Goal: Information Seeking & Learning: Learn about a topic

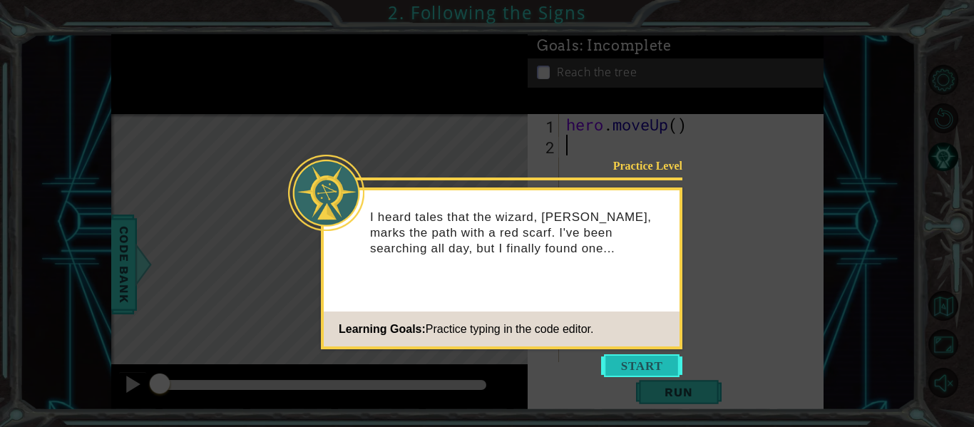
click at [627, 360] on button "Start" at bounding box center [641, 365] width 81 height 23
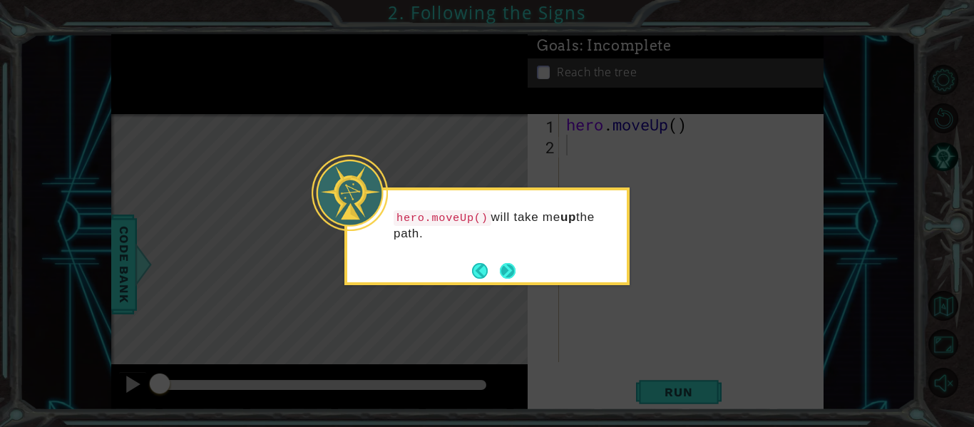
click at [508, 277] on button "Next" at bounding box center [508, 271] width 16 height 16
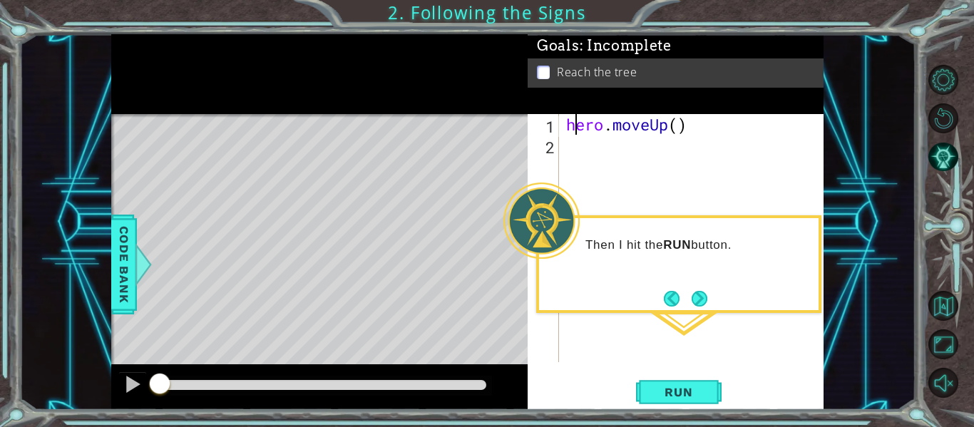
click at [578, 125] on div "hero . moveUp ( )" at bounding box center [695, 258] width 264 height 289
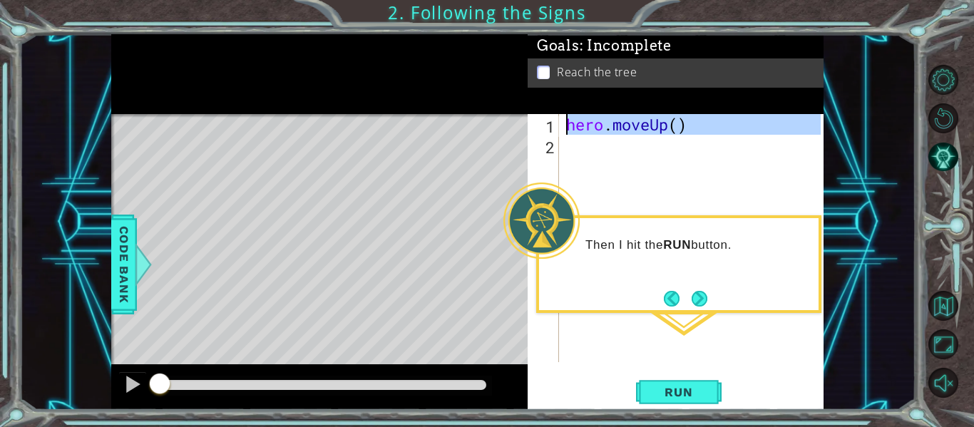
click at [578, 125] on div "hero . moveUp ( )" at bounding box center [695, 258] width 264 height 289
type textarea "hero.moveUp()"
click at [583, 158] on div "hero . moveUp ( )" at bounding box center [691, 238] width 257 height 248
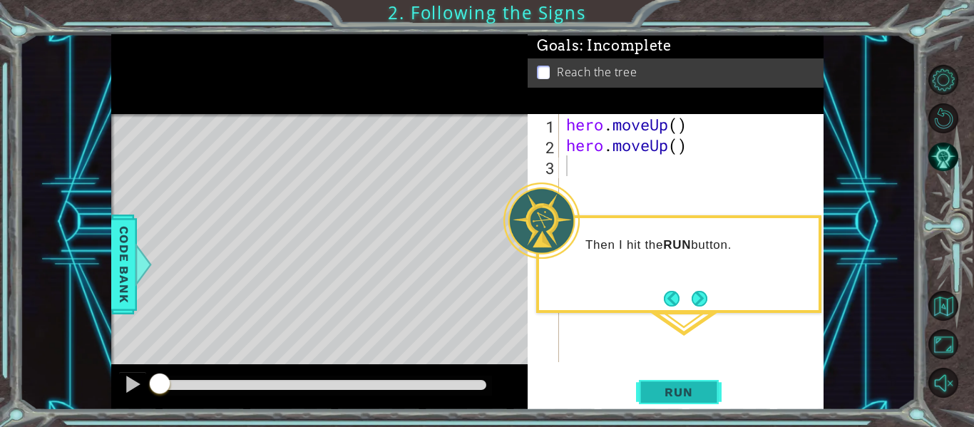
click at [685, 393] on span "Run" at bounding box center [678, 392] width 56 height 14
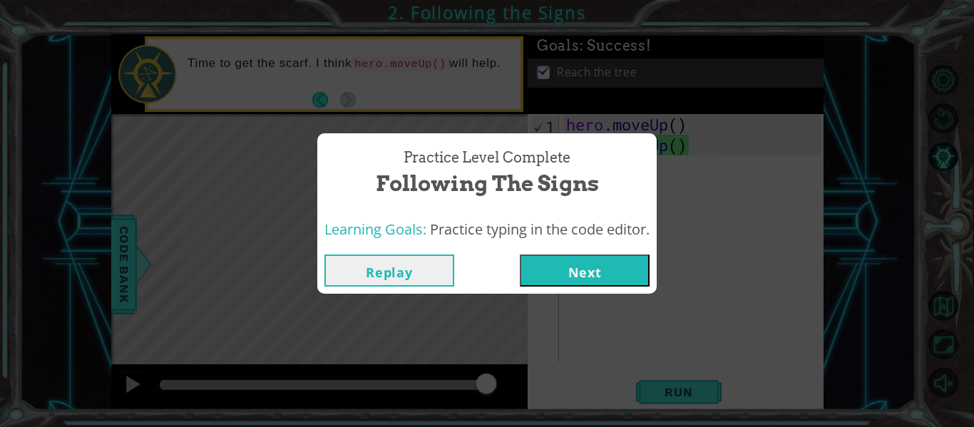
click at [545, 260] on button "Next" at bounding box center [585, 270] width 130 height 32
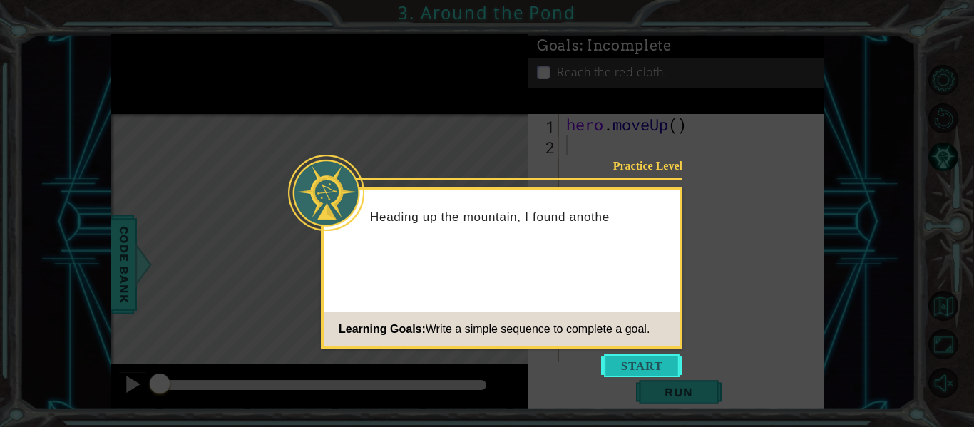
click at [637, 371] on button "Start" at bounding box center [641, 365] width 81 height 23
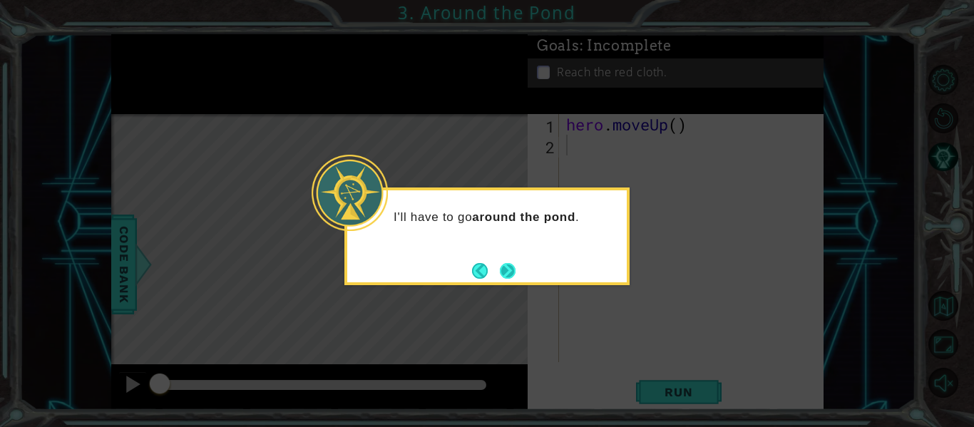
click at [507, 268] on button "Next" at bounding box center [508, 271] width 16 height 16
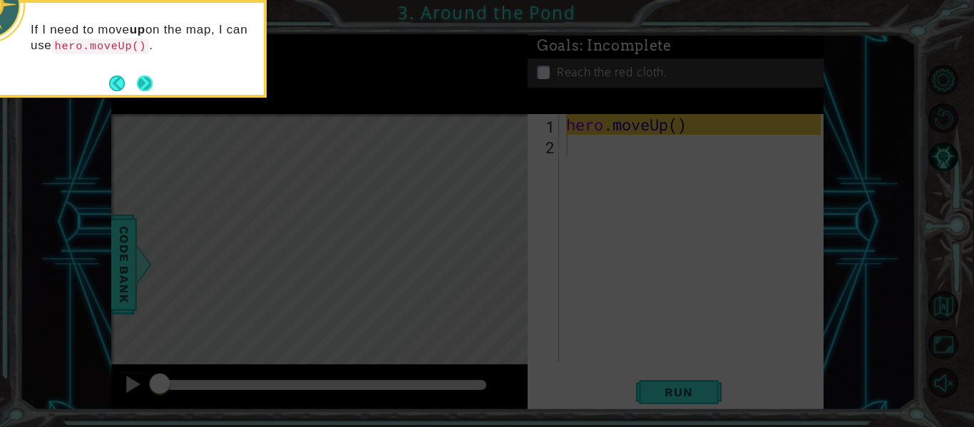
click at [150, 88] on button "Next" at bounding box center [145, 84] width 16 height 16
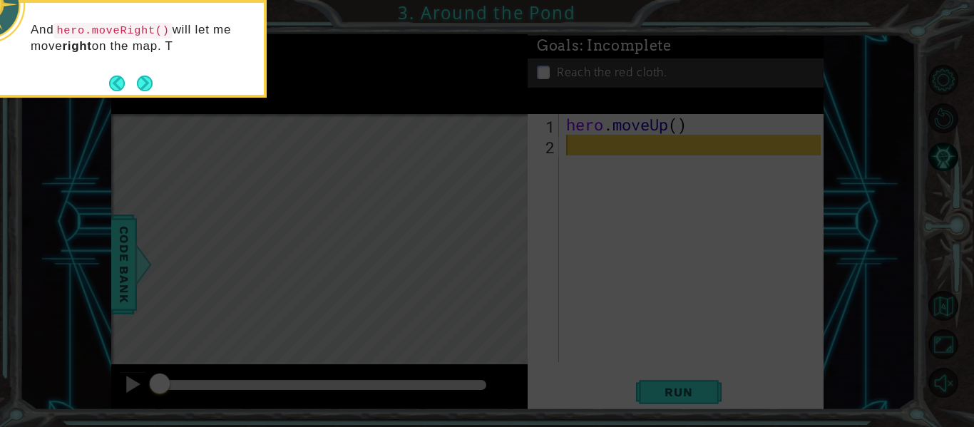
click at [150, 88] on button "Next" at bounding box center [145, 84] width 16 height 16
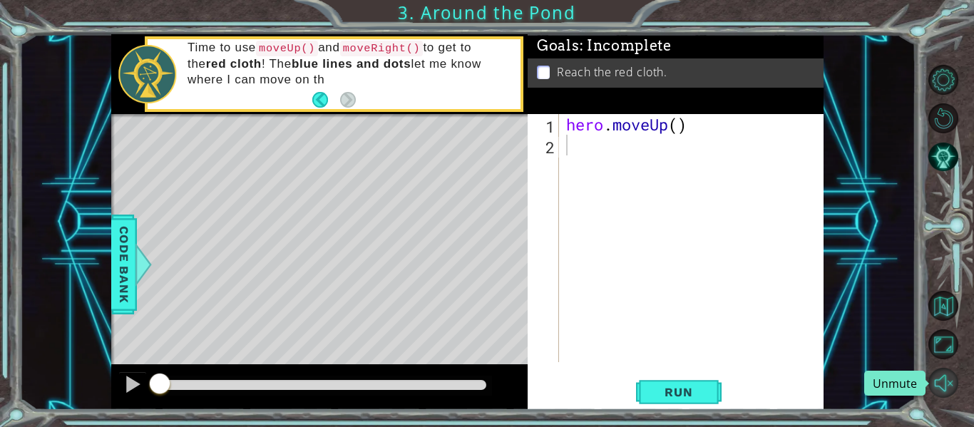
click at [943, 379] on button "Unmute" at bounding box center [943, 383] width 30 height 30
drag, startPoint x: 351, startPoint y: 48, endPoint x: 367, endPoint y: 48, distance: 16.4
click at [367, 48] on code "moveRight()" at bounding box center [381, 49] width 83 height 16
click at [574, 145] on div "hero . moveUp ( )" at bounding box center [695, 258] width 264 height 289
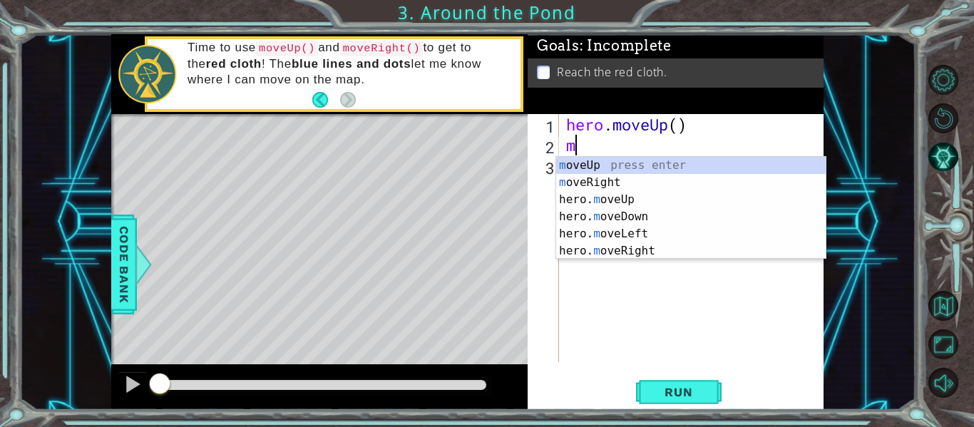
type textarea "mo"
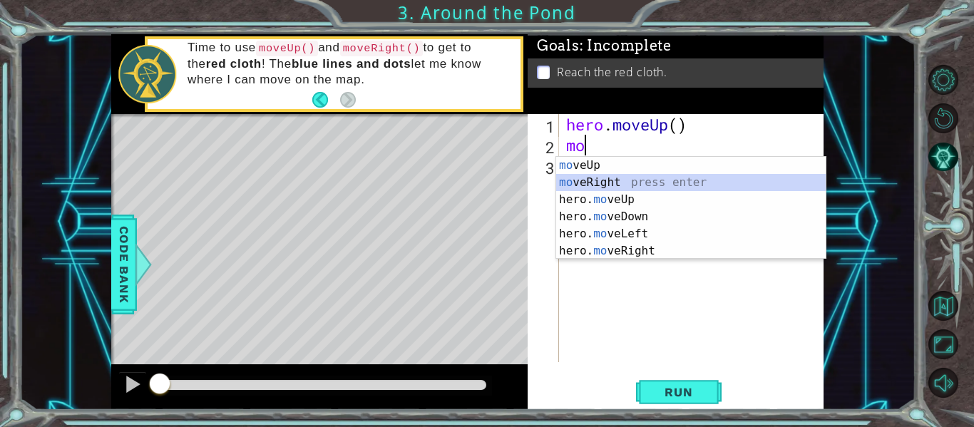
click at [586, 175] on div "mo veUp press enter mo veRight press enter hero. mo veUp press enter hero. mo v…" at bounding box center [690, 225] width 269 height 137
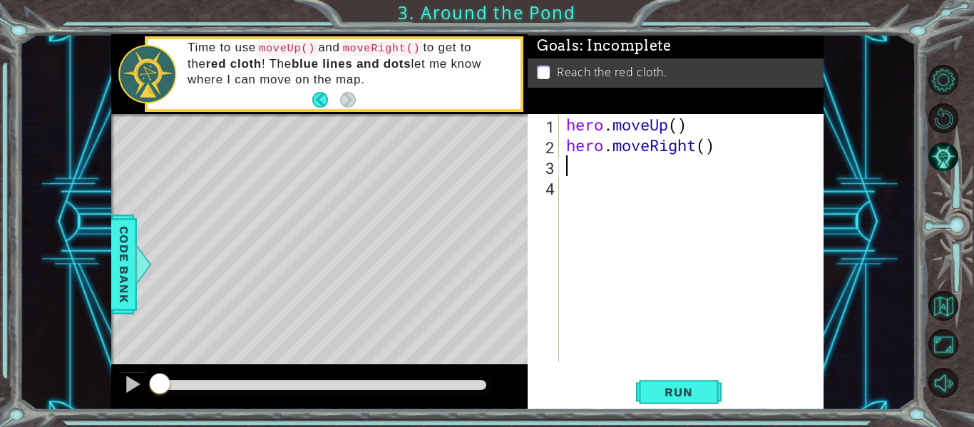
click at [724, 161] on div "hero . moveUp ( ) hero . moveRight ( )" at bounding box center [695, 258] width 264 height 289
click at [721, 161] on div "hero . moveUp ( ) hero . moveRight ( )" at bounding box center [695, 258] width 264 height 289
click at [711, 140] on div "hero . moveUp ( ) hero . moveRight ( )" at bounding box center [695, 258] width 264 height 289
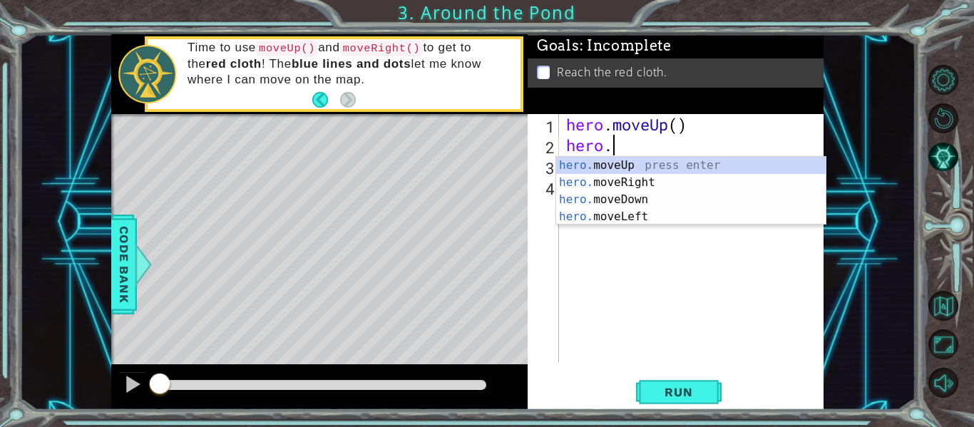
type textarea "hero"
click at [695, 163] on div "hero .moveUp press enter hero .moveRight press enter hero .moveDown press enter…" at bounding box center [690, 208] width 269 height 103
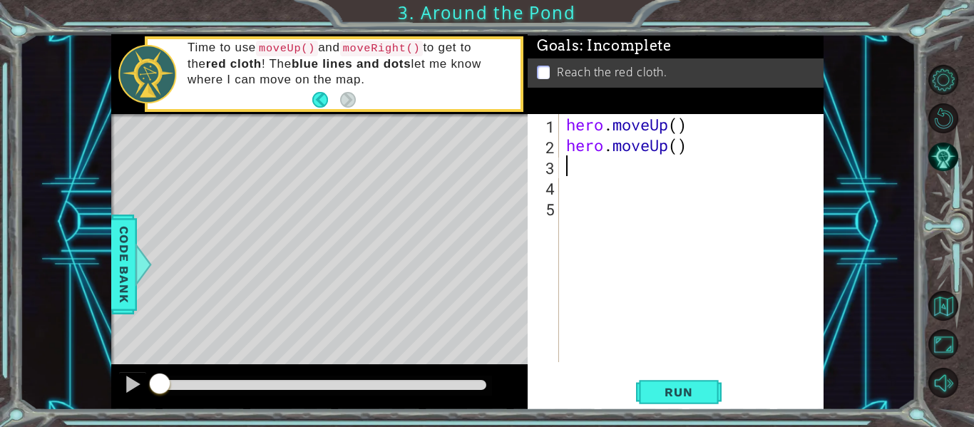
click at [580, 170] on div "hero . moveUp ( ) hero . moveUp ( )" at bounding box center [695, 258] width 264 height 289
type textarea "h"
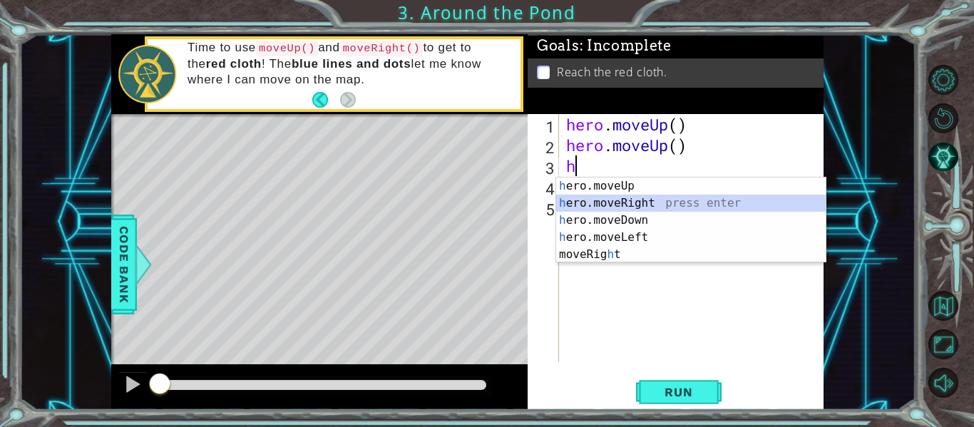
click at [593, 198] on div "h ero.moveUp press enter h ero.moveRight press enter h ero.moveDown press enter…" at bounding box center [690, 237] width 269 height 120
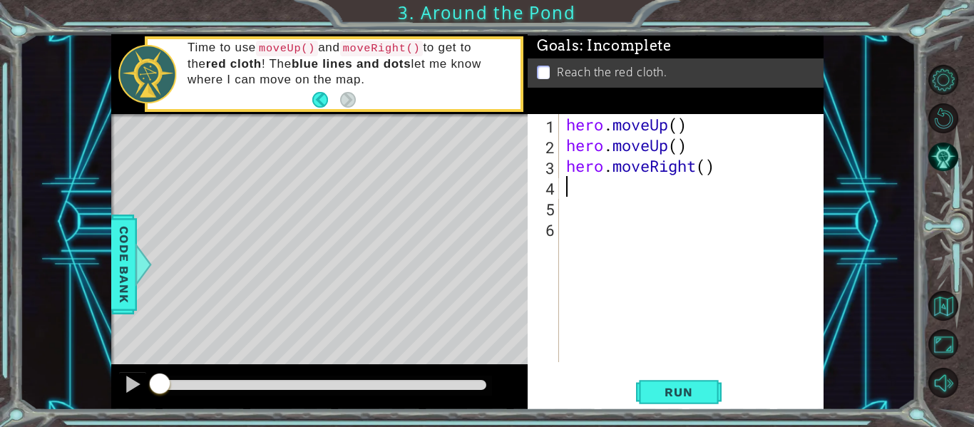
type textarea "h"
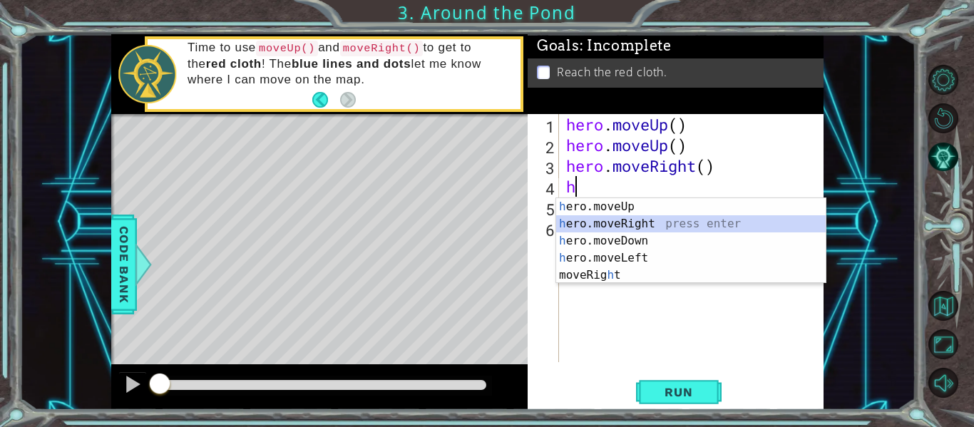
click at [594, 218] on div "h ero.moveUp press enter h ero.moveRight press enter h ero.moveDown press enter…" at bounding box center [690, 258] width 269 height 120
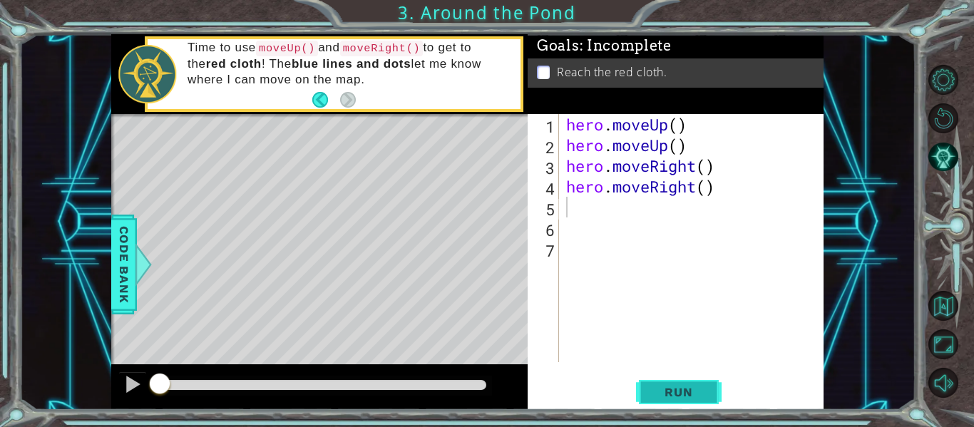
click at [644, 392] on button "Run" at bounding box center [679, 392] width 86 height 29
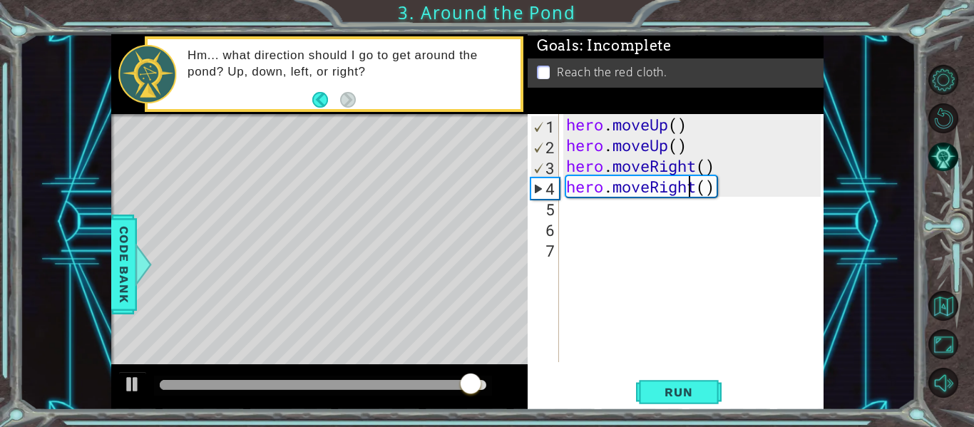
click at [692, 188] on div "hero . moveUp ( ) hero . moveUp ( ) hero . moveRight ( ) hero . moveRight ( )" at bounding box center [695, 258] width 264 height 289
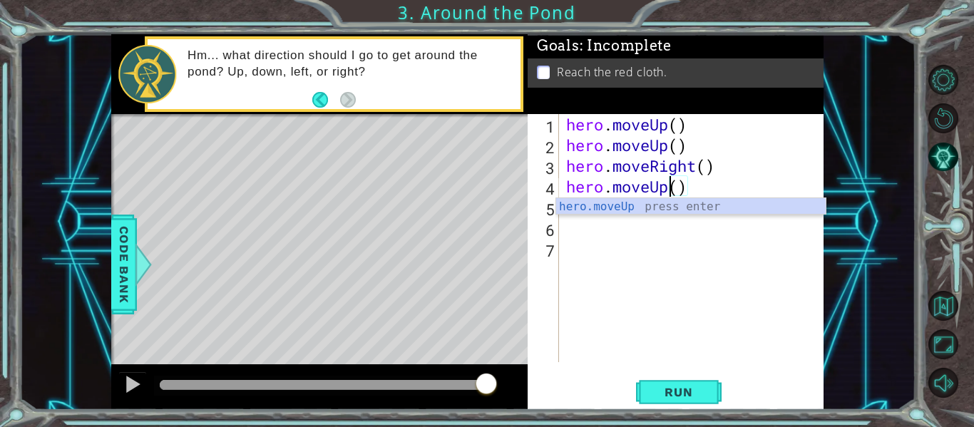
scroll to position [0, 5]
type textarea "hero.moveUp()"
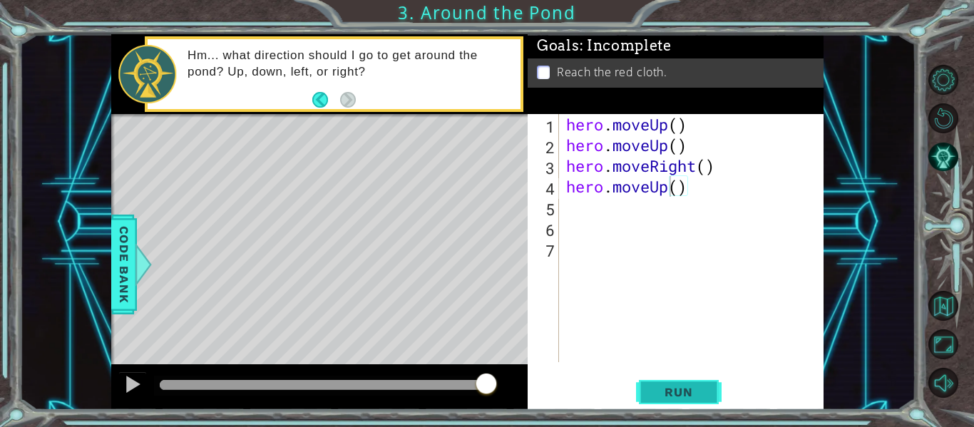
click at [698, 393] on span "Run" at bounding box center [678, 392] width 56 height 14
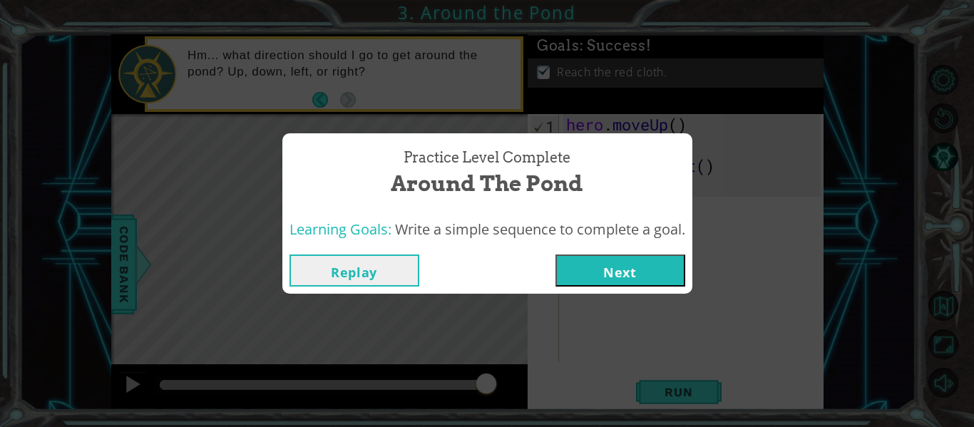
click at [616, 272] on button "Next" at bounding box center [620, 270] width 130 height 32
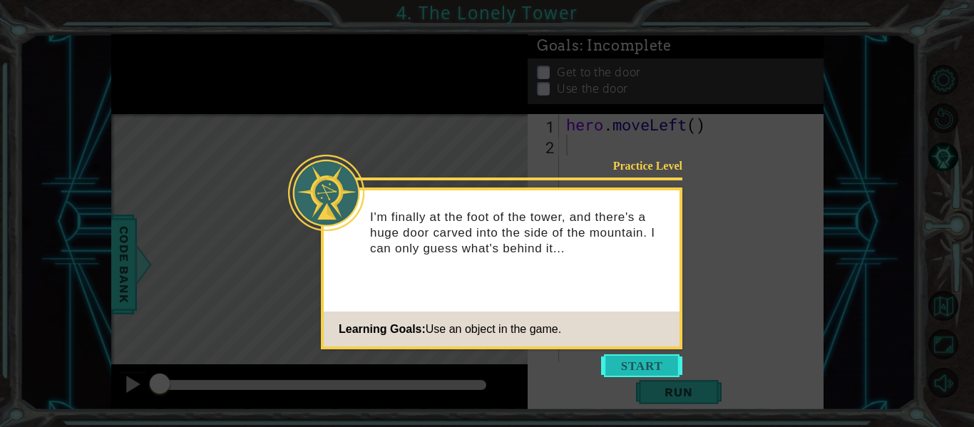
click at [637, 372] on button "Start" at bounding box center [641, 365] width 81 height 23
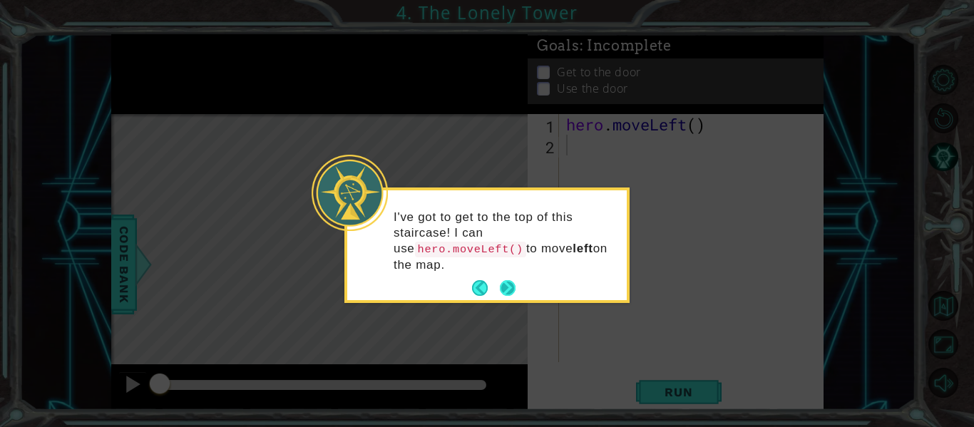
click at [509, 280] on button "Next" at bounding box center [508, 288] width 16 height 16
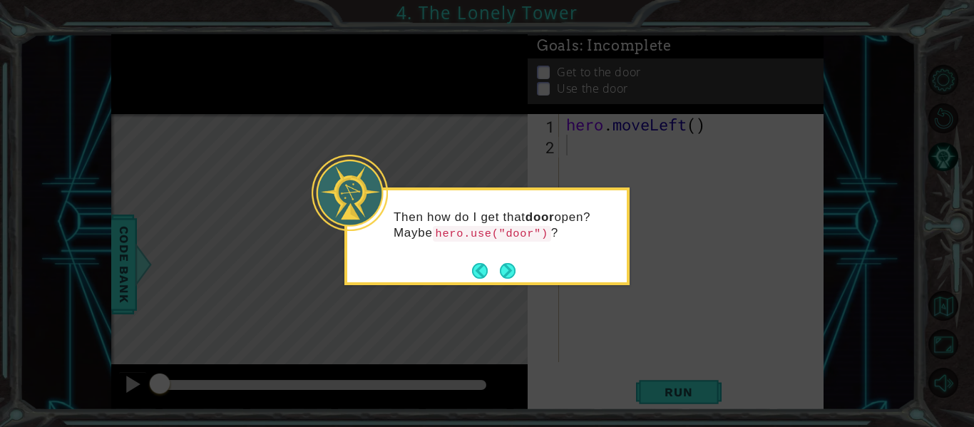
click at [509, 264] on button "Next" at bounding box center [508, 271] width 16 height 16
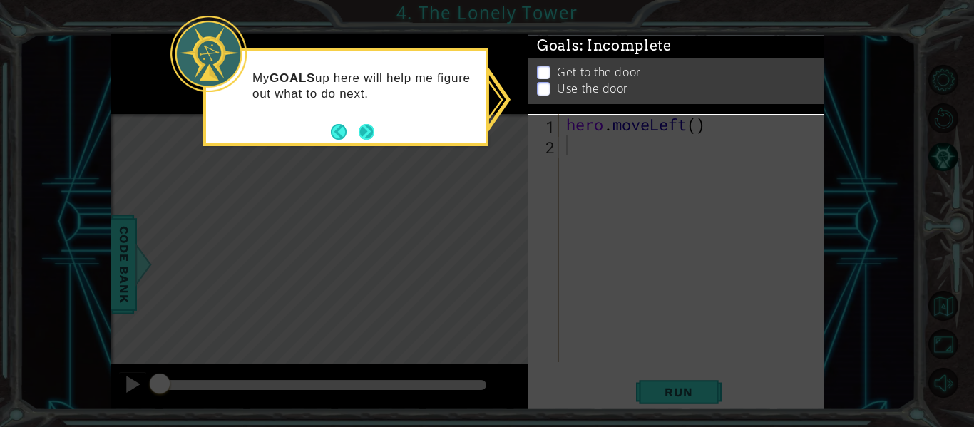
click at [364, 134] on button "Next" at bounding box center [367, 132] width 16 height 16
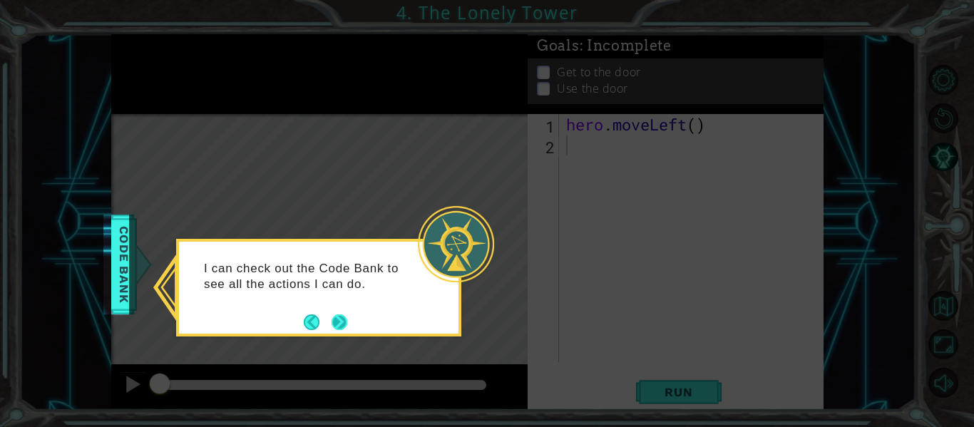
click at [336, 315] on button "Next" at bounding box center [339, 322] width 16 height 16
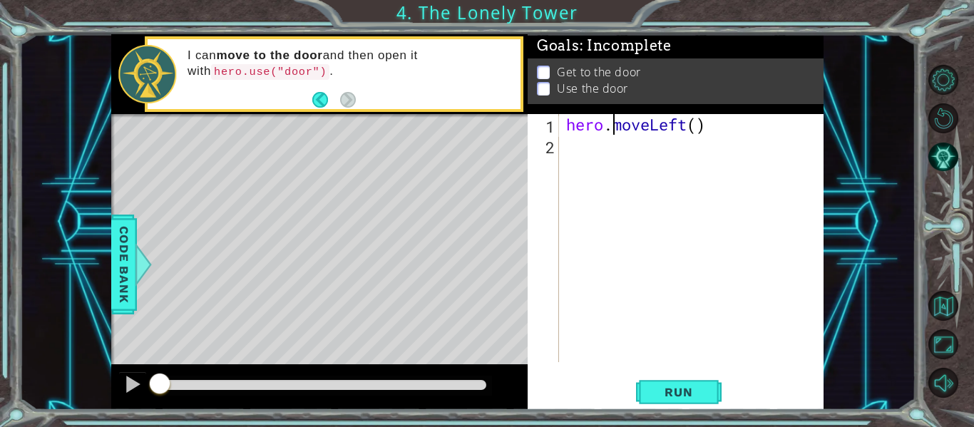
click at [612, 123] on div "hero . moveLeft ( )" at bounding box center [695, 258] width 264 height 289
click at [612, 123] on div "hero . moveLeft ( )" at bounding box center [691, 238] width 257 height 248
click at [612, 123] on div "hero . moveLeft ( )" at bounding box center [695, 258] width 264 height 289
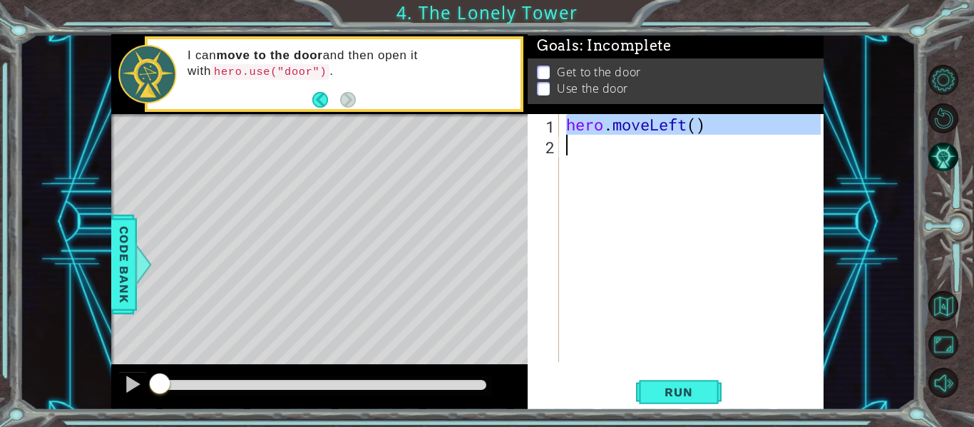
click at [612, 123] on div "hero . moveLeft ( )" at bounding box center [695, 258] width 264 height 289
type textarea "hero.moveLeft()"
click at [570, 149] on div "hero . moveLeft ( )" at bounding box center [691, 238] width 257 height 248
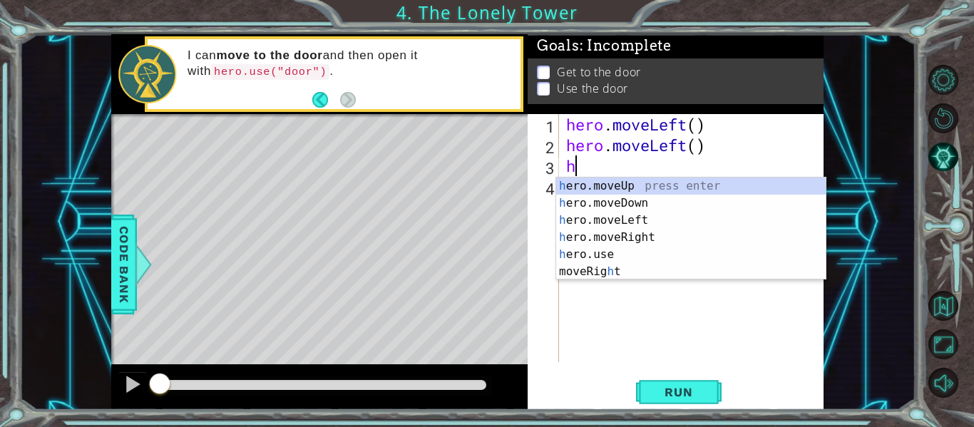
type textarea "he"
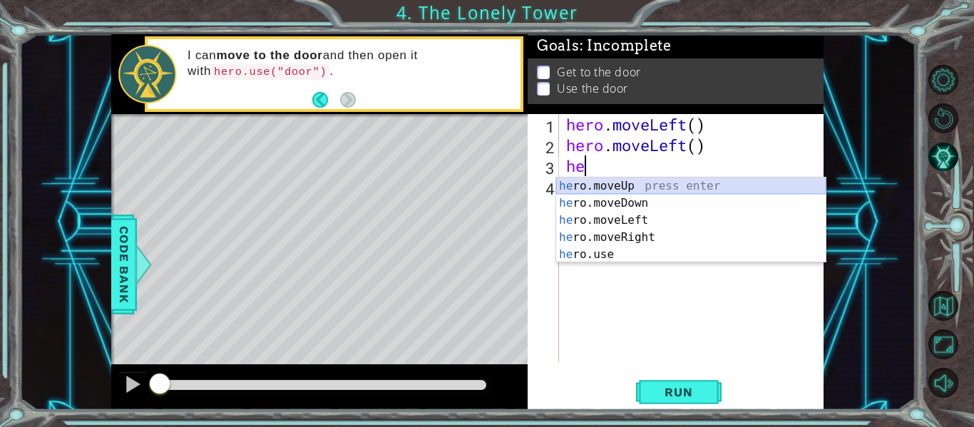
click at [617, 190] on div "he ro.moveUp press enter he ro.moveDown press enter he ro.moveLeft press enter …" at bounding box center [690, 237] width 269 height 120
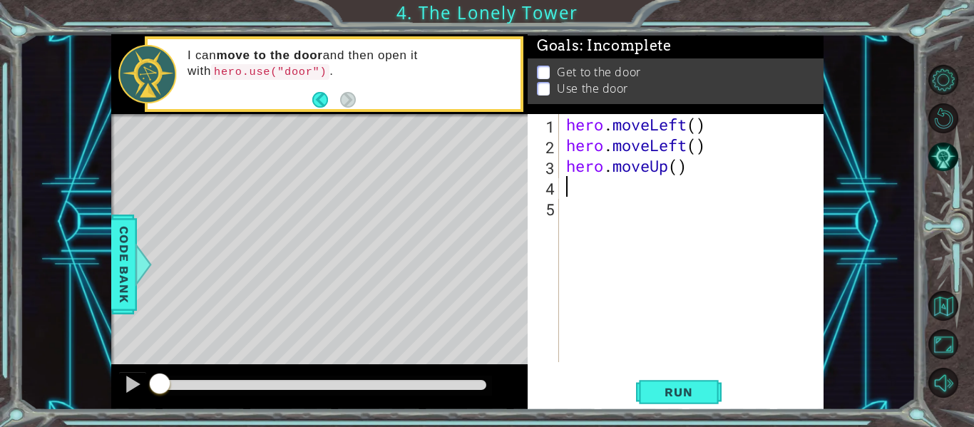
type textarea "h"
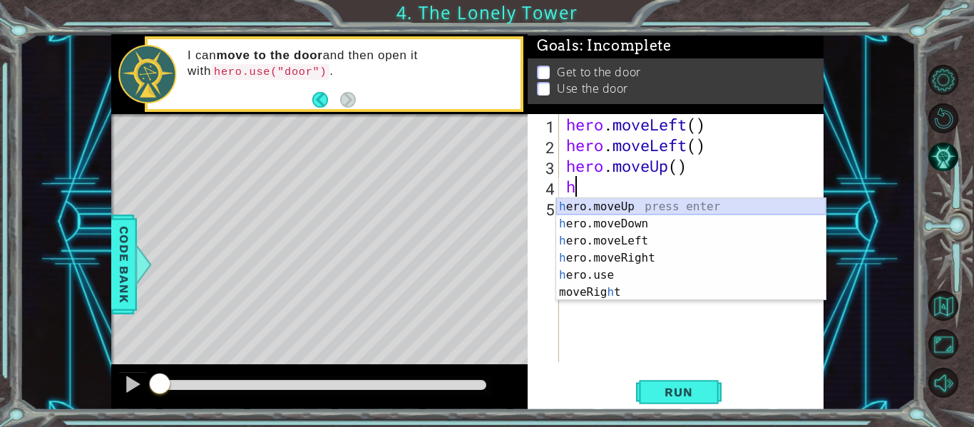
click at [593, 205] on div "h ero.moveUp press enter h ero.moveDown press enter h ero.moveLeft press enter …" at bounding box center [690, 266] width 269 height 137
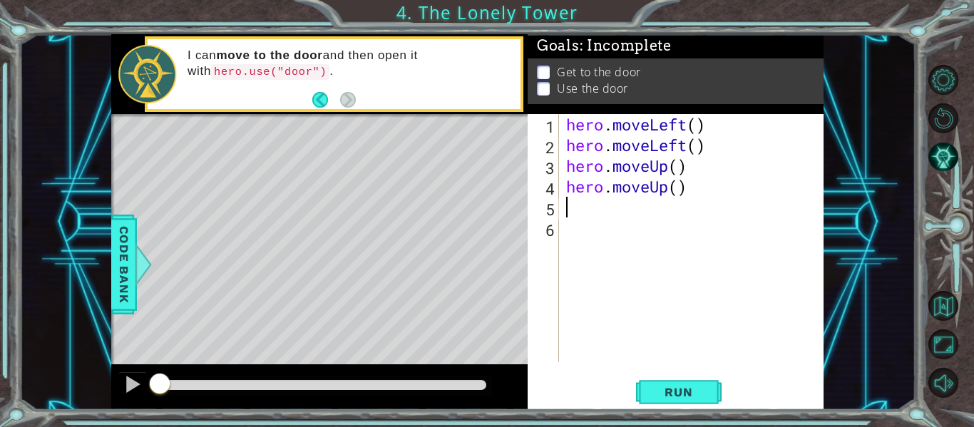
type textarea "h"
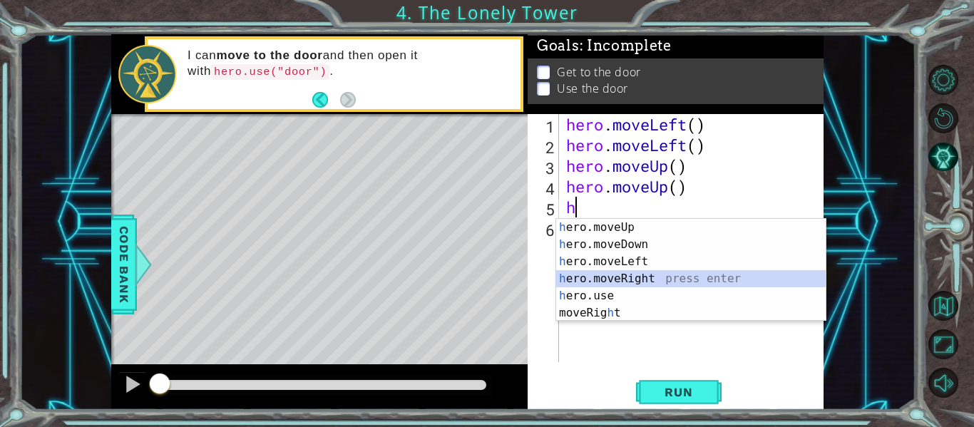
click at [604, 271] on div "h ero.moveUp press enter h ero.moveDown press enter h ero.moveLeft press enter …" at bounding box center [690, 287] width 269 height 137
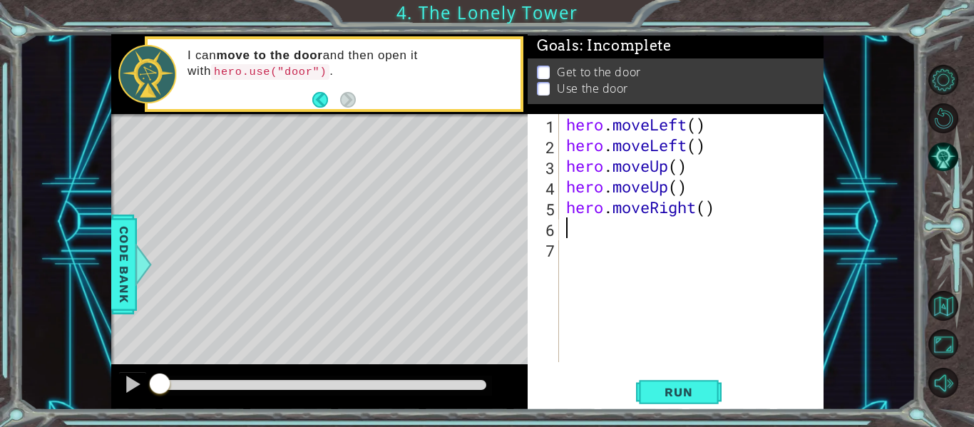
type textarea "h"
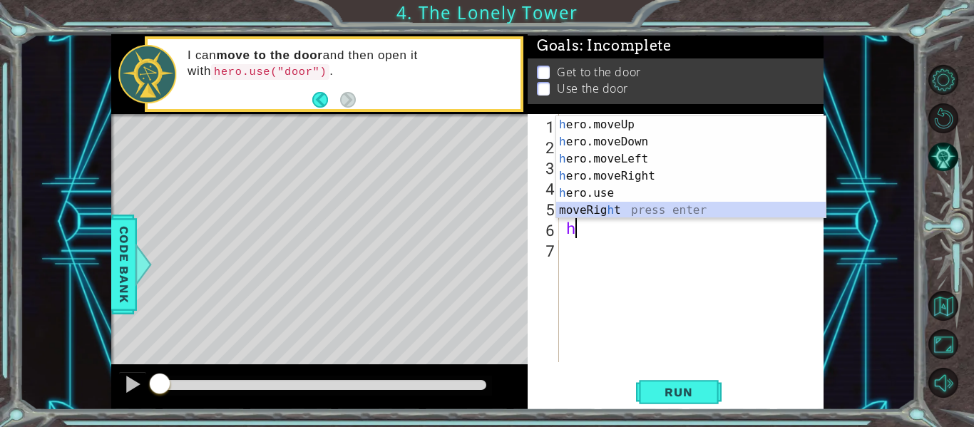
click at [580, 215] on div "h ero.moveUp press enter h ero.moveDown press enter h ero.moveLeft press enter …" at bounding box center [690, 184] width 269 height 137
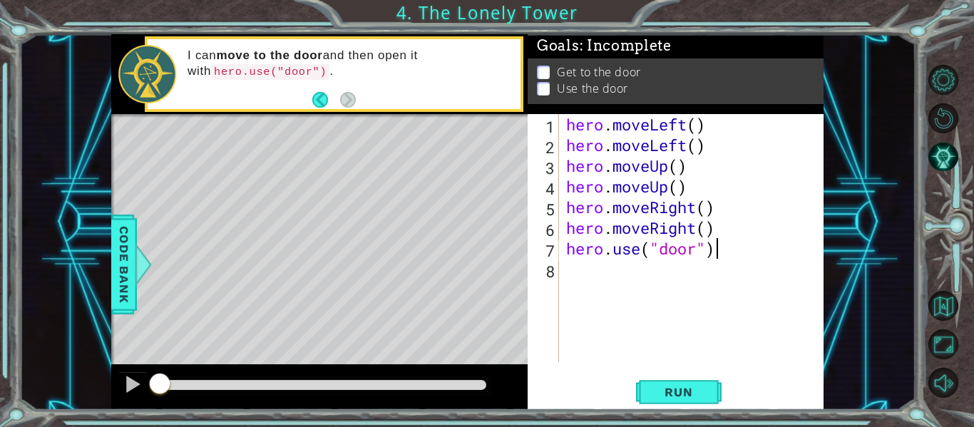
scroll to position [0, 6]
type textarea "hero.use("door")"
click at [694, 391] on span "Run" at bounding box center [678, 392] width 56 height 14
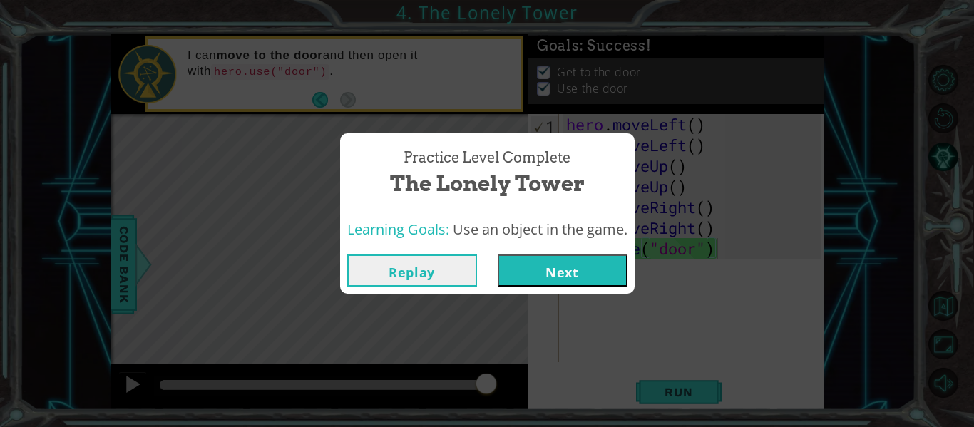
click at [590, 262] on button "Next" at bounding box center [563, 270] width 130 height 32
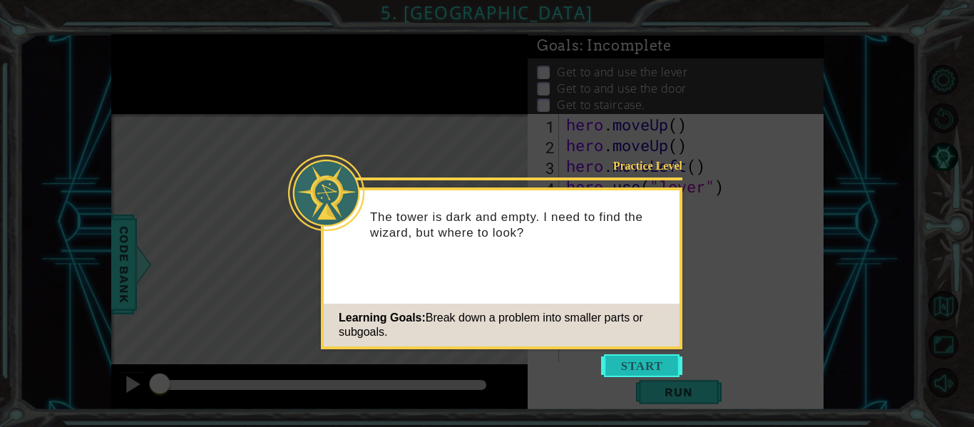
click at [640, 360] on button "Start" at bounding box center [641, 365] width 81 height 23
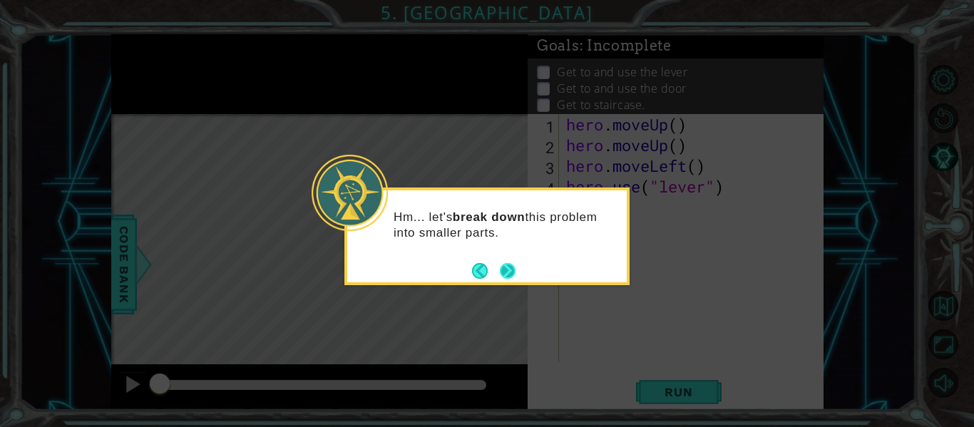
click at [511, 270] on button "Next" at bounding box center [508, 271] width 16 height 16
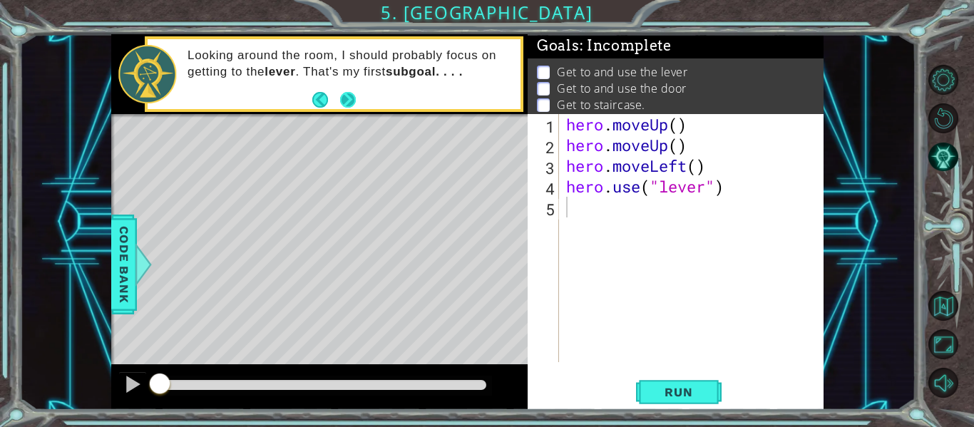
click at [346, 107] on button "Next" at bounding box center [348, 99] width 16 height 16
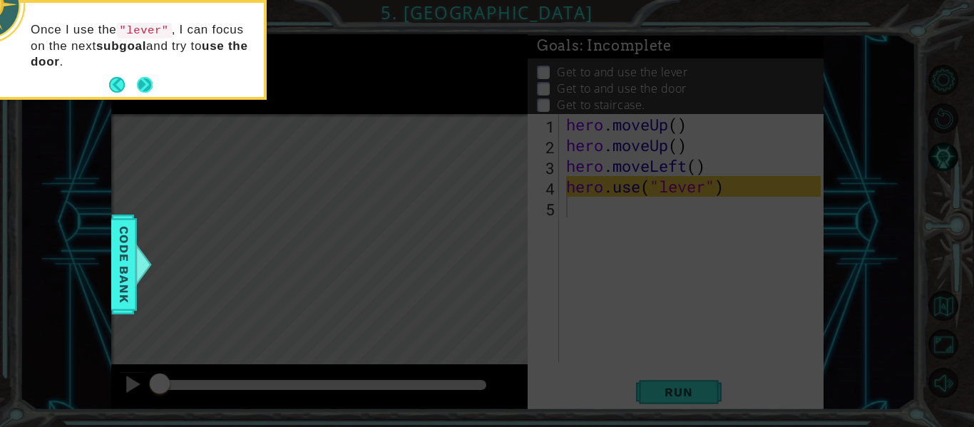
click at [140, 78] on button "Next" at bounding box center [145, 85] width 16 height 16
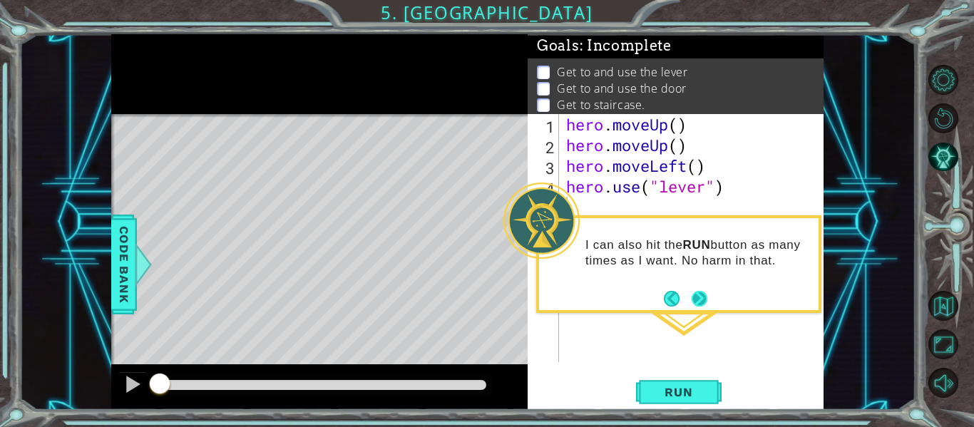
click at [697, 301] on button "Next" at bounding box center [699, 299] width 16 height 16
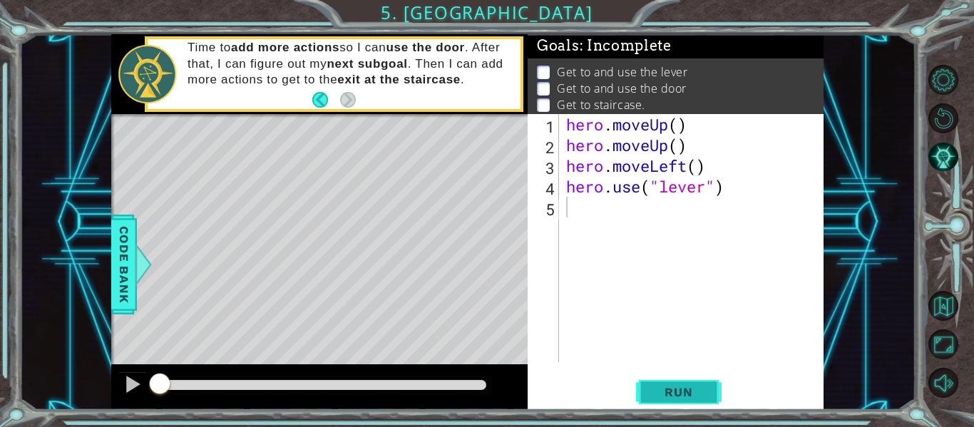
click at [671, 401] on button "Run" at bounding box center [679, 392] width 86 height 29
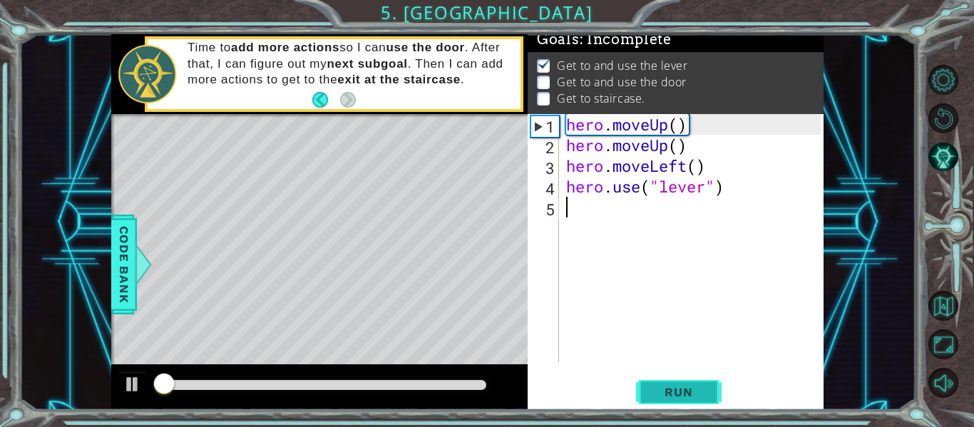
scroll to position [12, 0]
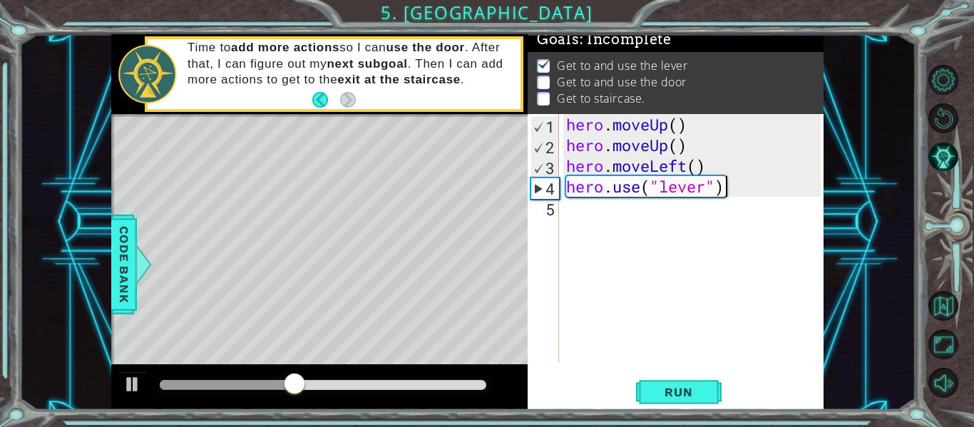
click at [722, 185] on div "hero . moveUp ( ) hero . moveUp ( ) hero . moveLeft ( ) hero . use ( "lever" )" at bounding box center [695, 258] width 264 height 289
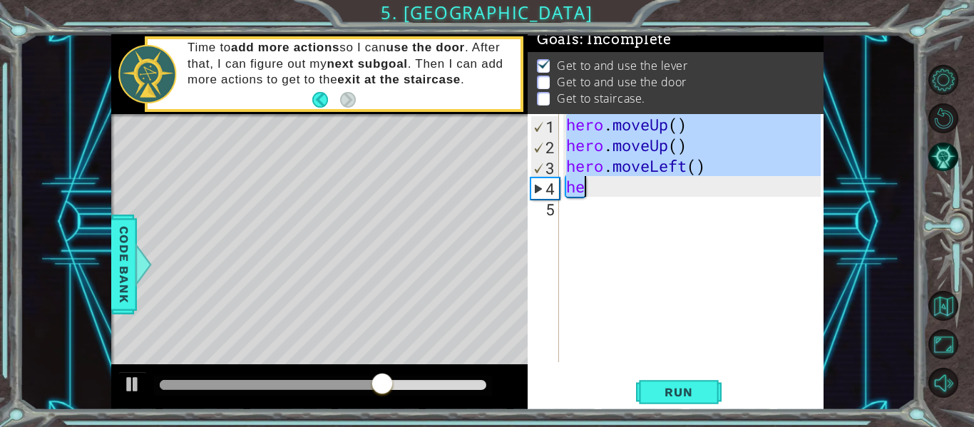
drag, startPoint x: 565, startPoint y: 121, endPoint x: 676, endPoint y: 190, distance: 131.2
click at [676, 190] on div "hero . moveUp ( ) hero . moveUp ( ) hero . moveLeft ( ) he" at bounding box center [695, 258] width 264 height 289
type textarea "hero.moveLeft() he"
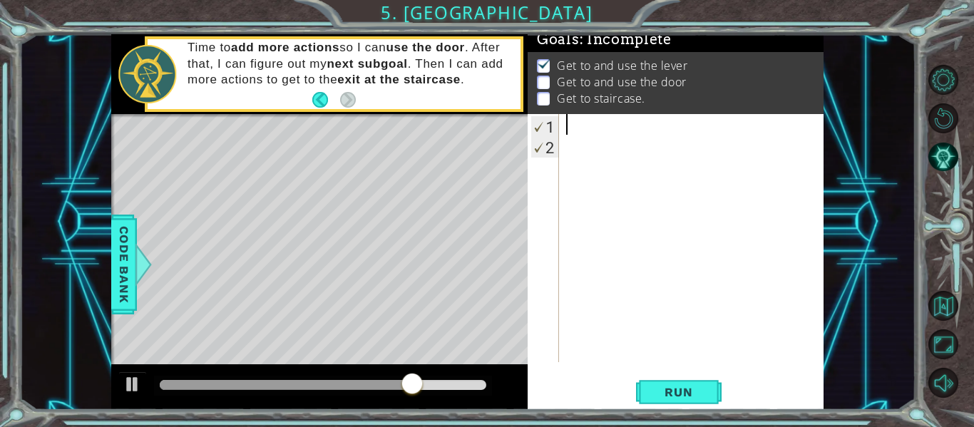
type textarea "h"
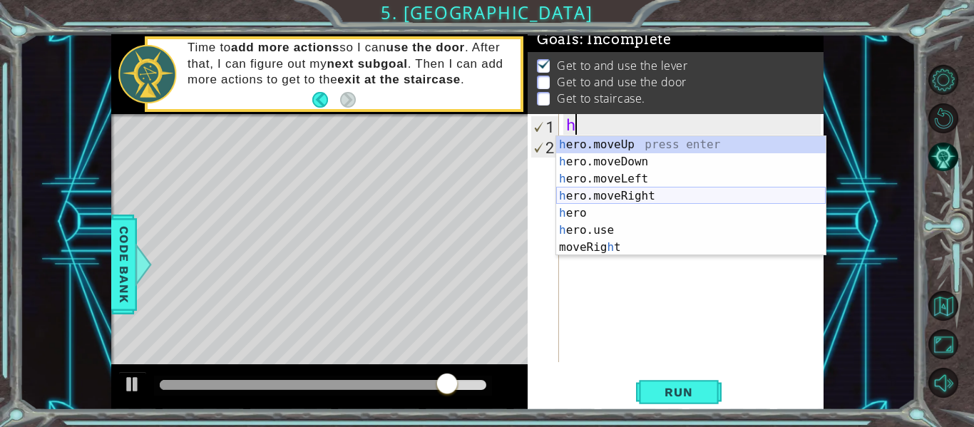
click at [605, 189] on div "h ero.moveUp press enter h ero.moveDown press enter h ero.moveLeft press enter …" at bounding box center [690, 213] width 269 height 154
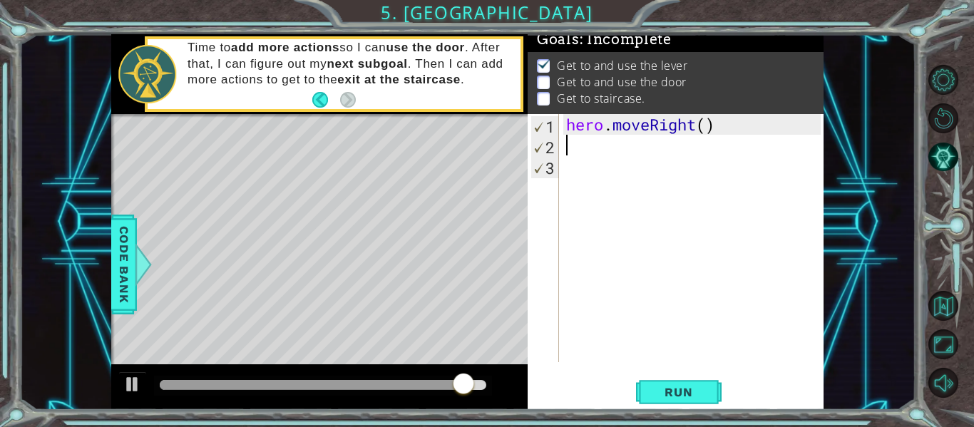
type textarea "h"
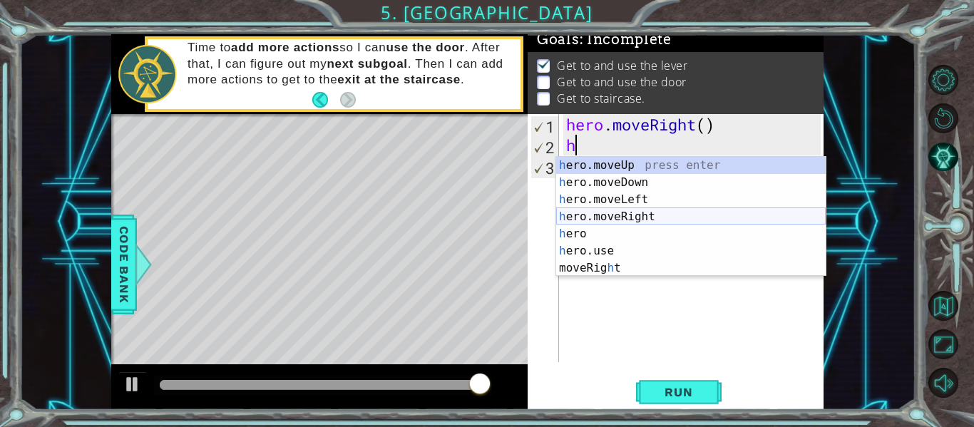
click at [608, 215] on div "h ero.moveUp press enter h ero.moveDown press enter h ero.moveLeft press enter …" at bounding box center [690, 234] width 269 height 154
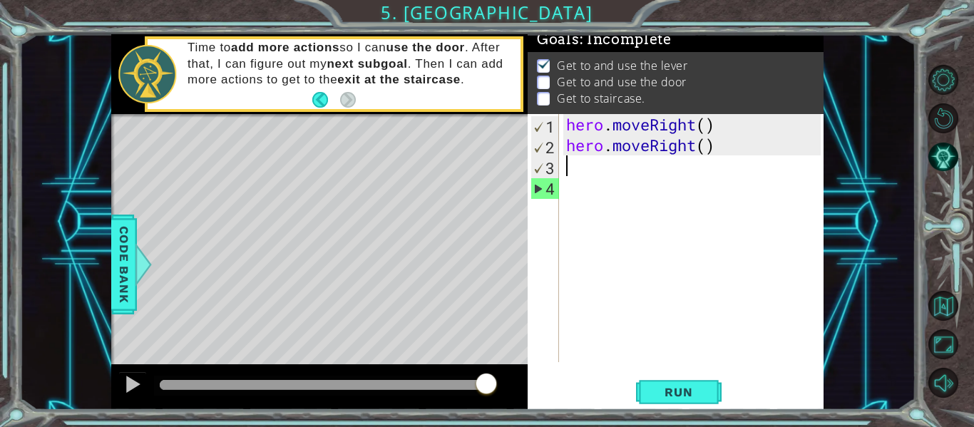
type textarea "h"
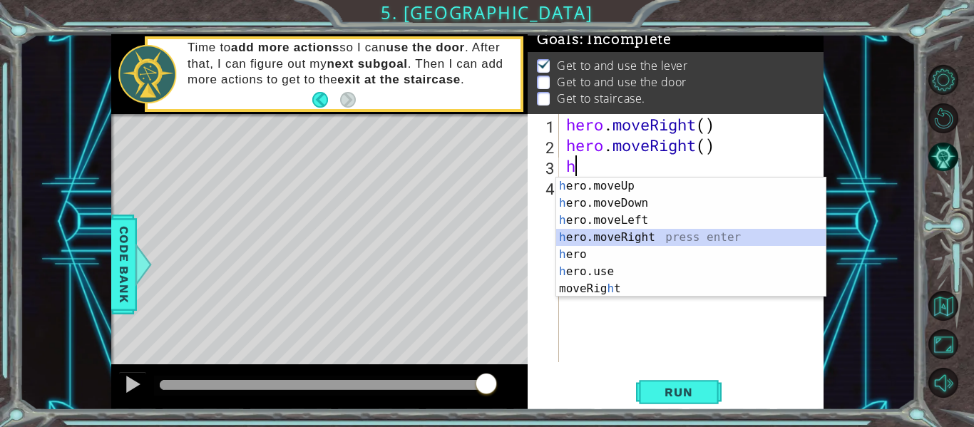
click at [613, 236] on div "h ero.moveUp press enter h ero.moveDown press enter h ero.moveLeft press enter …" at bounding box center [690, 254] width 269 height 154
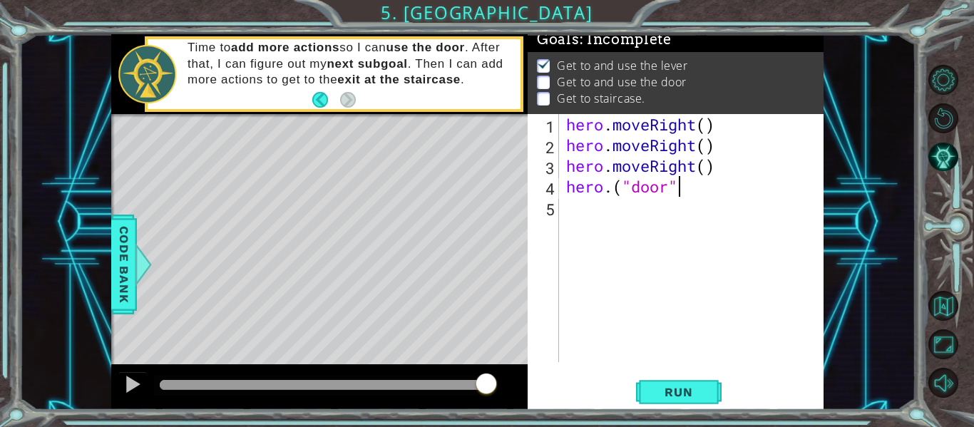
scroll to position [0, 5]
type textarea "hero.("door")"
click at [678, 390] on span "Run" at bounding box center [678, 392] width 56 height 14
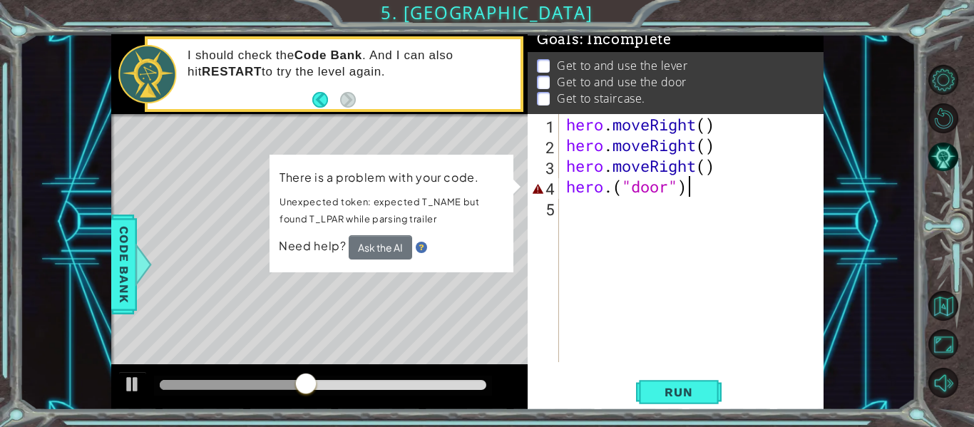
click at [559, 279] on div "hero.("door") 1 2 3 4 5 hero . moveRight ( ) hero . moveRight ( ) hero . moveRi…" at bounding box center [673, 238] width 293 height 248
click at [690, 194] on div "hero . moveRight ( ) hero . moveRight ( ) hero . moveRight ( ) hero . ( "door" )" at bounding box center [695, 258] width 264 height 289
click at [420, 250] on img at bounding box center [421, 247] width 11 height 11
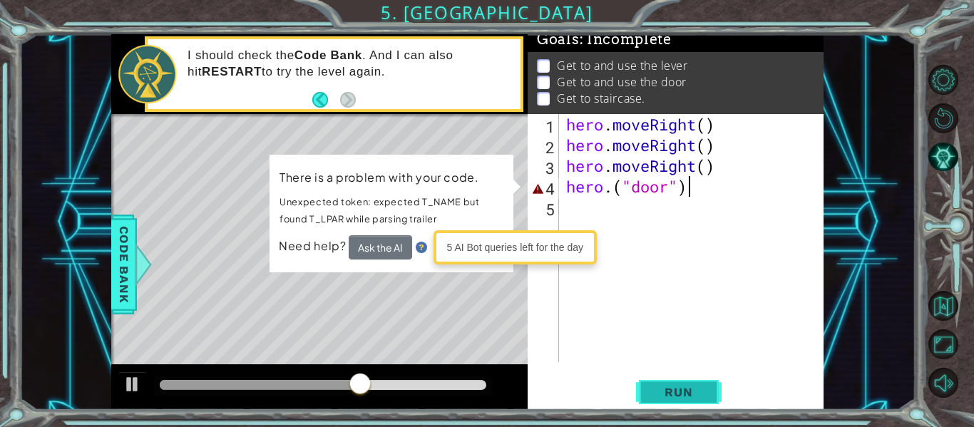
click at [661, 391] on span "Run" at bounding box center [678, 392] width 56 height 14
click at [661, 384] on button "Run" at bounding box center [679, 392] width 86 height 29
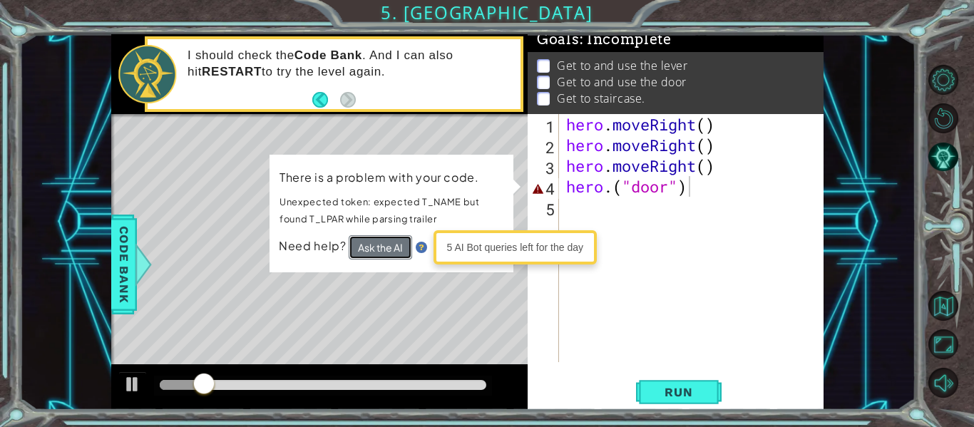
click at [373, 240] on button "Ask the AI" at bounding box center [380, 247] width 63 height 24
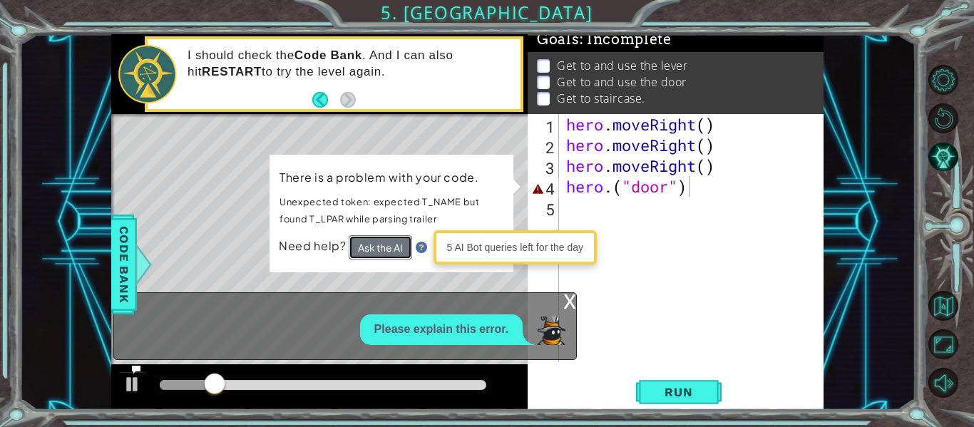
click at [373, 240] on button "Ask the AI" at bounding box center [380, 248] width 64 height 26
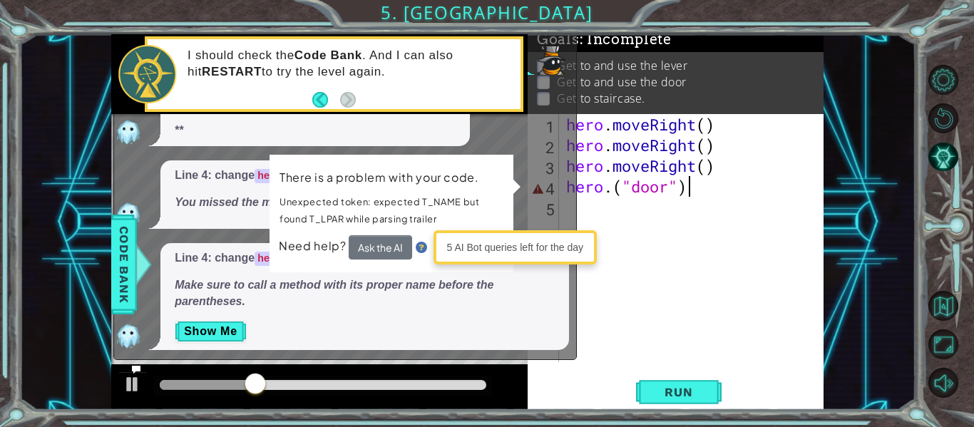
scroll to position [5, 0]
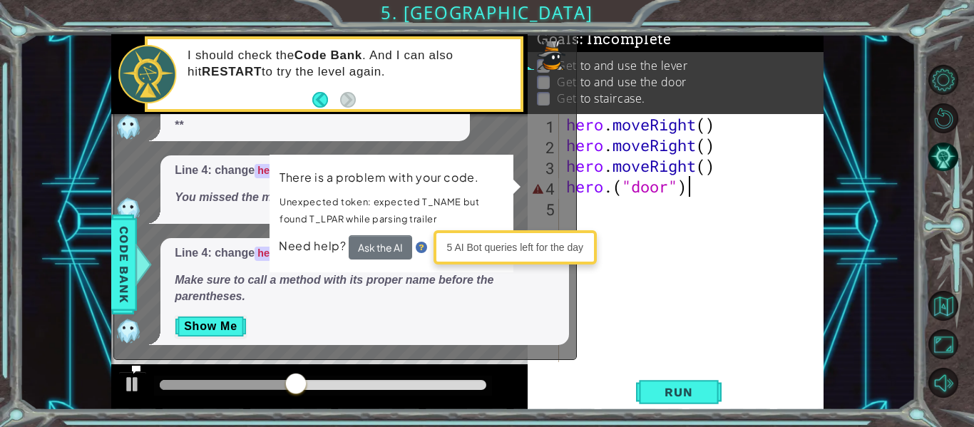
click at [415, 244] on img at bounding box center [420, 247] width 11 height 11
click at [635, 217] on div "hero . moveRight ( ) hero . moveRight ( ) hero . moveRight ( ) hero . ( "door" )" at bounding box center [695, 258] width 264 height 289
click at [324, 101] on button "Back" at bounding box center [326, 100] width 28 height 16
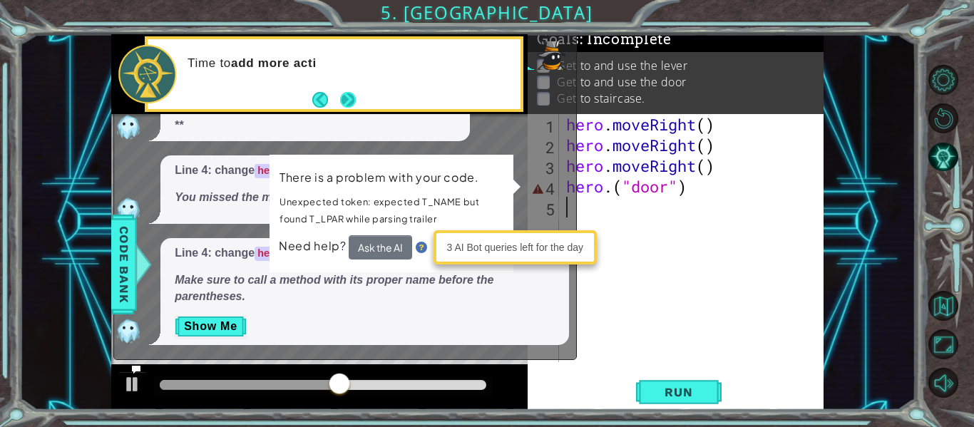
click at [340, 100] on button "Next" at bounding box center [348, 100] width 16 height 16
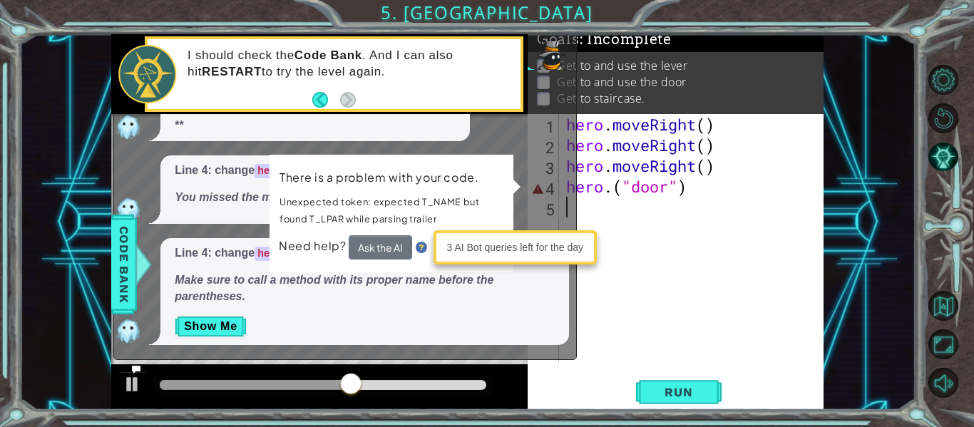
click at [573, 70] on div "x Please explain this error. Line What is the problem? Line 4: change hero.("do…" at bounding box center [344, 146] width 463 height 428
click at [113, 272] on span "Code Bank" at bounding box center [124, 264] width 23 height 87
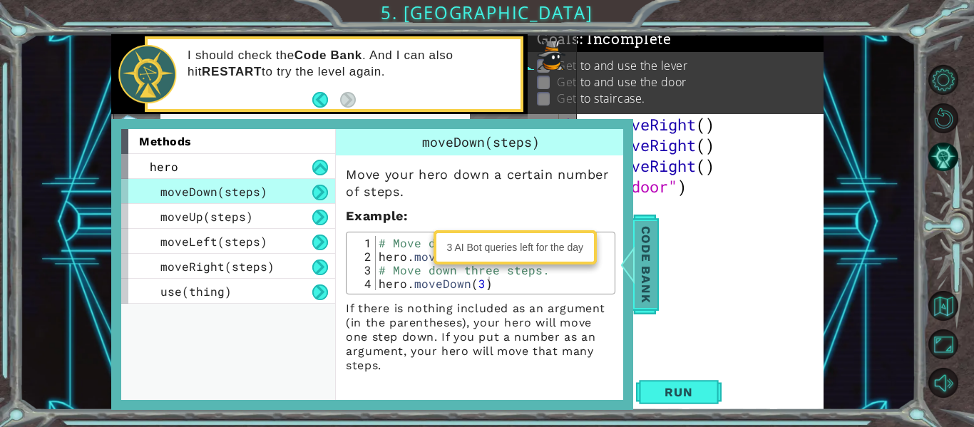
click at [644, 262] on span "Code Bank" at bounding box center [645, 264] width 23 height 87
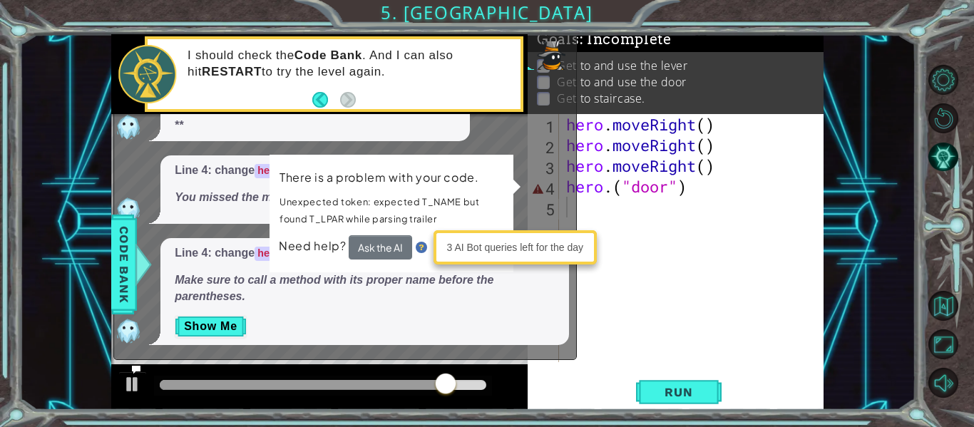
click at [553, 249] on div "3 AI Bot queries left for the day" at bounding box center [515, 247] width 156 height 27
click at [630, 294] on div "hero . moveRight ( ) hero . moveRight ( ) hero . moveRight ( ) hero . ( "door" )" at bounding box center [695, 258] width 264 height 289
click at [544, 85] on div "Line 4: change hero.("door") to hero.use("door") **" at bounding box center [341, 113] width 455 height 58
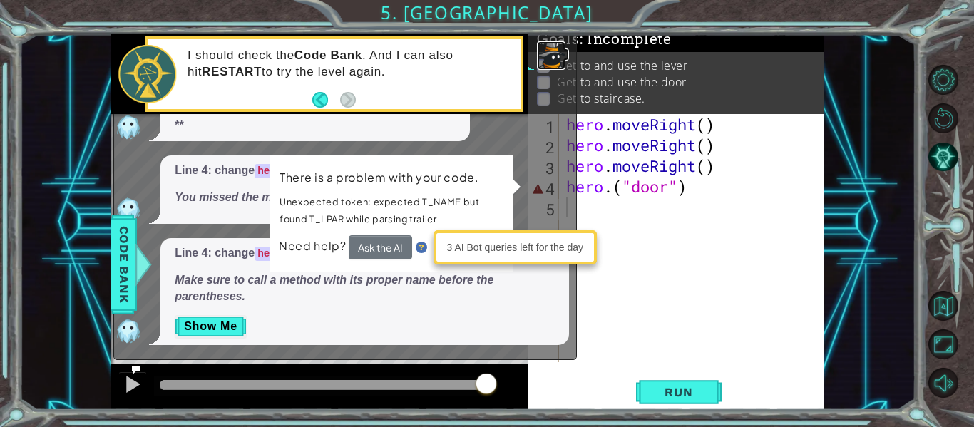
click at [565, 58] on img at bounding box center [551, 55] width 29 height 29
click at [138, 369] on icon at bounding box center [136, 369] width 10 height 10
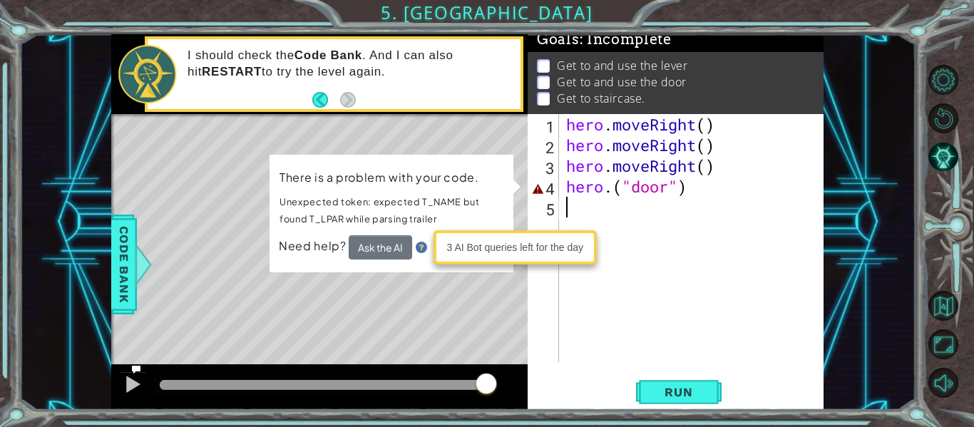
click at [611, 217] on div "hero . moveRight ( ) hero . moveRight ( ) hero . moveRight ( ) hero . ( "door" )" at bounding box center [695, 258] width 264 height 289
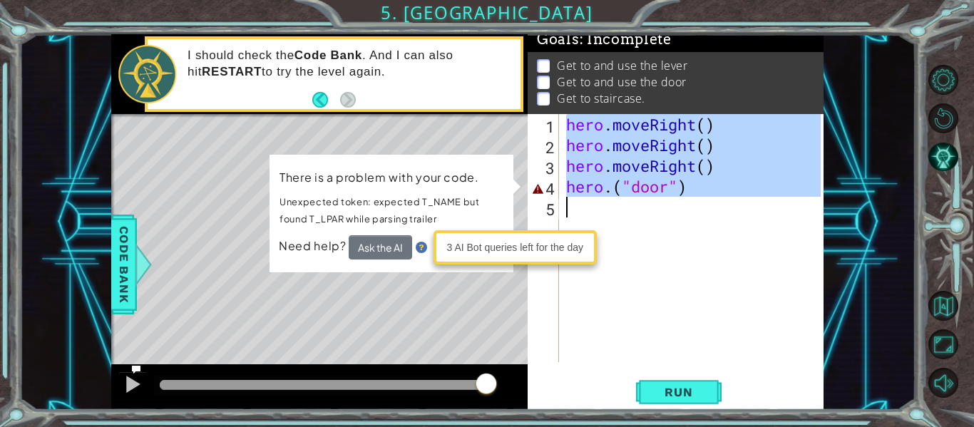
drag, startPoint x: 566, startPoint y: 121, endPoint x: 718, endPoint y: 267, distance: 210.7
click at [718, 267] on div "hero . moveRight ( ) hero . moveRight ( ) hero . moveRight ( ) hero . ( "door" )" at bounding box center [695, 258] width 264 height 289
type textarea "hero.("door")"
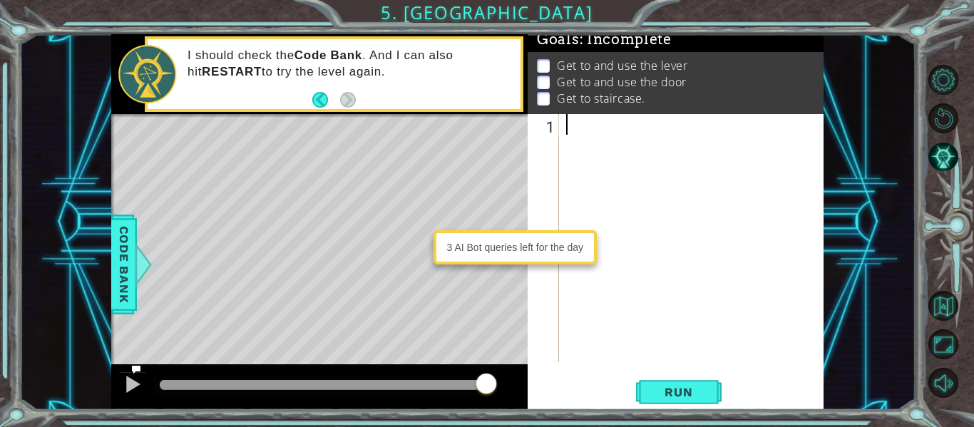
type textarea "h"
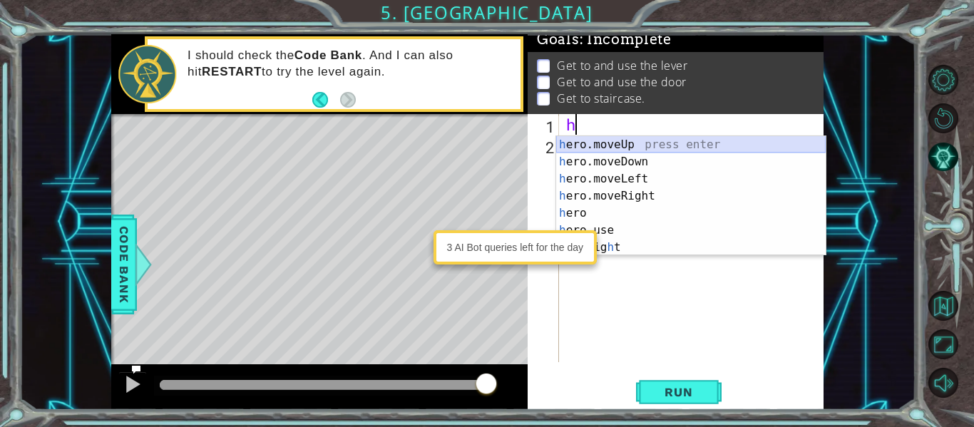
click at [627, 147] on div "h ero.moveUp press enter h ero.moveDown press enter h ero.moveLeft press enter …" at bounding box center [690, 213] width 269 height 154
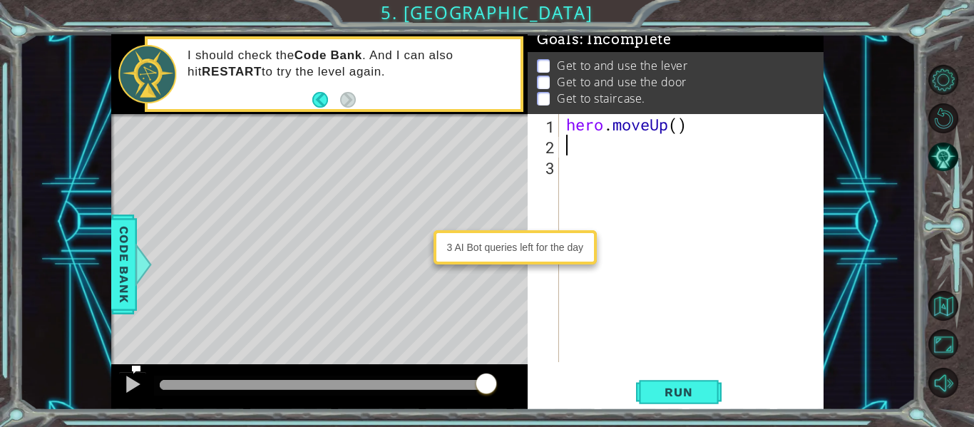
type textarea "h"
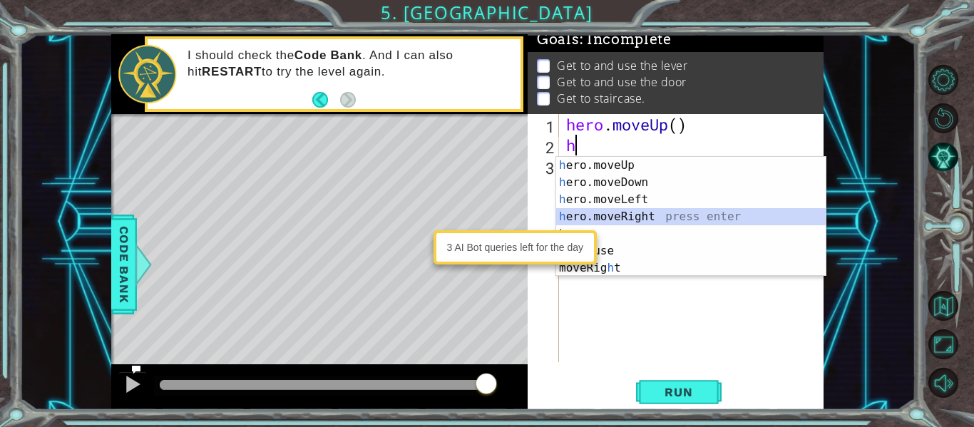
click at [609, 215] on div "h ero.moveUp press enter h ero.moveDown press enter h ero.moveLeft press enter …" at bounding box center [690, 234] width 269 height 154
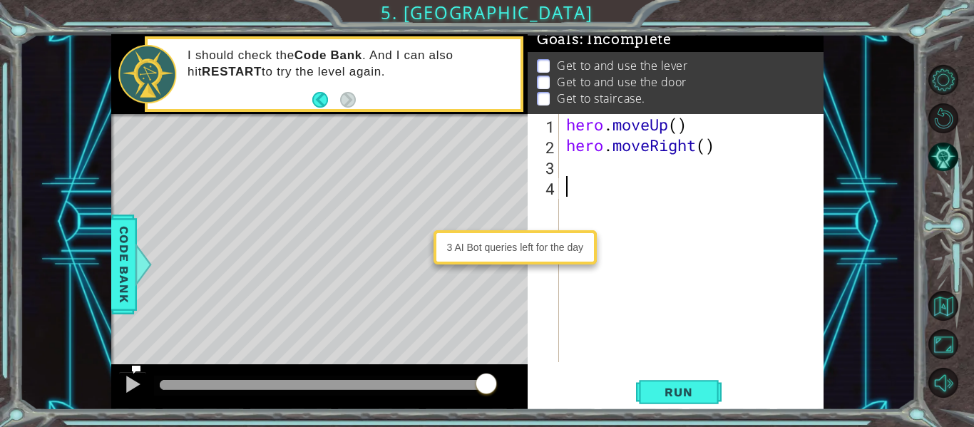
click at [584, 180] on div "hero . moveUp ( ) hero . moveRight ( )" at bounding box center [695, 258] width 264 height 289
type textarea "h"
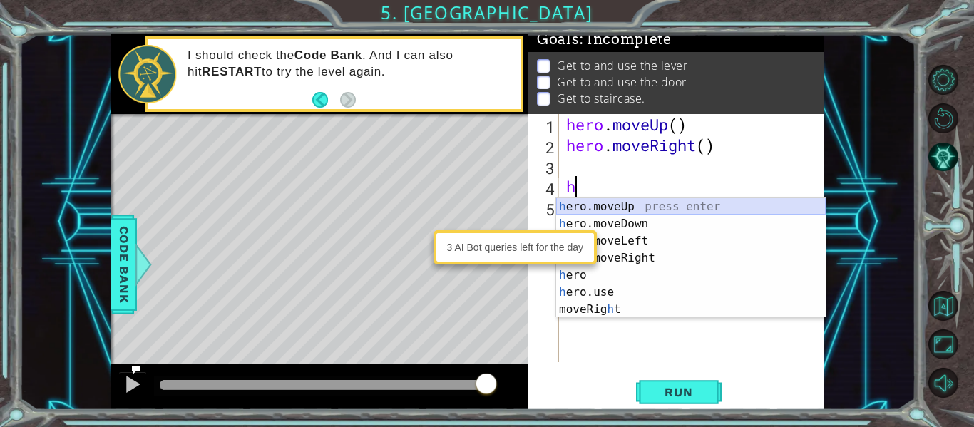
click at [599, 205] on div "h ero.moveUp press enter h ero.moveDown press enter h ero.moveLeft press enter …" at bounding box center [690, 275] width 269 height 154
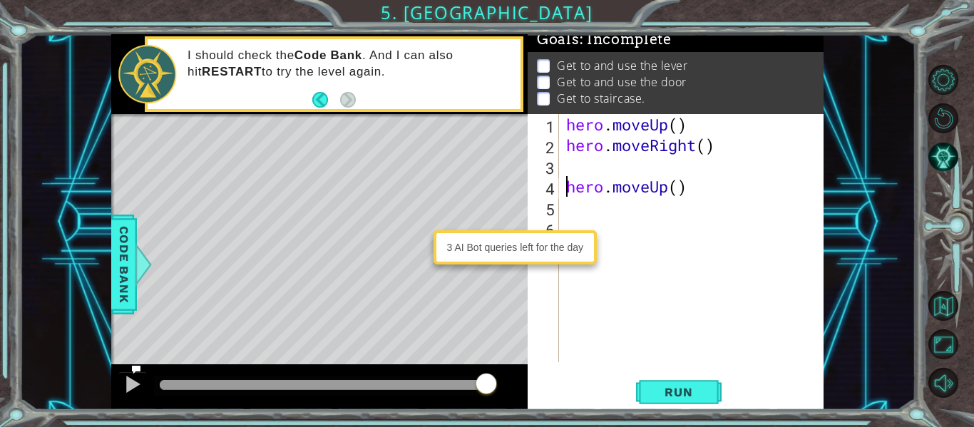
click at [565, 186] on div "hero . moveUp ( ) hero . moveRight ( ) hero . moveUp ( )" at bounding box center [695, 258] width 264 height 289
click at [565, 186] on div "hero . moveUp ( ) hero . moveRight ( ) hero . moveUp ( )" at bounding box center [691, 238] width 257 height 248
click at [565, 186] on div "hero . moveUp ( ) hero . moveRight ( ) hero . moveUp ( )" at bounding box center [695, 258] width 264 height 289
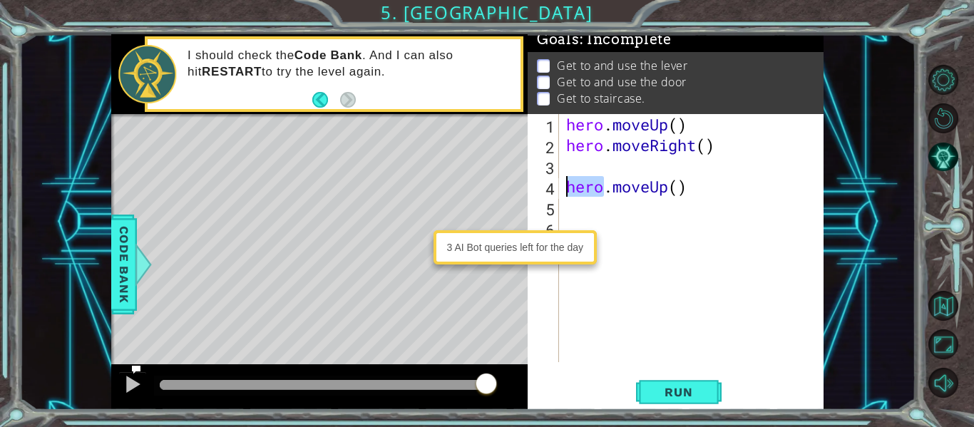
click at [565, 186] on div "hero . moveUp ( ) hero . moveRight ( ) hero . moveUp ( )" at bounding box center [695, 258] width 264 height 289
type textarea "hero.moveUp()"
click at [575, 166] on div "hero . moveUp ( ) hero . moveRight ( )" at bounding box center [695, 258] width 264 height 289
type textarea "h"
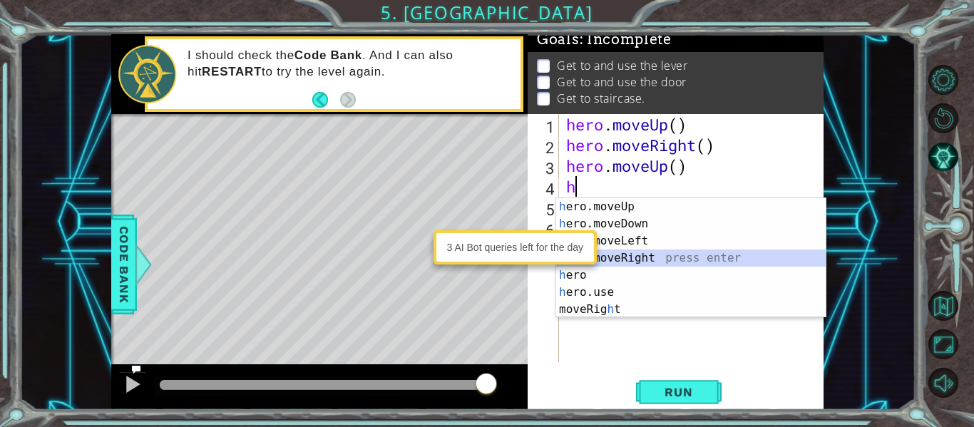
click at [618, 258] on div "h ero.moveUp press enter h ero.moveDown press enter h ero.moveLeft press enter …" at bounding box center [690, 275] width 269 height 154
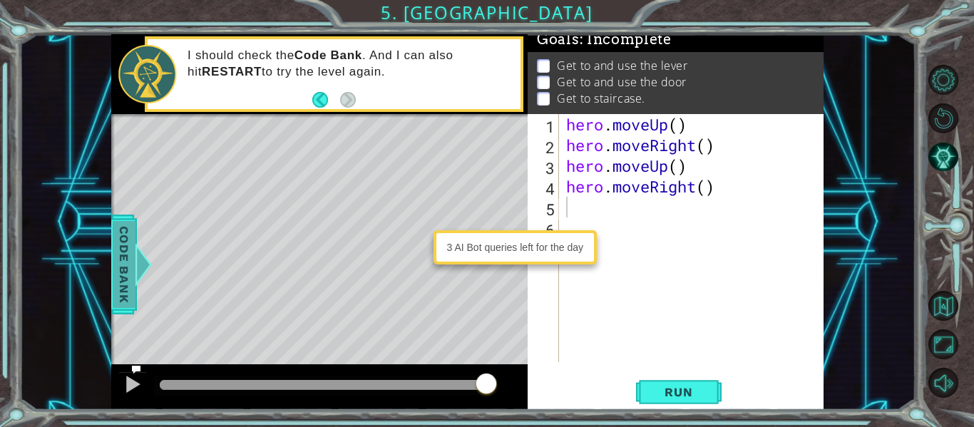
click at [118, 246] on span "Code Bank" at bounding box center [124, 264] width 23 height 87
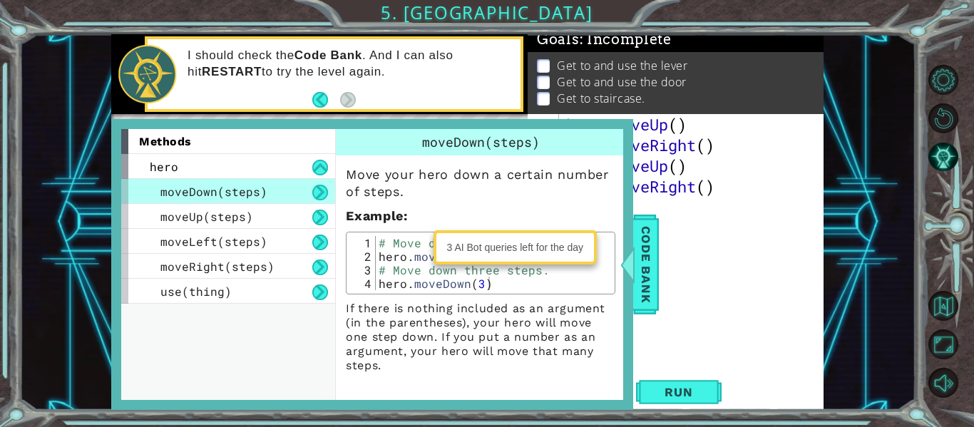
click at [677, 315] on div "hero . moveUp ( ) hero . moveRight ( ) hero . moveUp ( ) hero . moveRight ( )" at bounding box center [695, 258] width 264 height 289
click at [644, 294] on span "Code Bank" at bounding box center [645, 264] width 23 height 87
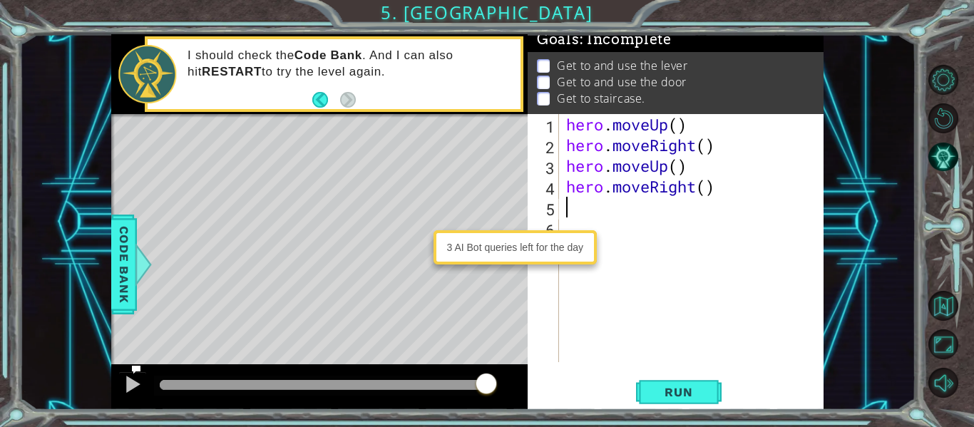
click at [587, 206] on div "hero . moveUp ( ) hero . moveRight ( ) hero . moveUp ( ) hero . moveRight ( )" at bounding box center [695, 258] width 264 height 289
click at [681, 398] on span "Run" at bounding box center [678, 392] width 56 height 14
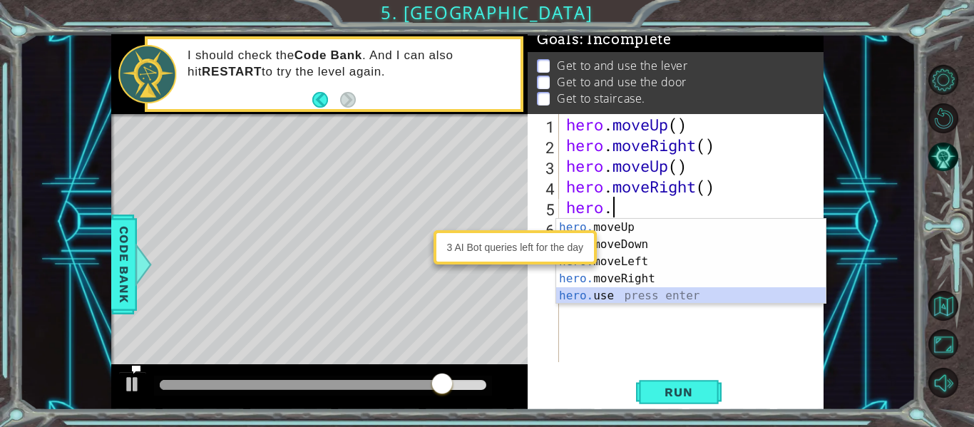
click at [631, 289] on div "hero. moveUp press enter hero. moveDown press enter hero. moveLeft press enter …" at bounding box center [690, 279] width 269 height 120
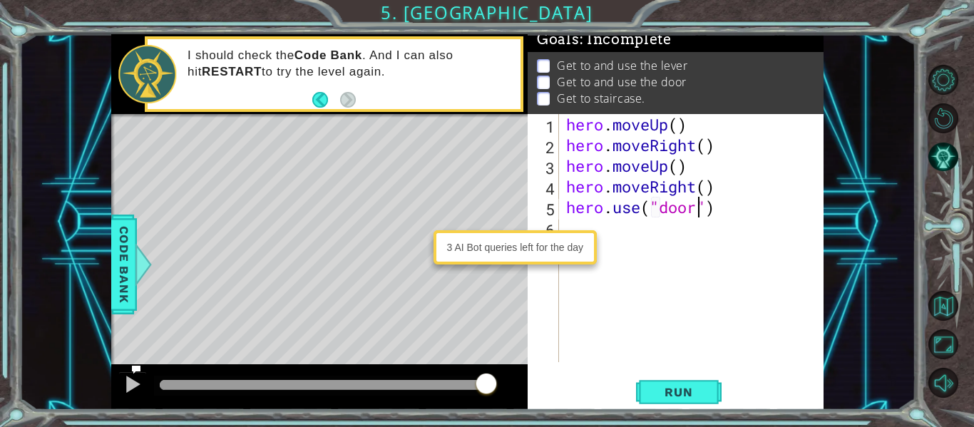
scroll to position [0, 6]
click at [662, 388] on span "Run" at bounding box center [678, 392] width 56 height 14
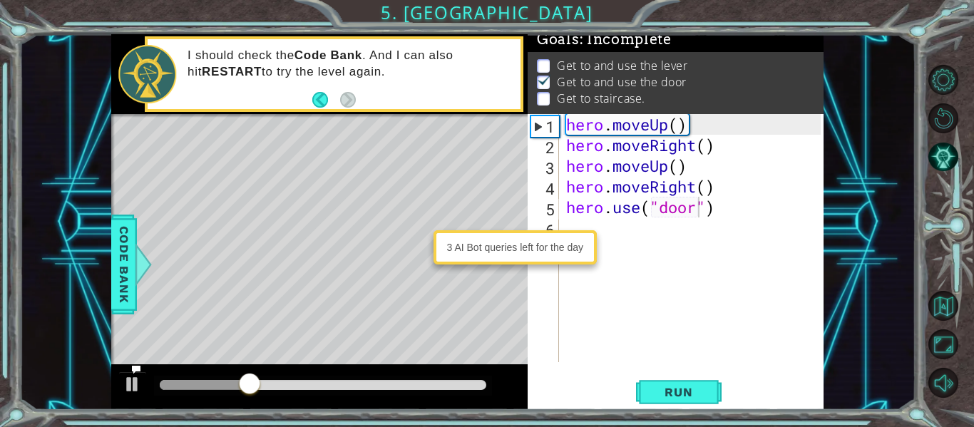
click at [520, 249] on div "3 AI Bot queries left for the day" at bounding box center [515, 247] width 156 height 27
click at [520, 252] on div "3 AI Bot queries left for the day" at bounding box center [515, 247] width 156 height 27
drag, startPoint x: 284, startPoint y: 389, endPoint x: 431, endPoint y: 398, distance: 147.1
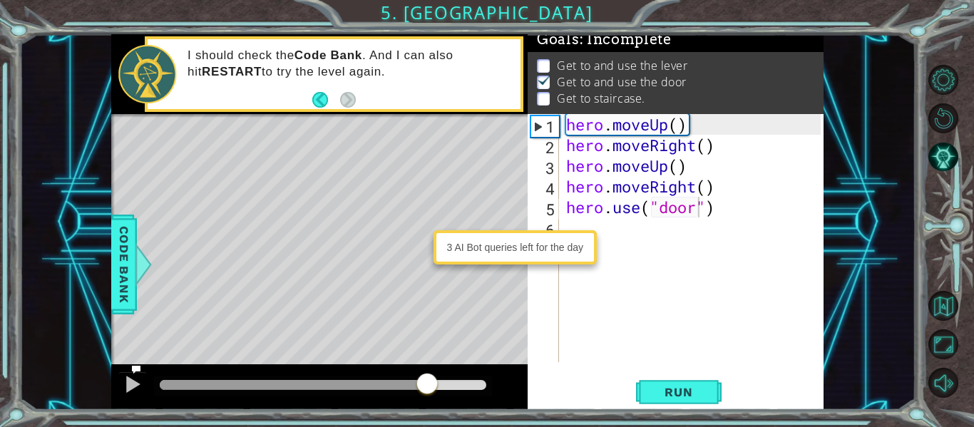
click at [431, 398] on div at bounding box center [319, 387] width 416 height 46
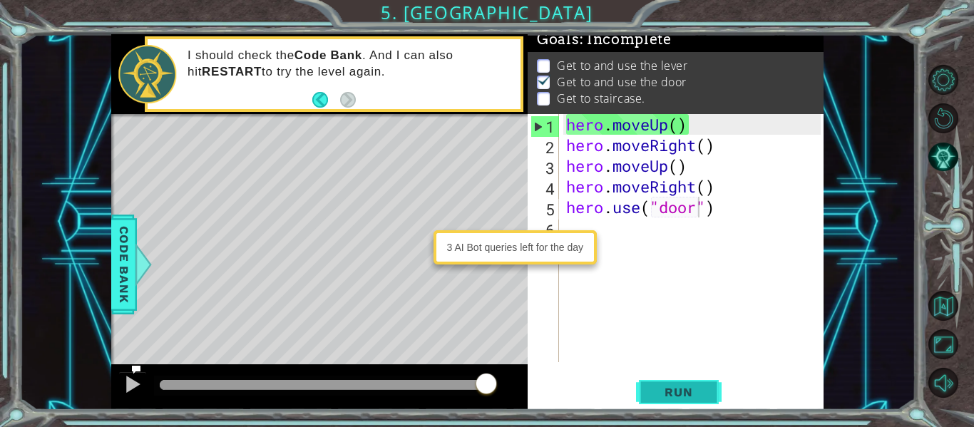
click at [683, 384] on button "Run" at bounding box center [679, 392] width 86 height 29
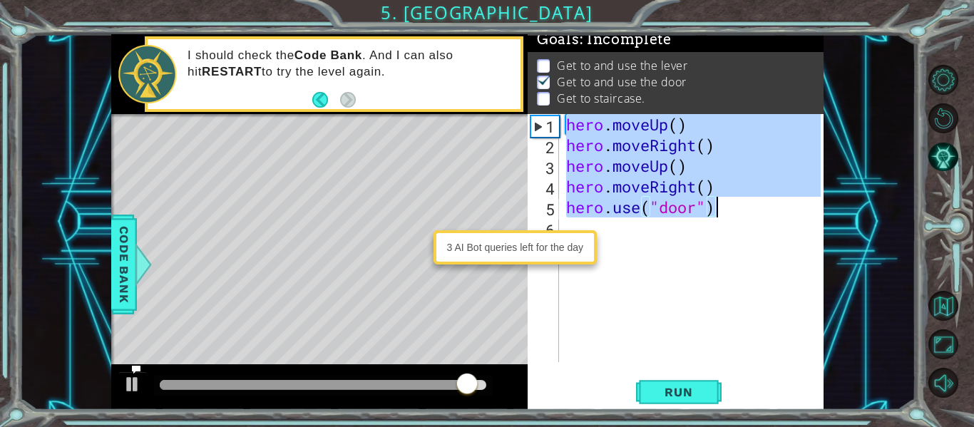
drag, startPoint x: 567, startPoint y: 125, endPoint x: 763, endPoint y: 207, distance: 213.1
click at [763, 207] on div "hero . moveUp ( ) hero . moveRight ( ) hero . moveUp ( ) hero . moveRight ( ) h…" at bounding box center [695, 258] width 264 height 289
type textarea "hero.moveRight() hero.use("door")"
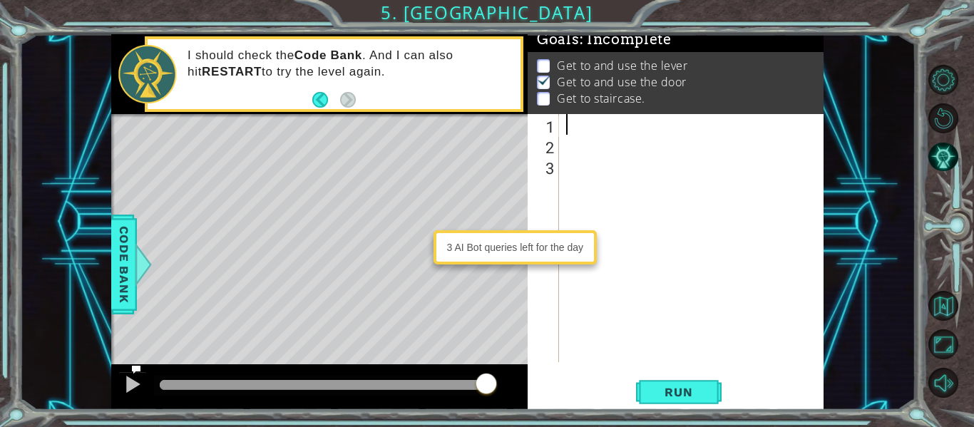
type textarea "h"
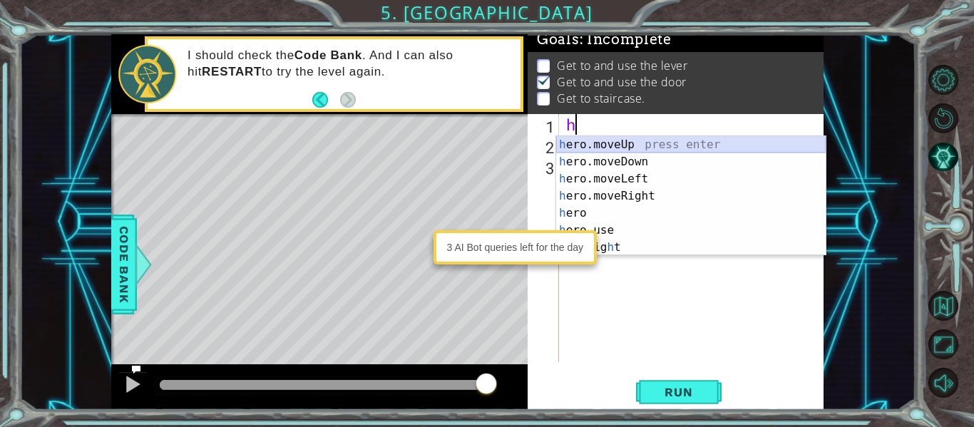
click at [599, 147] on div "h ero.moveUp press enter h ero.moveDown press enter h ero.moveLeft press enter …" at bounding box center [690, 213] width 269 height 154
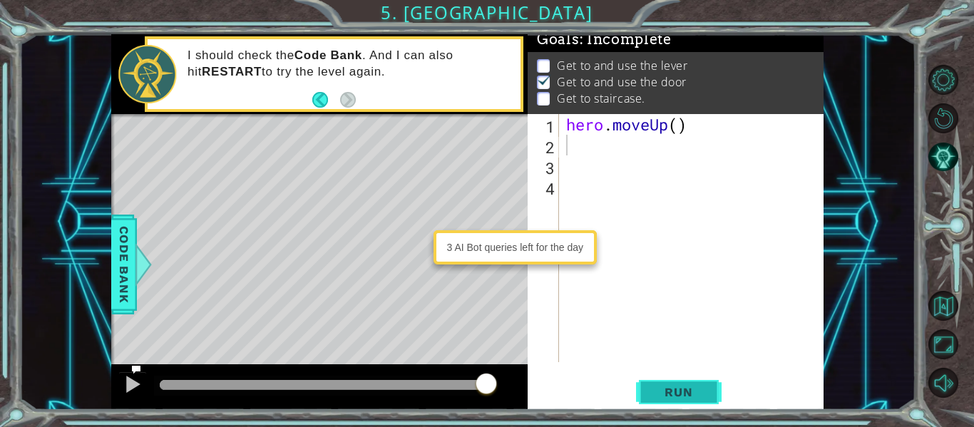
click at [652, 392] on span "Run" at bounding box center [678, 392] width 56 height 14
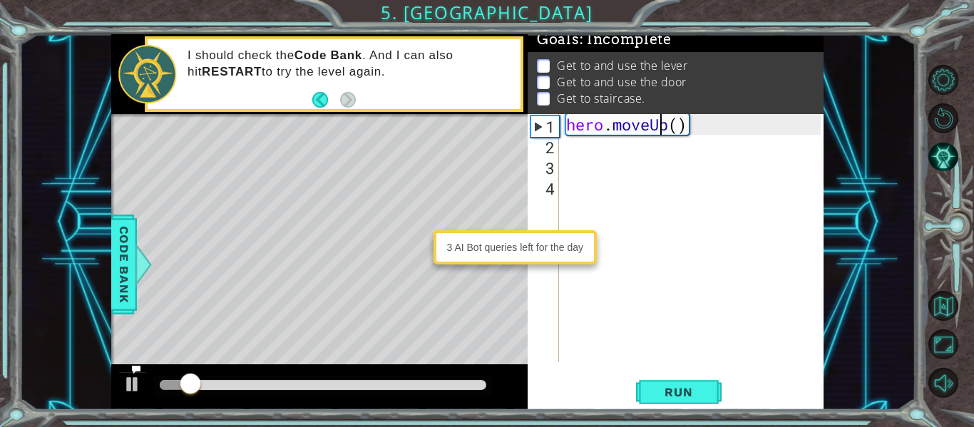
click at [657, 118] on div "hero . moveUp ( )" at bounding box center [695, 258] width 264 height 289
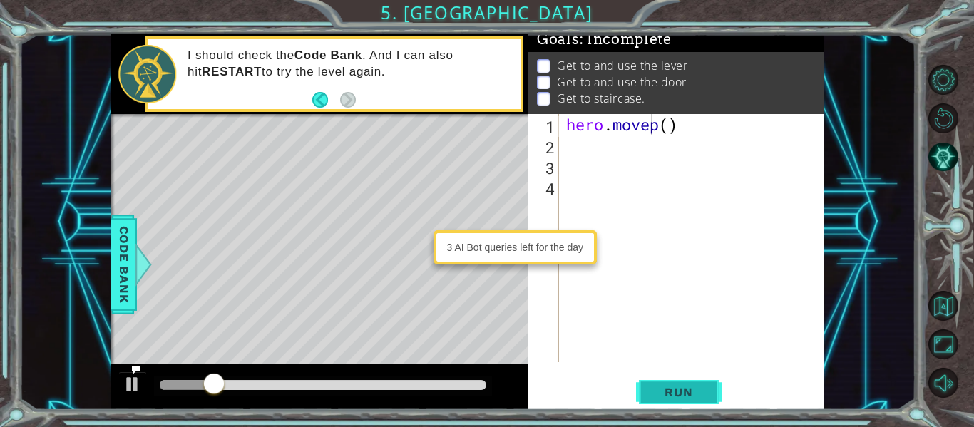
click at [679, 392] on span "Run" at bounding box center [678, 392] width 56 height 14
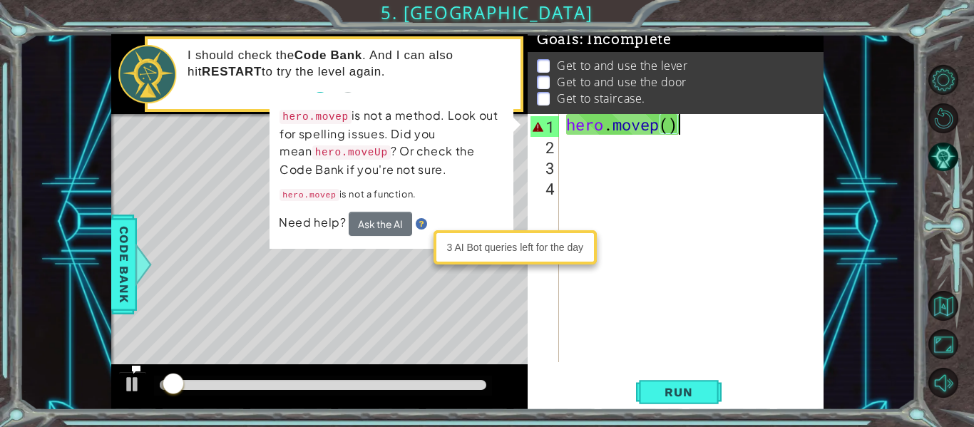
click at [690, 125] on div "hero . movep ( )" at bounding box center [695, 258] width 264 height 289
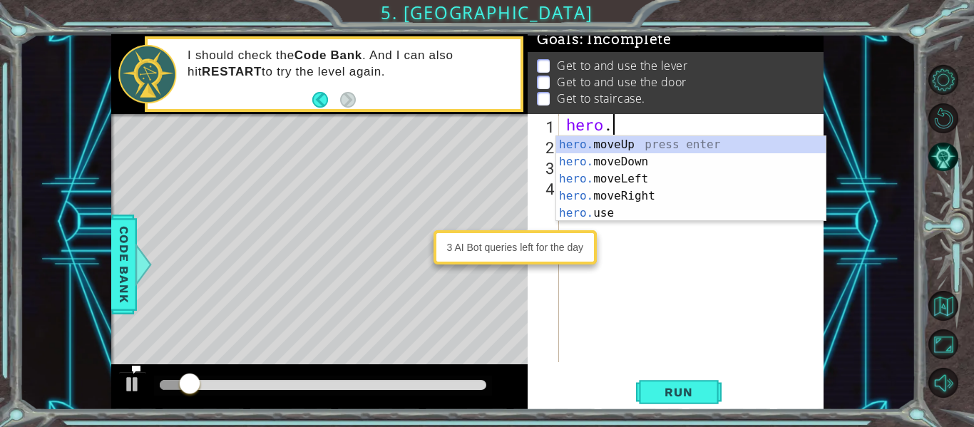
type textarea "her"
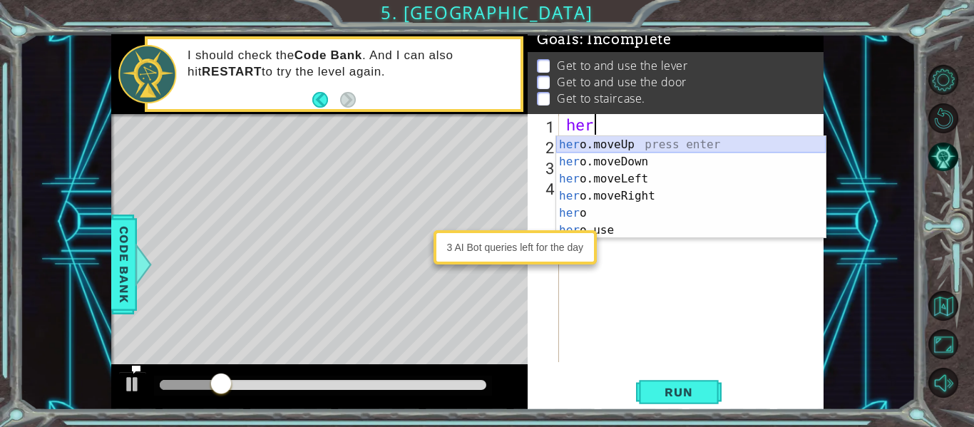
click at [656, 137] on div "her o.moveUp press enter her o.moveDown press enter her o.moveLeft press enter …" at bounding box center [690, 204] width 269 height 137
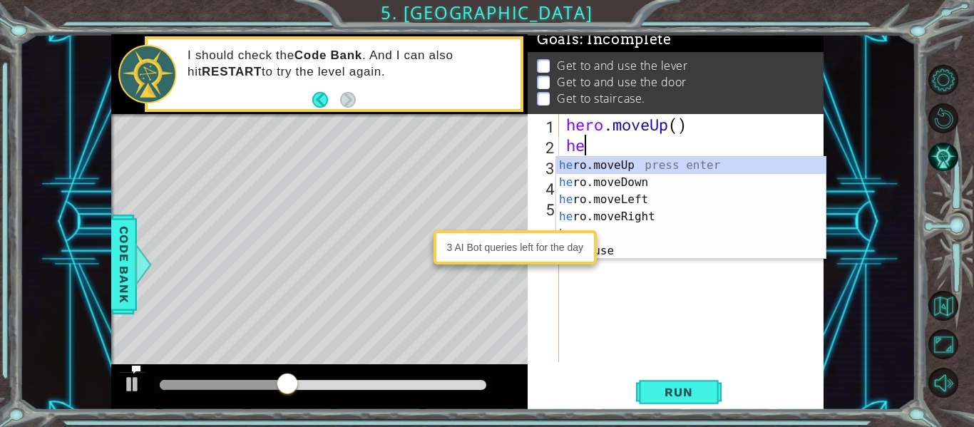
type textarea "her"
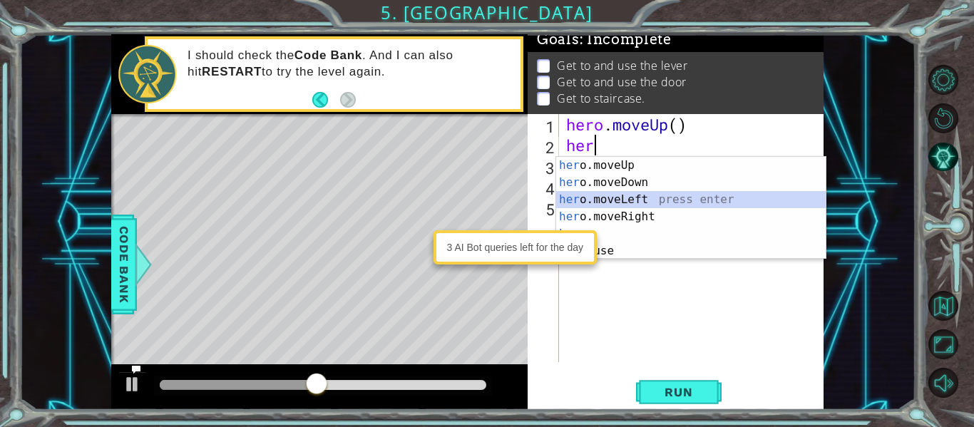
click at [631, 199] on div "her o.moveUp press enter her o.moveDown press enter her o.moveLeft press enter …" at bounding box center [690, 225] width 269 height 137
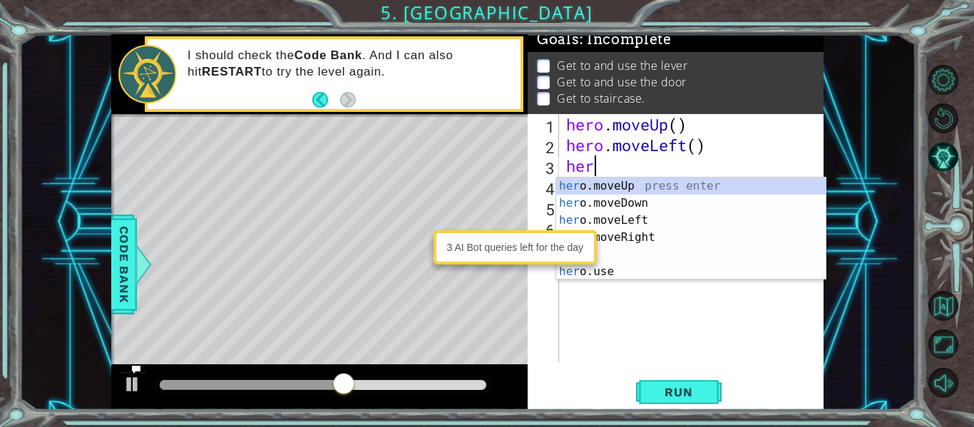
type textarea "hero"
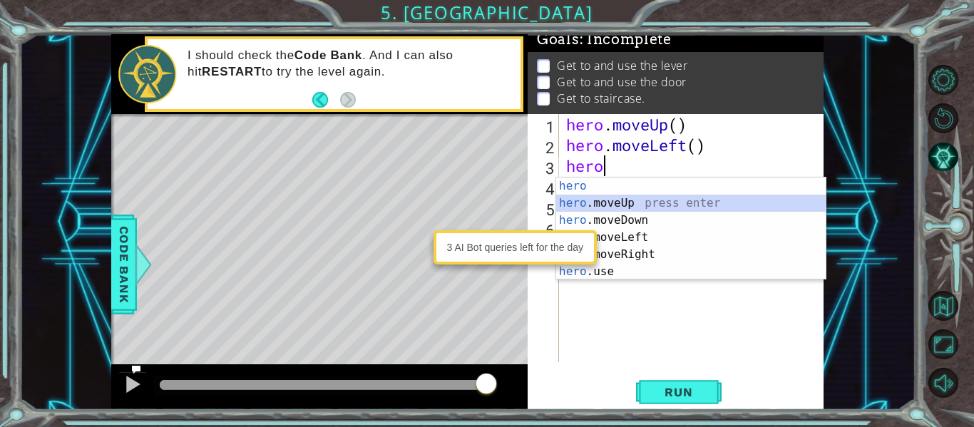
click at [594, 200] on div "hero press enter hero .moveUp press enter hero .moveDown press enter hero .move…" at bounding box center [690, 245] width 269 height 137
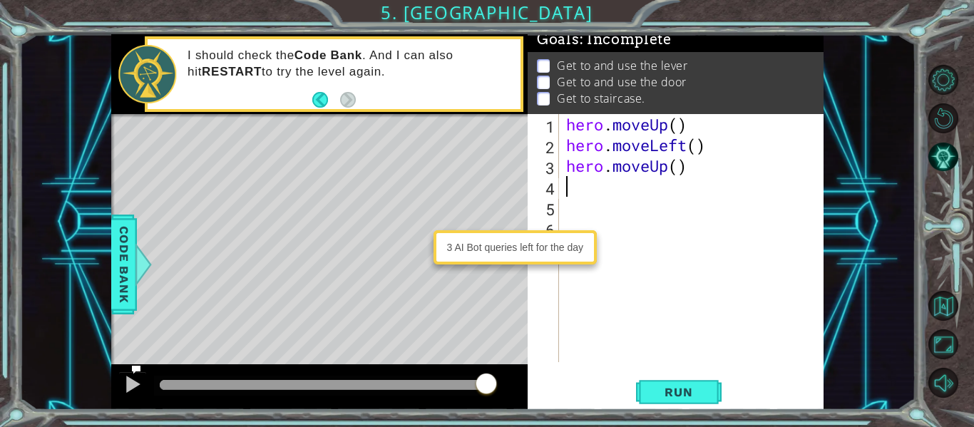
type textarea "h"
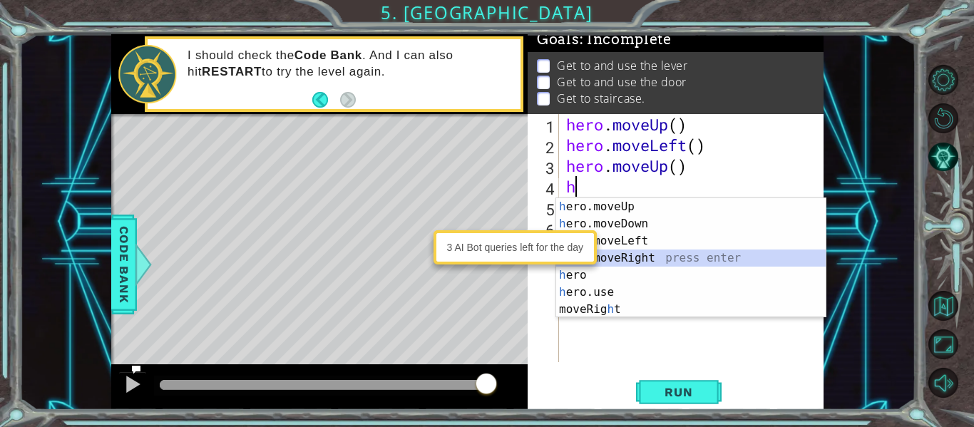
click at [630, 252] on div "h ero.moveUp press enter h ero.moveDown press enter h ero.moveLeft press enter …" at bounding box center [690, 275] width 269 height 154
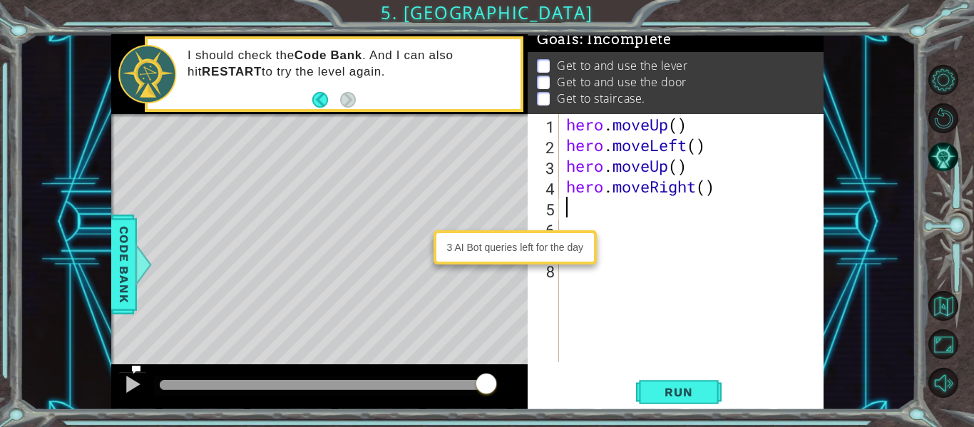
type textarea "h"
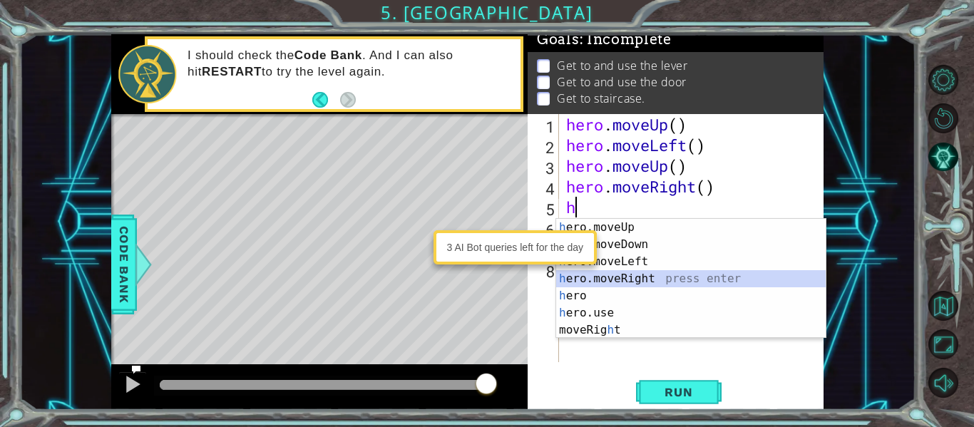
click at [640, 284] on div "h ero.moveUp press enter h ero.moveDown press enter h ero.moveLeft press enter …" at bounding box center [690, 296] width 269 height 154
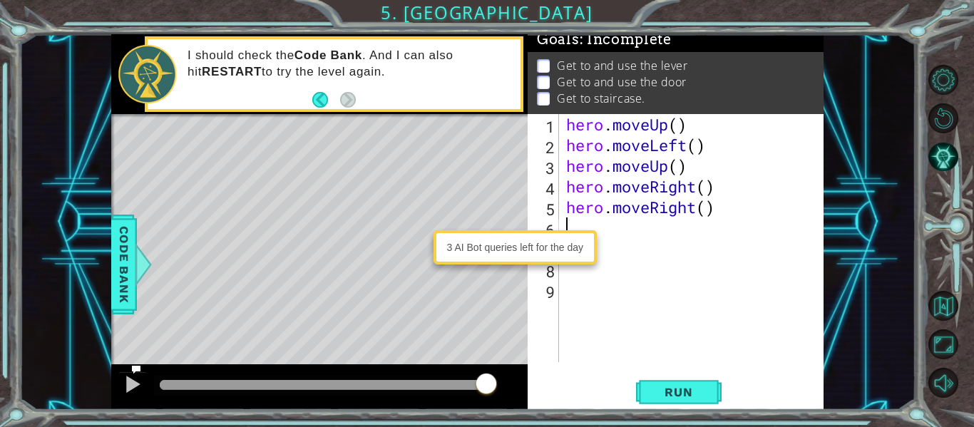
click at [602, 227] on div "hero . moveUp ( ) hero . moveLeft ( ) hero . moveUp ( ) hero . moveRight ( ) he…" at bounding box center [695, 258] width 264 height 289
type textarea "h"
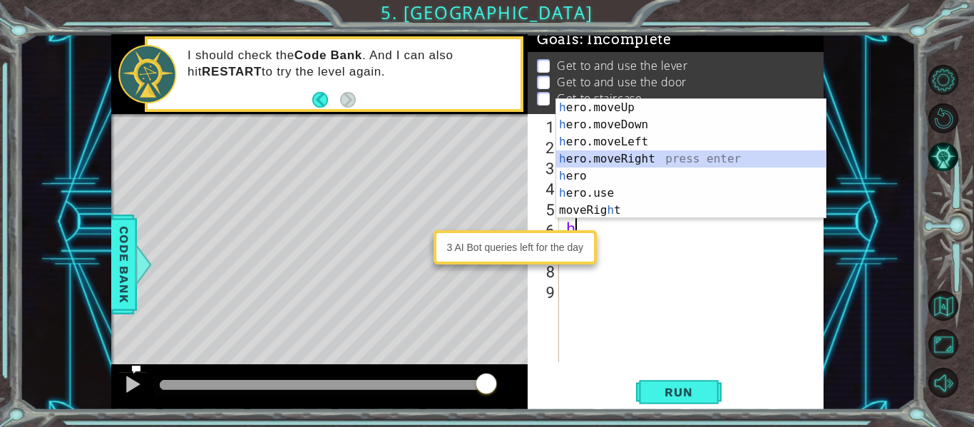
click at [625, 156] on div "h ero.moveUp press enter h ero.moveDown press enter h ero.moveLeft press enter …" at bounding box center [690, 176] width 269 height 154
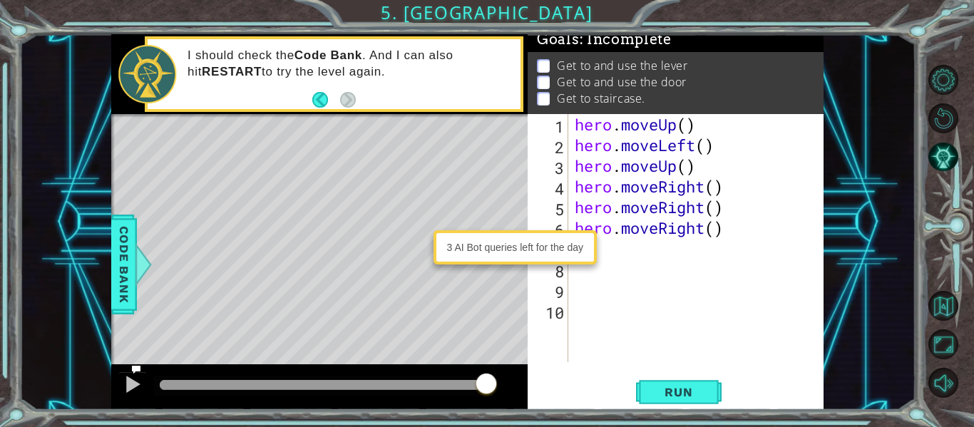
click at [622, 250] on div "hero . moveUp ( ) hero . moveLeft ( ) hero . moveUp ( ) hero . moveRight ( ) he…" at bounding box center [700, 258] width 256 height 289
click at [602, 251] on div "hero . moveUp ( ) hero . moveLeft ( ) hero . moveUp ( ) hero . moveRight ( ) he…" at bounding box center [700, 258] width 256 height 289
click at [724, 235] on div "hero . moveUp ( ) hero . moveLeft ( ) hero . moveUp ( ) hero . moveRight ( ) he…" at bounding box center [700, 258] width 256 height 289
type textarea "hero.moveRight()"
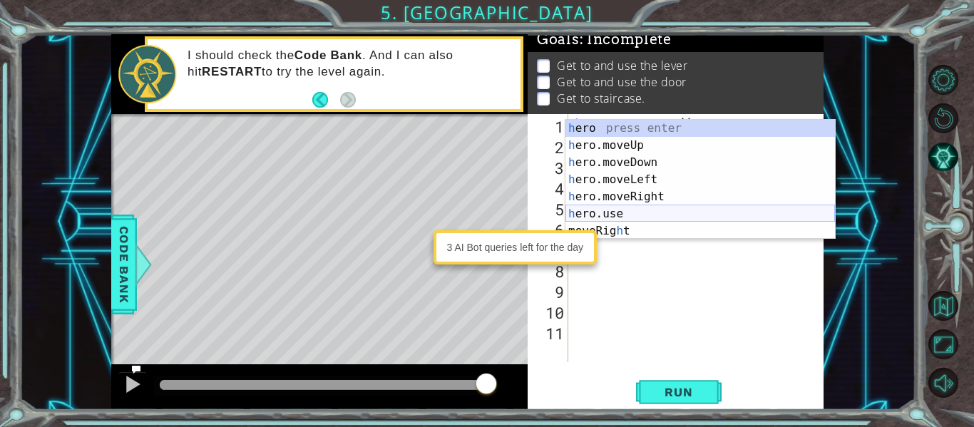
click at [668, 217] on div "h ero press enter h ero.moveUp press enter h ero.moveDown press enter h ero.mov…" at bounding box center [699, 197] width 269 height 154
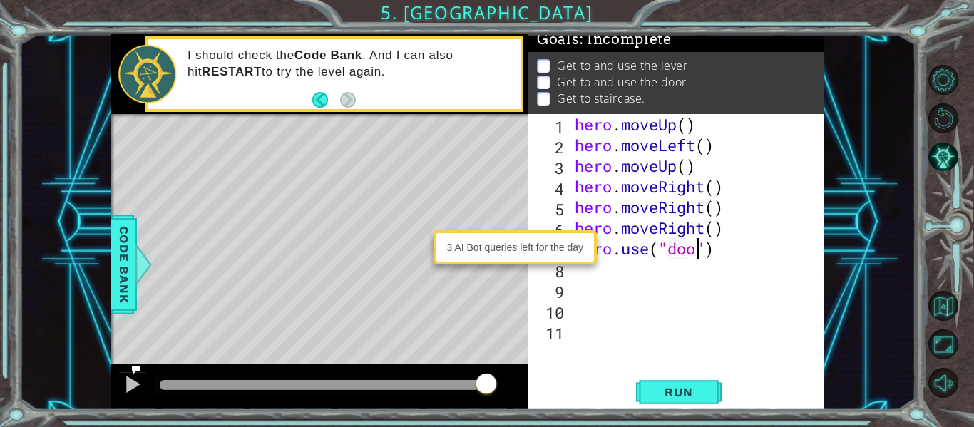
scroll to position [0, 6]
type textarea "hero.use("door")"
click at [693, 392] on span "Run" at bounding box center [678, 392] width 56 height 14
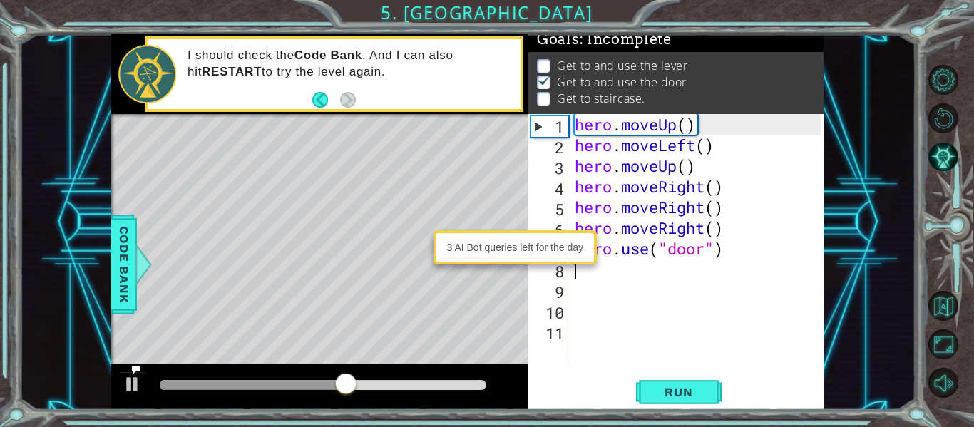
click at [601, 273] on div "hero . moveUp ( ) hero . moveLeft ( ) hero . moveUp ( ) hero . moveRight ( ) he…" at bounding box center [700, 258] width 256 height 289
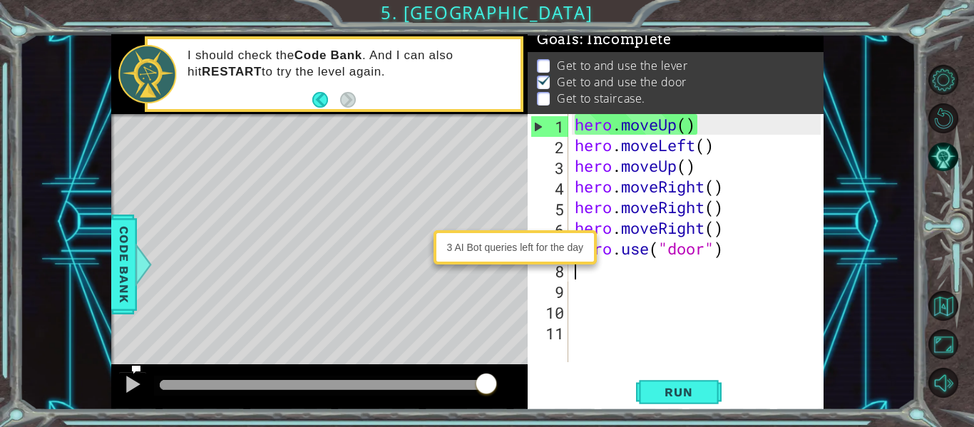
type textarea "h"
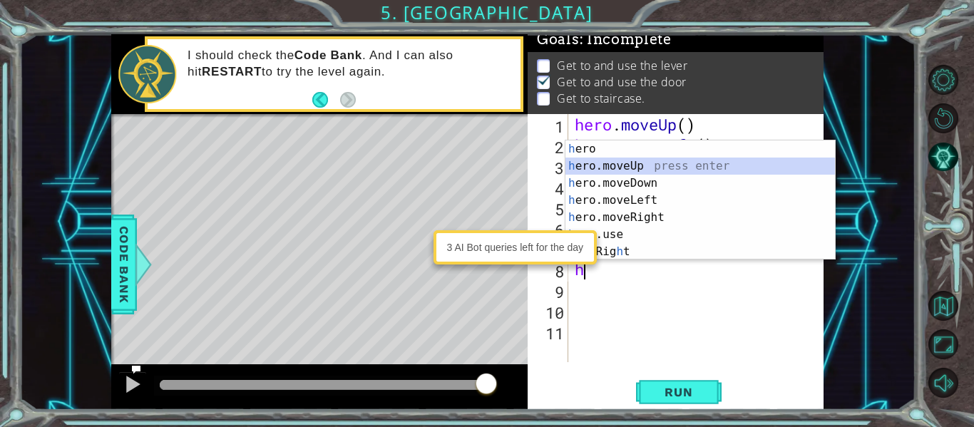
click at [619, 166] on div "h ero press enter h ero.moveUp press enter h ero.moveDown press enter h ero.mov…" at bounding box center [699, 217] width 269 height 154
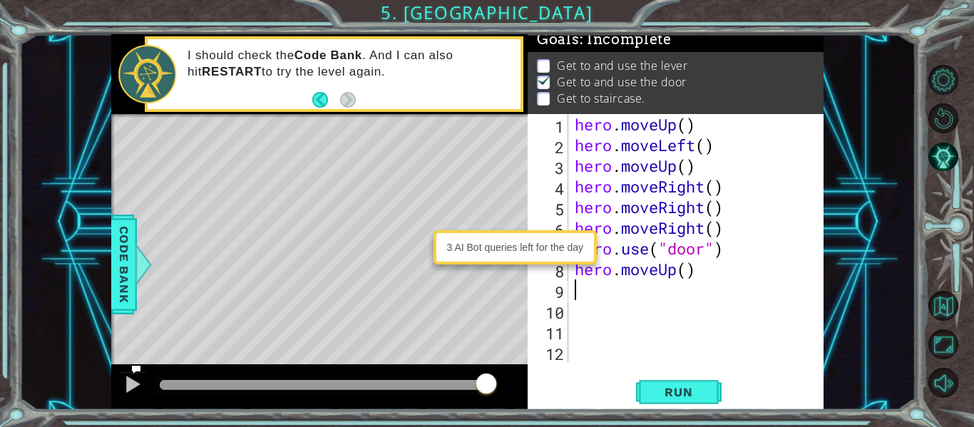
type textarea "h"
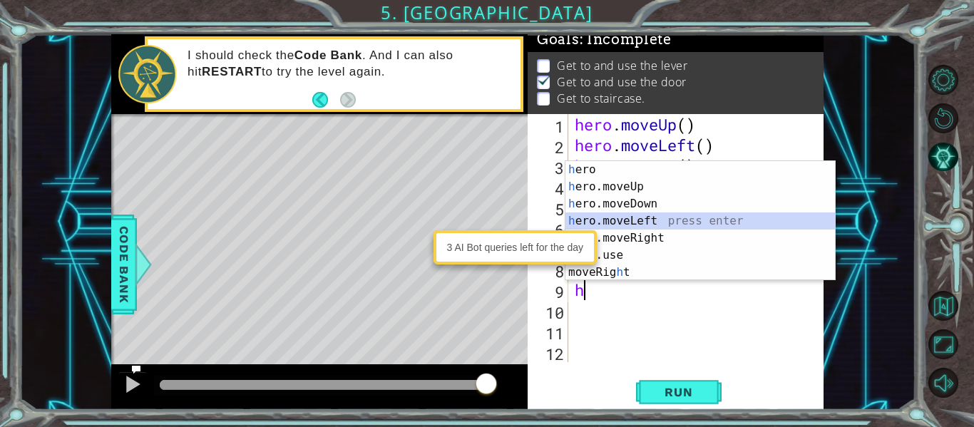
click at [642, 217] on div "h ero press enter h ero.moveUp press enter h ero.moveDown press enter h ero.mov…" at bounding box center [699, 238] width 269 height 154
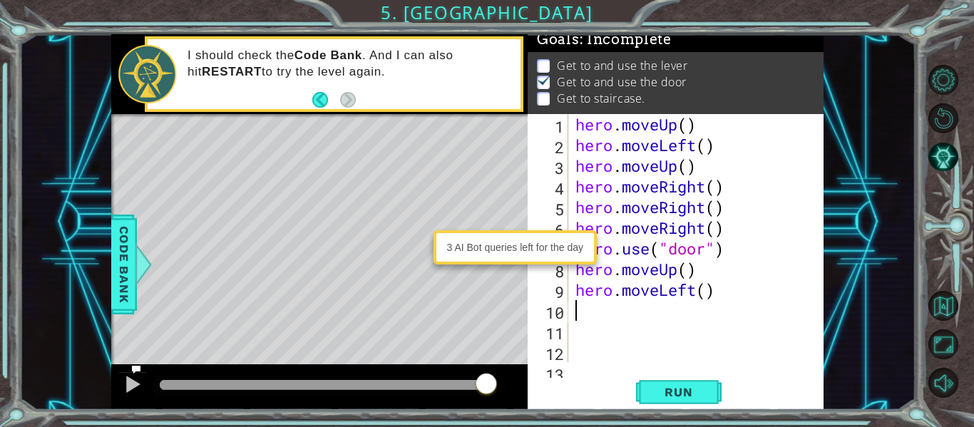
type textarea "h"
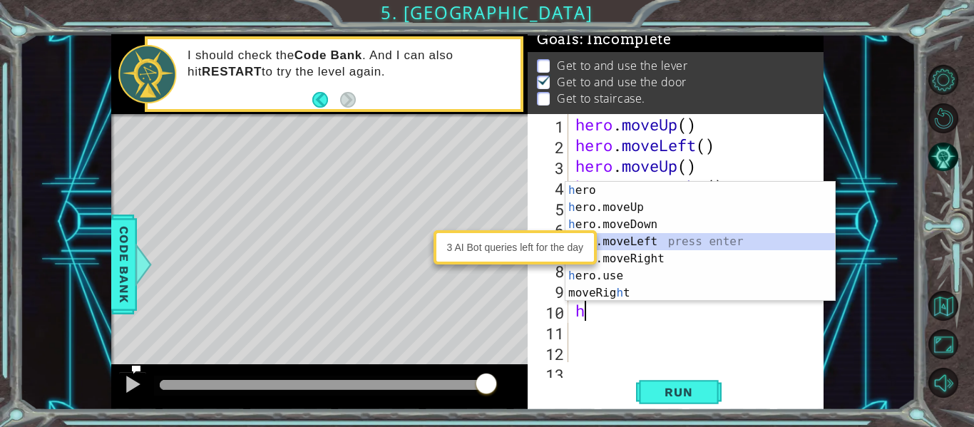
click at [634, 246] on div "h ero press enter h ero.moveUp press enter h ero.moveDown press enter h ero.mov…" at bounding box center [699, 259] width 269 height 154
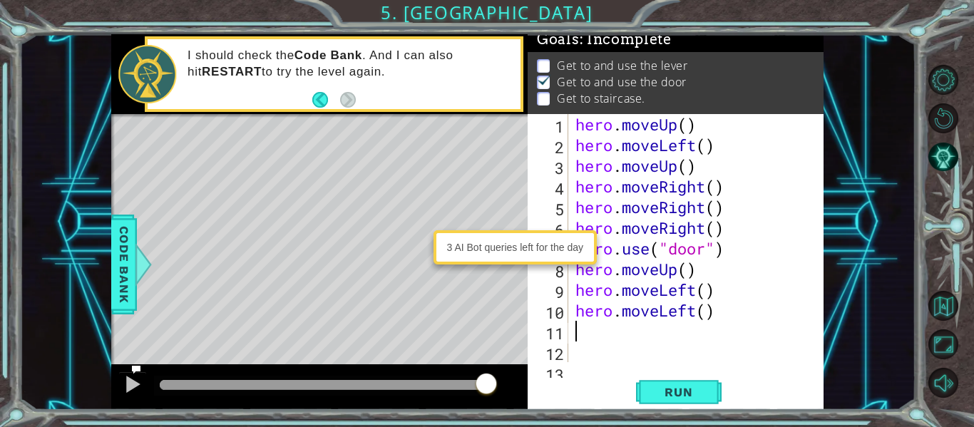
type textarea "h"
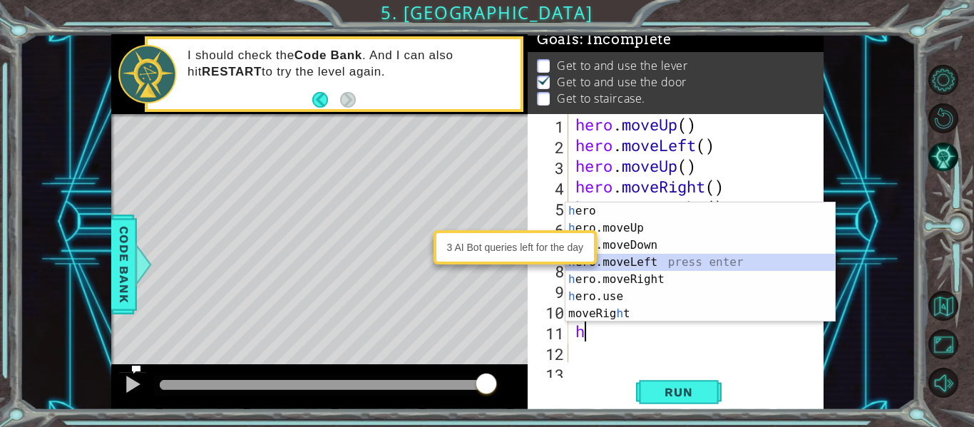
click at [647, 265] on div "h ero press enter h ero.moveUp press enter h ero.moveDown press enter h ero.mov…" at bounding box center [699, 279] width 269 height 154
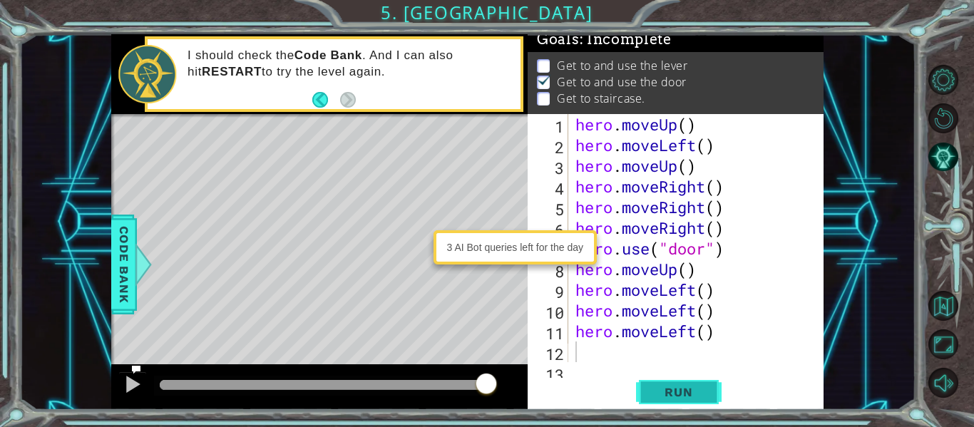
click at [677, 391] on span "Run" at bounding box center [678, 392] width 56 height 14
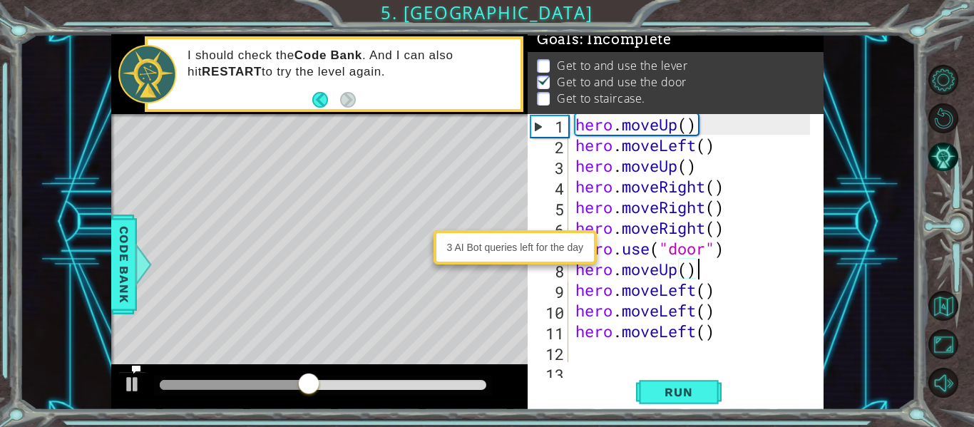
click at [712, 272] on div "hero . moveUp ( ) hero . moveLeft ( ) hero . moveUp ( ) hero . moveRight ( ) he…" at bounding box center [694, 258] width 245 height 289
type textarea "hero.moveUp()"
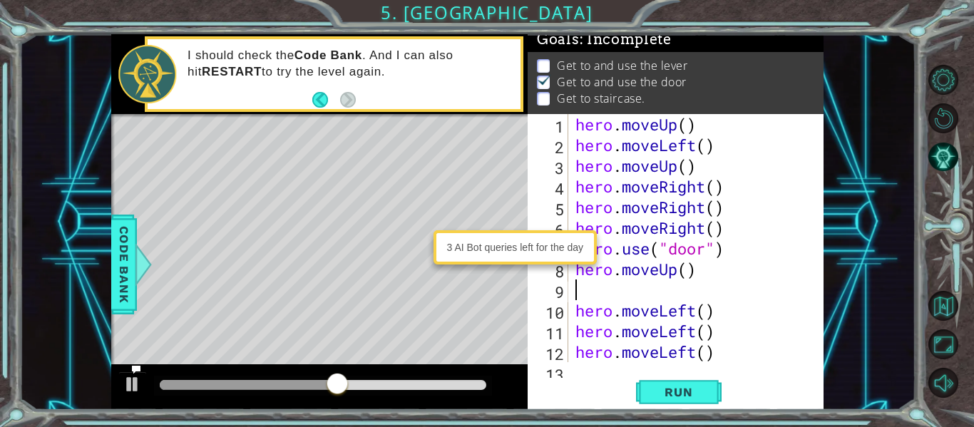
type textarea "h"
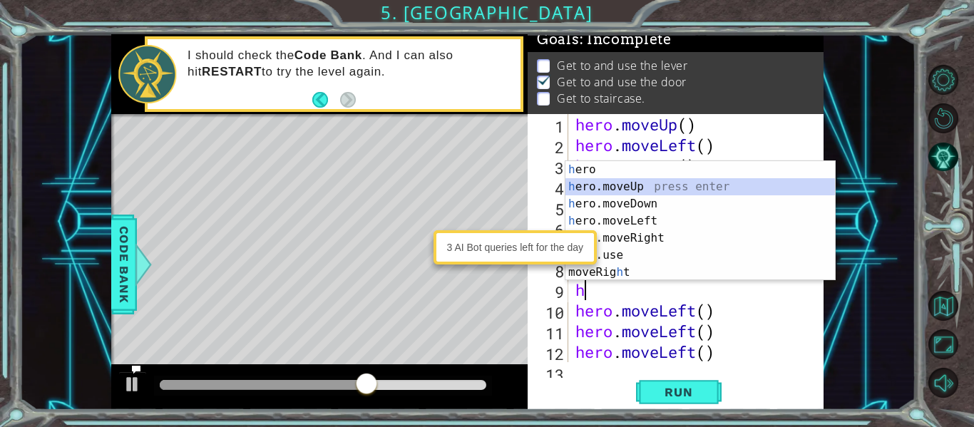
click at [640, 186] on div "h ero press enter h ero.moveUp press enter h ero.moveDown press enter h ero.mov…" at bounding box center [699, 238] width 269 height 154
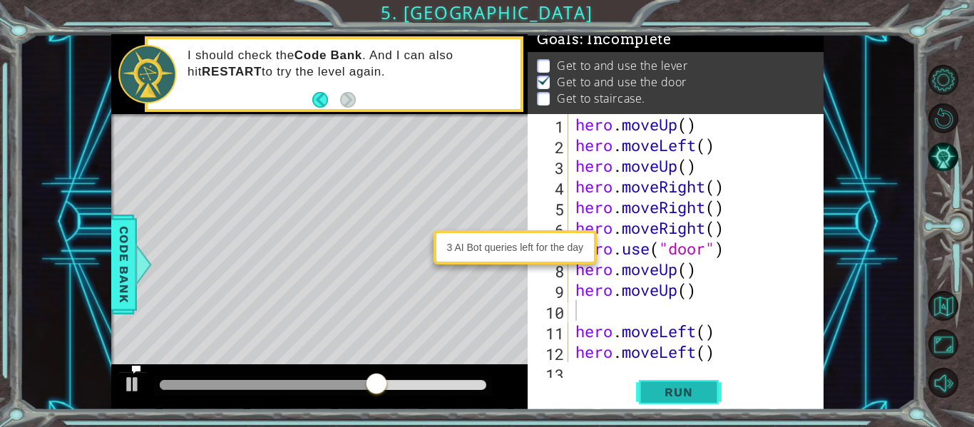
click at [684, 386] on span "Run" at bounding box center [678, 392] width 56 height 14
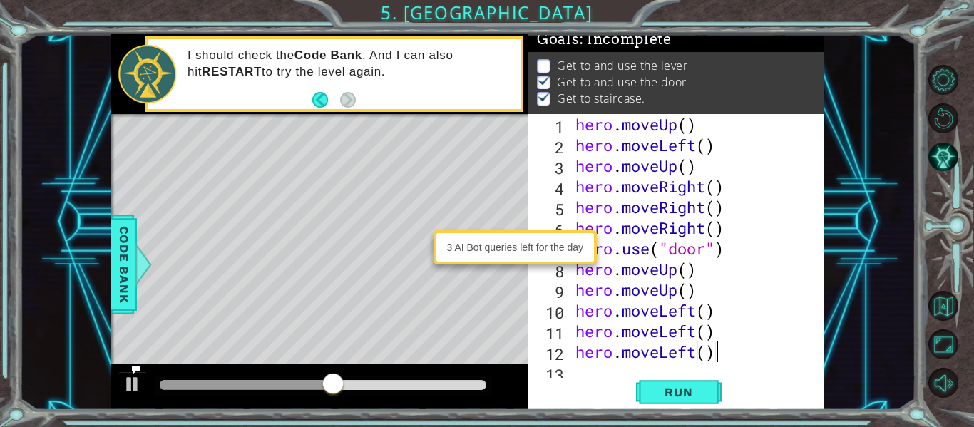
click at [731, 359] on div "hero . moveUp ( ) hero . moveLeft ( ) hero . moveUp ( ) hero . moveRight ( ) he…" at bounding box center [694, 258] width 245 height 289
type textarea "hero.moveLeft()"
click at [594, 375] on div "1 2 3 4 5 6 7 8 9 10 11 12 13 hero . moveUp ( ) hero . moveLeft ( ) hero . move…" at bounding box center [675, 262] width 296 height 296
click at [725, 356] on div "hero . moveUp ( ) hero . moveLeft ( ) hero . moveUp ( ) hero . moveRight ( ) he…" at bounding box center [694, 258] width 245 height 289
type textarea "hero.moveLeft()"
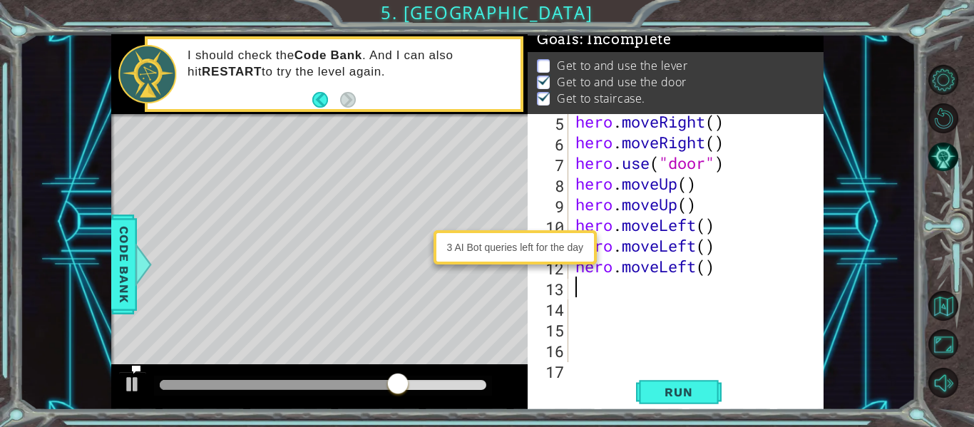
scroll to position [90, 0]
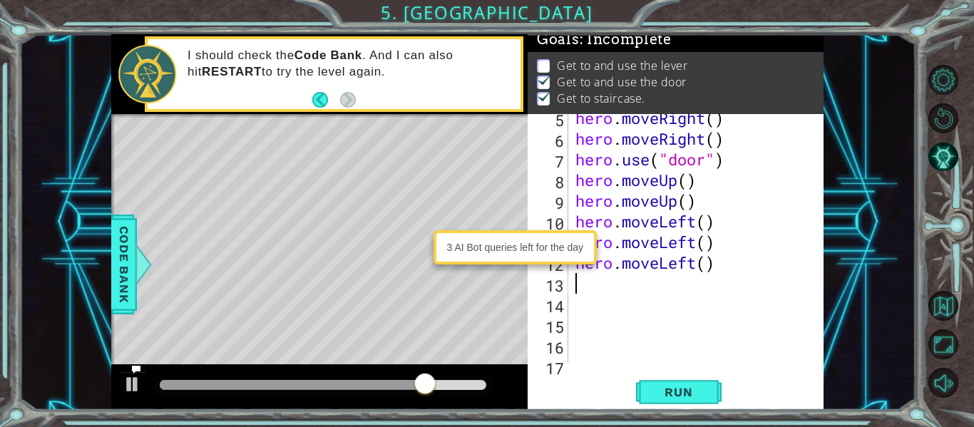
type textarea "h"
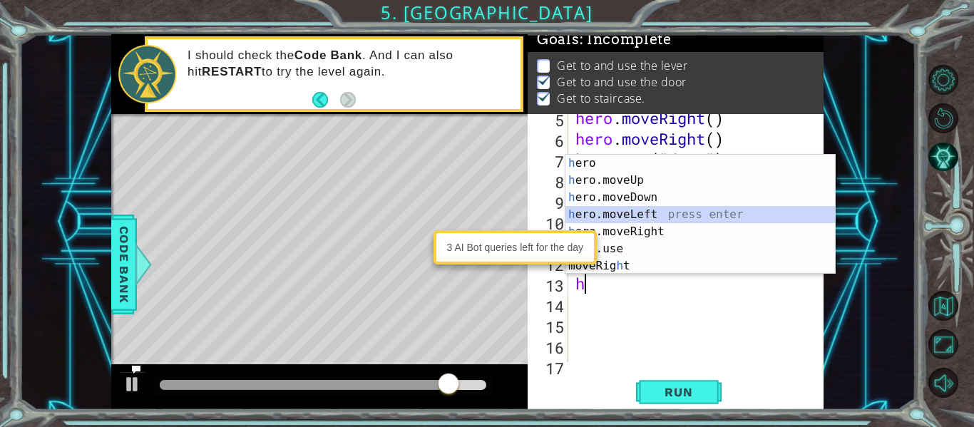
click at [649, 210] on div "h ero press enter h ero.moveUp press enter h ero.moveDown press enter h ero.mov…" at bounding box center [699, 232] width 269 height 154
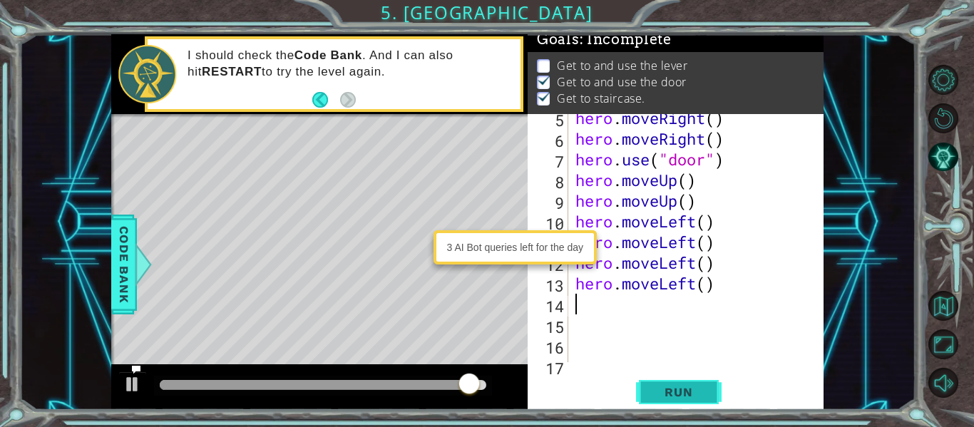
click at [688, 386] on span "Run" at bounding box center [678, 392] width 56 height 14
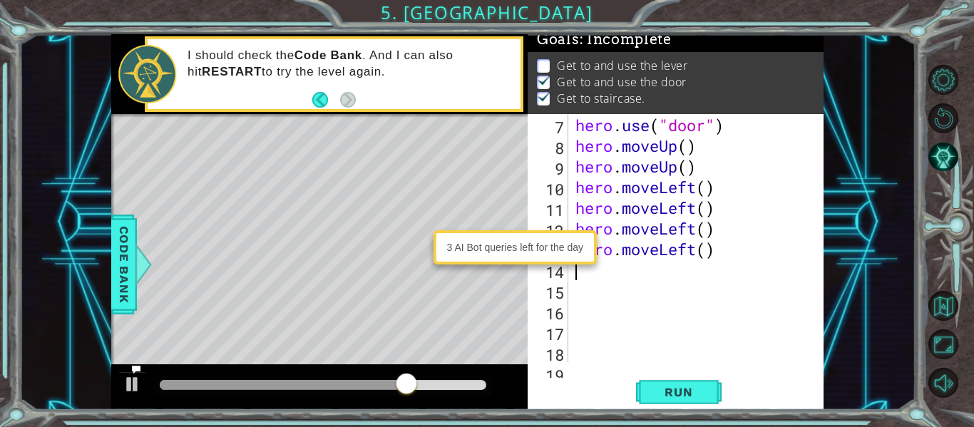
scroll to position [0, 0]
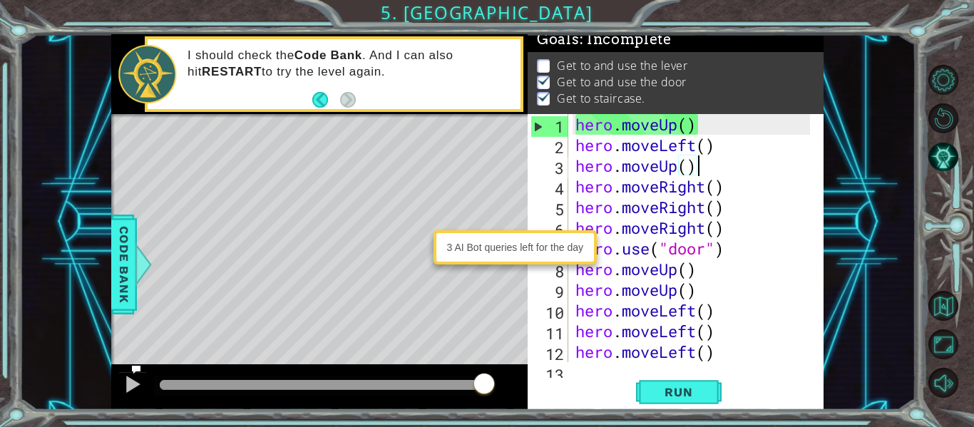
click at [701, 169] on div "hero . moveUp ( ) hero . moveLeft ( ) hero . moveUp ( ) hero . moveRight ( ) he…" at bounding box center [694, 258] width 245 height 289
type textarea "hero.moveUp()"
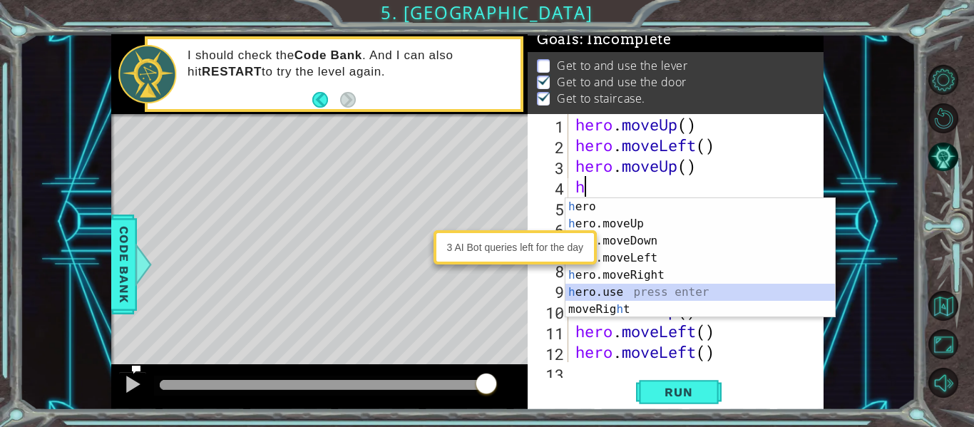
click at [660, 293] on div "h ero press enter h ero.moveUp press enter h ero.moveDown press enter h ero.mov…" at bounding box center [699, 275] width 269 height 154
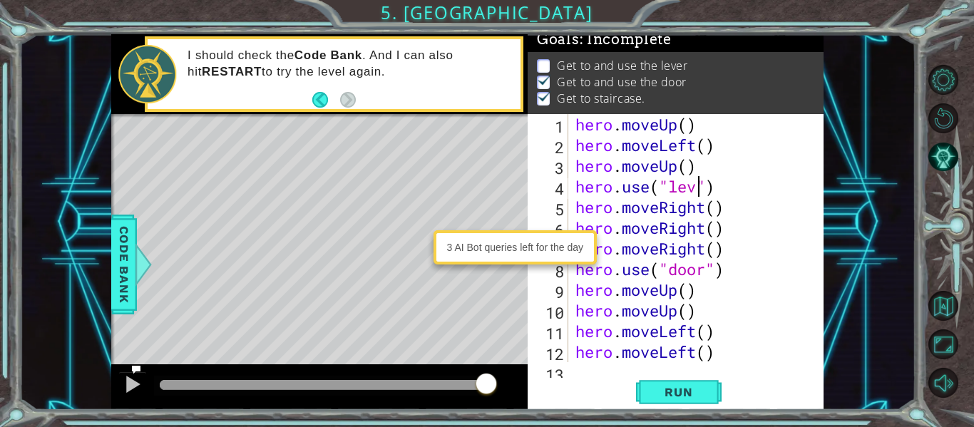
scroll to position [0, 6]
click at [694, 394] on span "Run" at bounding box center [678, 392] width 56 height 14
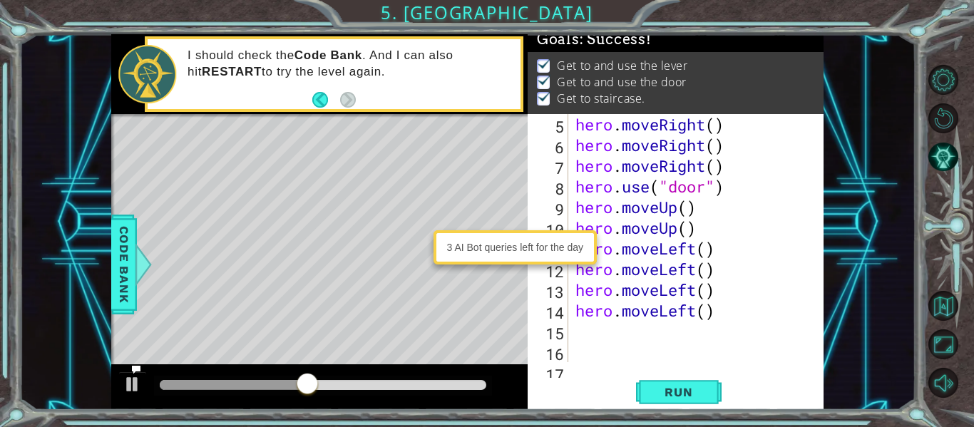
scroll to position [103, 0]
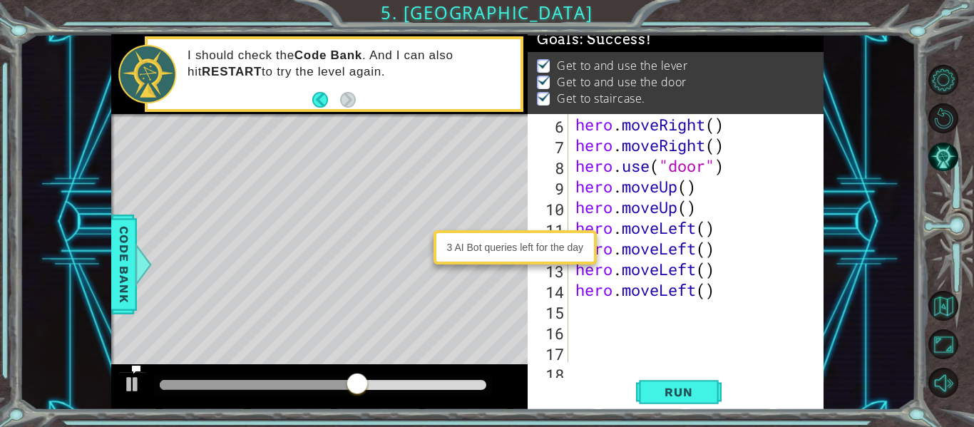
click at [736, 294] on div "hero . moveRight ( ) hero . moveRight ( ) hero . use ( "door" ) hero . moveUp (…" at bounding box center [694, 258] width 245 height 289
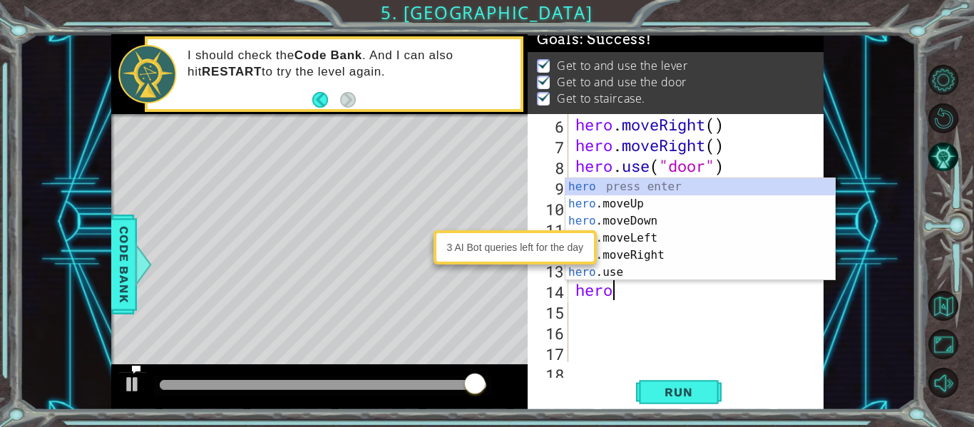
scroll to position [0, 1]
type textarea "her"
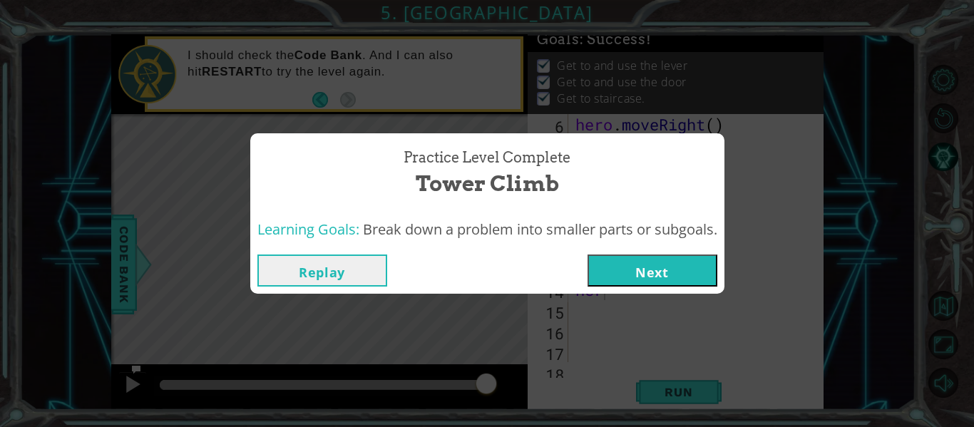
click at [644, 258] on button "Next" at bounding box center [652, 270] width 130 height 32
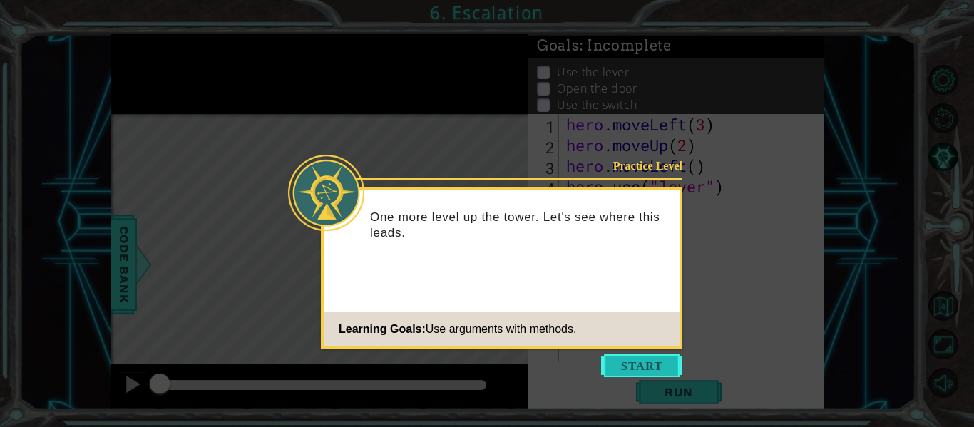
click at [649, 374] on button "Start" at bounding box center [641, 365] width 81 height 23
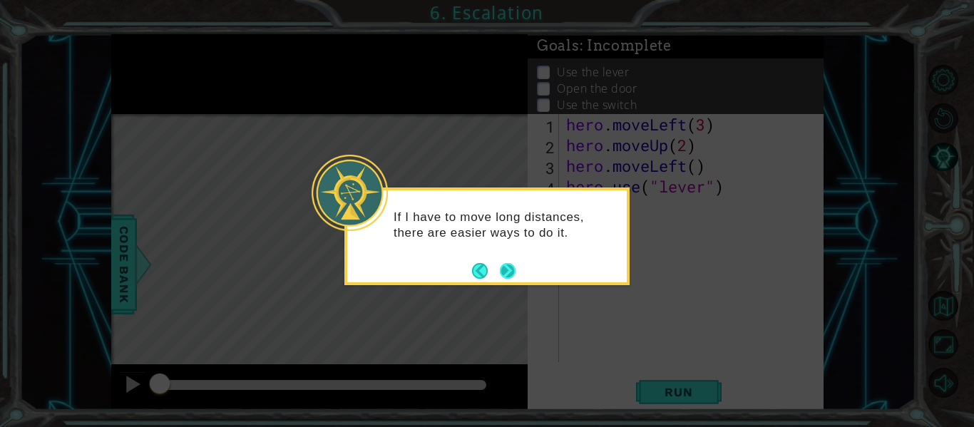
click at [498, 267] on button "Back" at bounding box center [486, 271] width 28 height 16
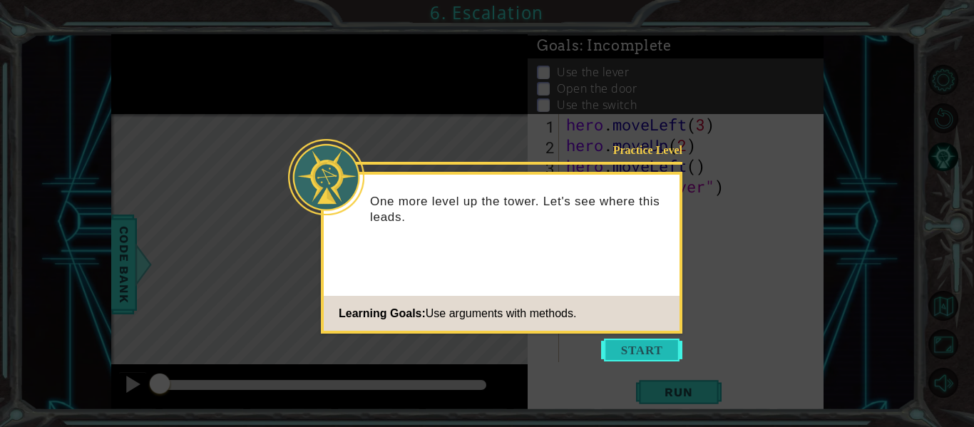
click at [657, 354] on button "Start" at bounding box center [641, 350] width 81 height 23
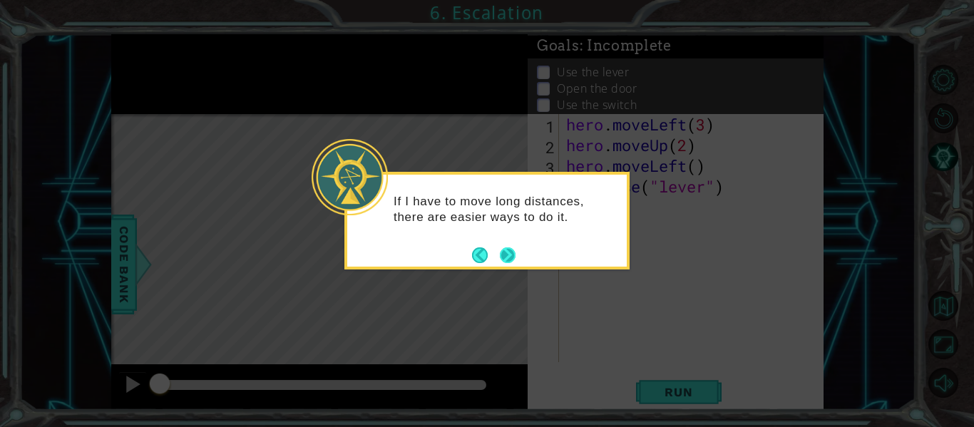
click at [518, 252] on div "If I have to move long distances, there are easier ways to do it." at bounding box center [486, 214] width 279 height 78
click at [515, 252] on button "Next" at bounding box center [508, 255] width 16 height 16
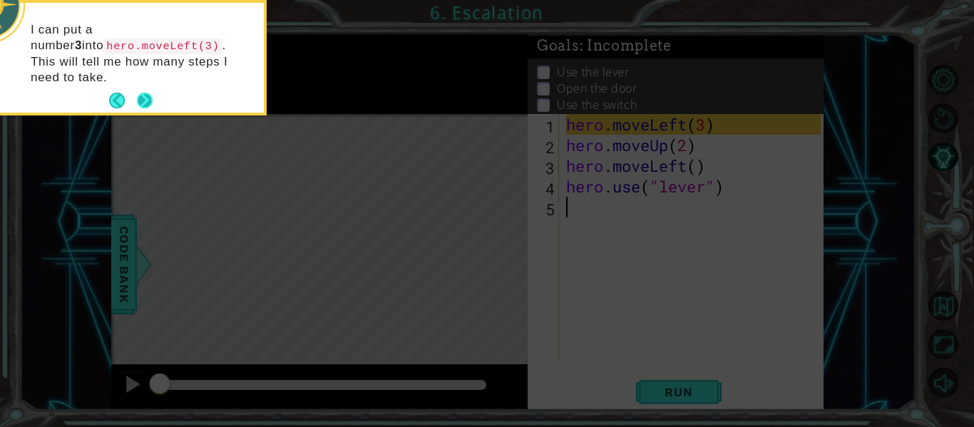
click at [141, 93] on button "Next" at bounding box center [145, 101] width 16 height 16
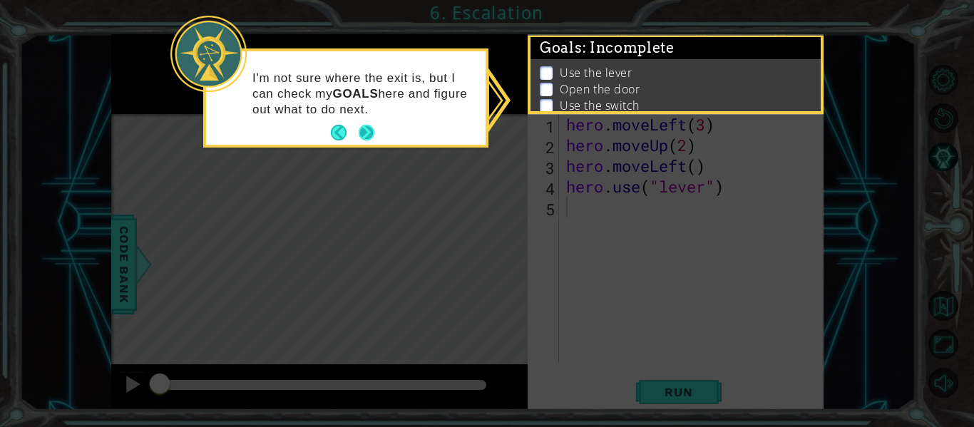
click at [371, 138] on button "Next" at bounding box center [367, 133] width 16 height 16
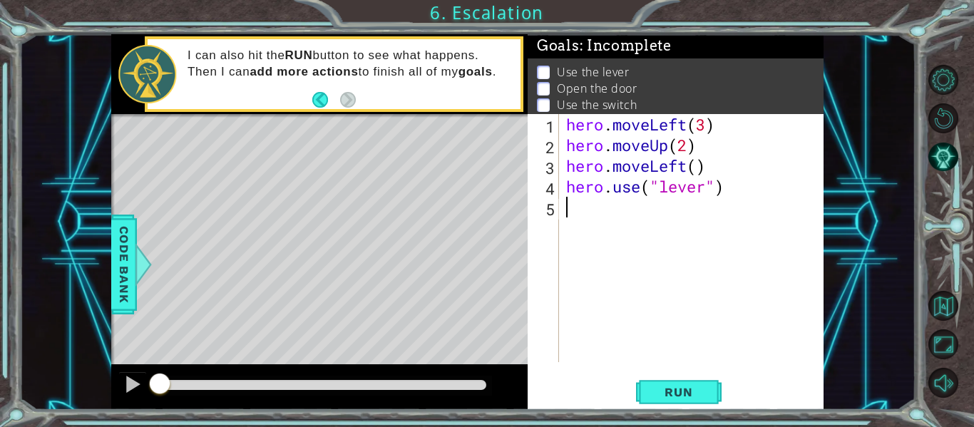
click at [572, 207] on div "hero . moveLeft ( 3 ) hero . moveUp ( 2 ) hero . moveLeft ( ) hero . use ( "lev…" at bounding box center [695, 258] width 264 height 289
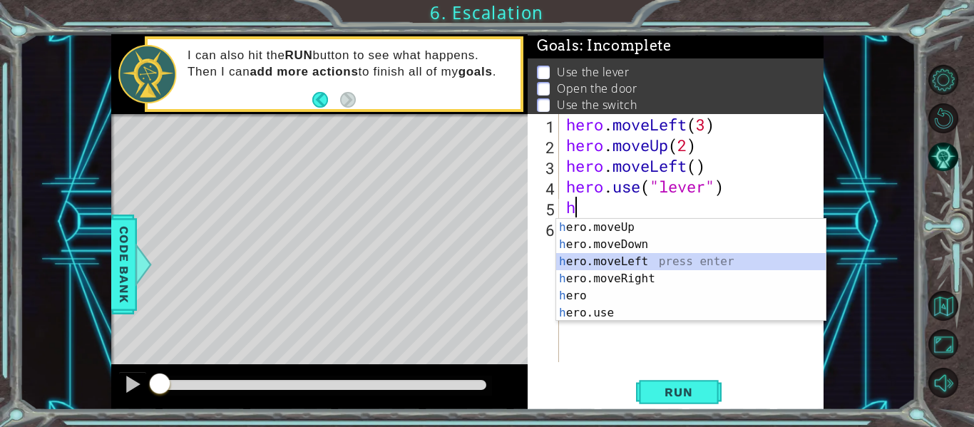
click at [624, 265] on div "h ero.moveUp press enter h ero.moveDown press enter h ero.moveLeft press enter …" at bounding box center [690, 287] width 269 height 137
type textarea "hero.moveLeft(1)"
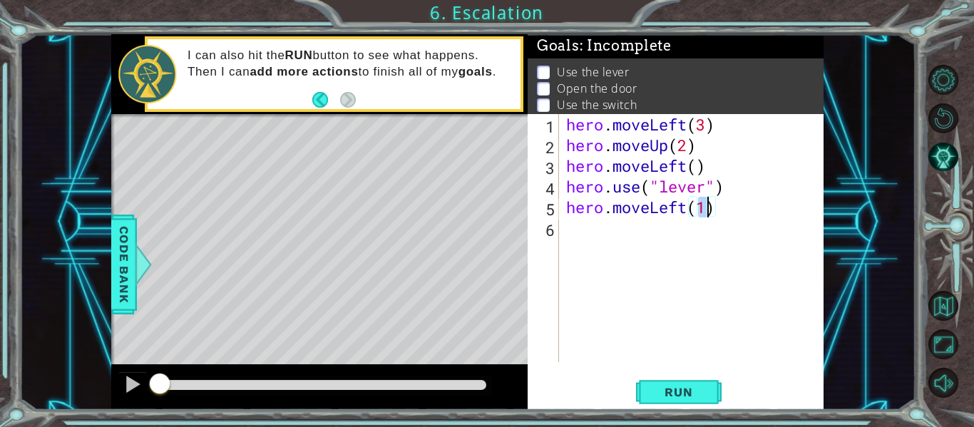
click at [574, 231] on div "hero . moveLeft ( 3 ) hero . moveUp ( 2 ) hero . moveLeft ( ) hero . use ( "lev…" at bounding box center [695, 258] width 264 height 289
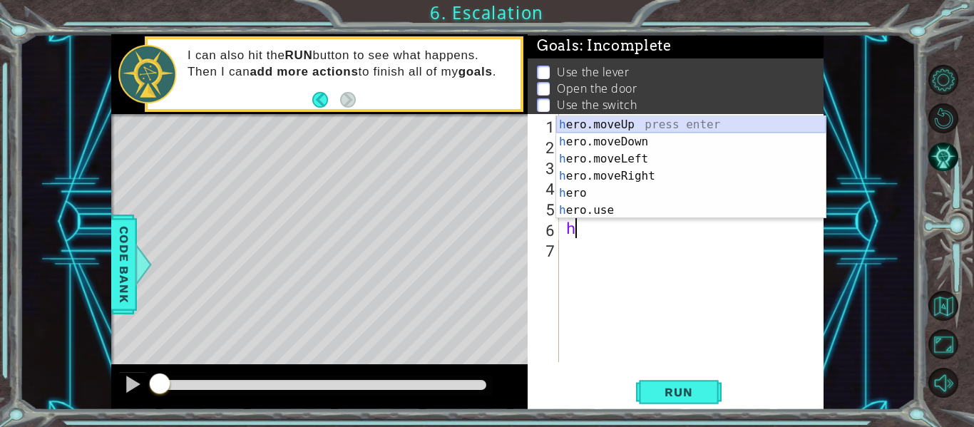
click at [637, 121] on div "h ero.moveUp press enter h ero.moveDown press enter h ero.moveLeft press enter …" at bounding box center [690, 184] width 269 height 137
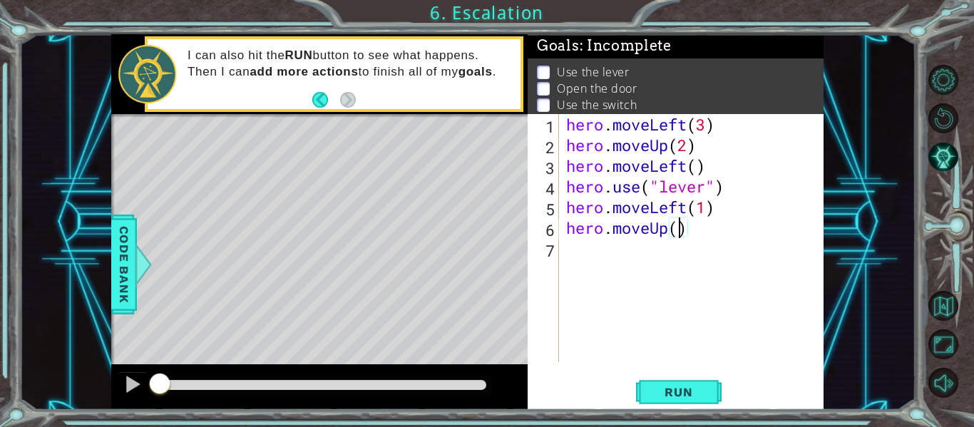
type textarea "hero.moveUp(2)"
click at [573, 254] on div "hero . moveLeft ( 3 ) hero . moveUp ( 2 ) hero . moveLeft ( ) hero . use ( "lev…" at bounding box center [695, 258] width 264 height 289
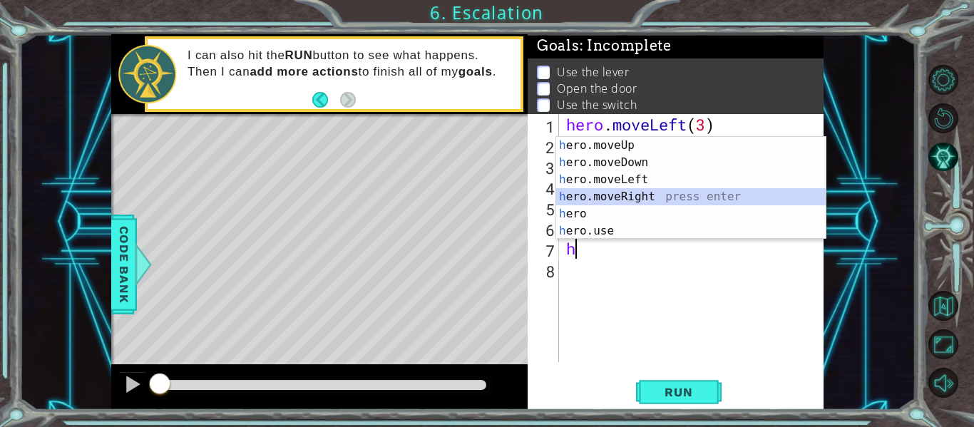
click at [624, 190] on div "h ero.moveUp press enter h ero.moveDown press enter h ero.moveLeft press enter …" at bounding box center [690, 205] width 269 height 137
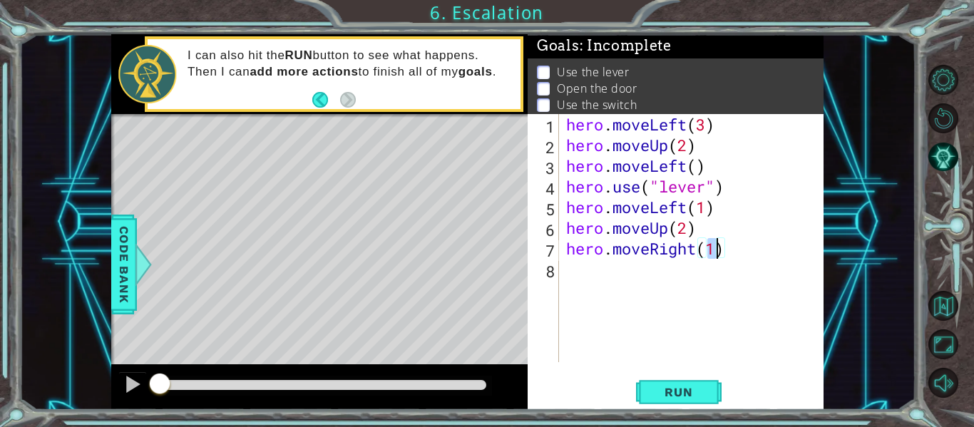
click at [712, 247] on div "hero . moveLeft ( 3 ) hero . moveUp ( 2 ) hero . moveLeft ( ) hero . use ( "lev…" at bounding box center [691, 238] width 257 height 248
type textarea "hero.moveRight(2)"
click at [575, 278] on div "hero . moveLeft ( 3 ) hero . moveUp ( 2 ) hero . moveLeft ( ) hero . use ( "lev…" at bounding box center [695, 258] width 264 height 289
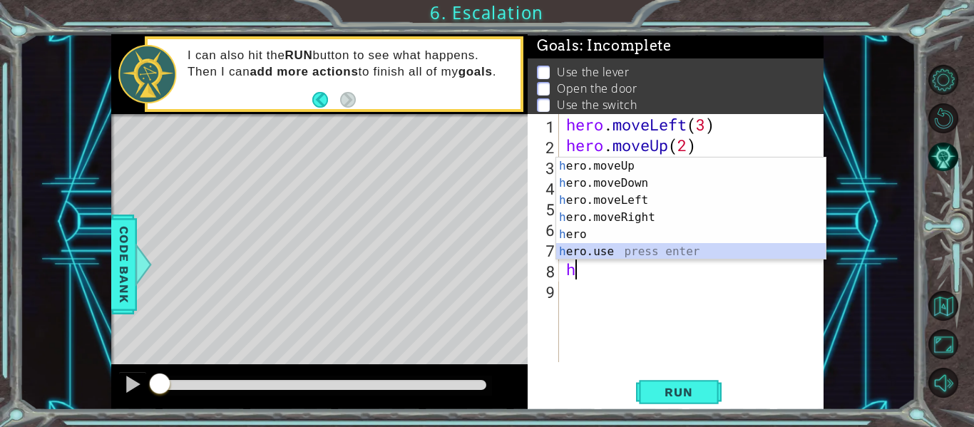
click at [612, 254] on div "h ero.moveUp press enter h ero.moveDown press enter h ero.moveLeft press enter …" at bounding box center [690, 226] width 269 height 137
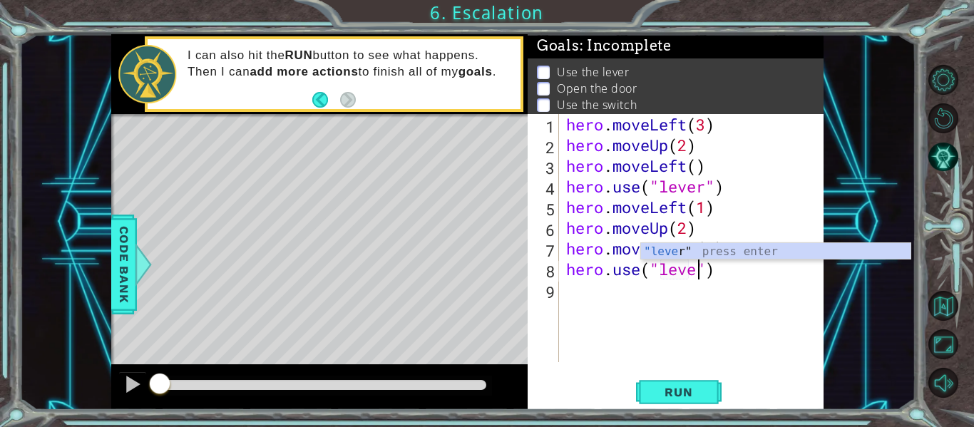
scroll to position [0, 6]
type textarea "hero.use("lever")"
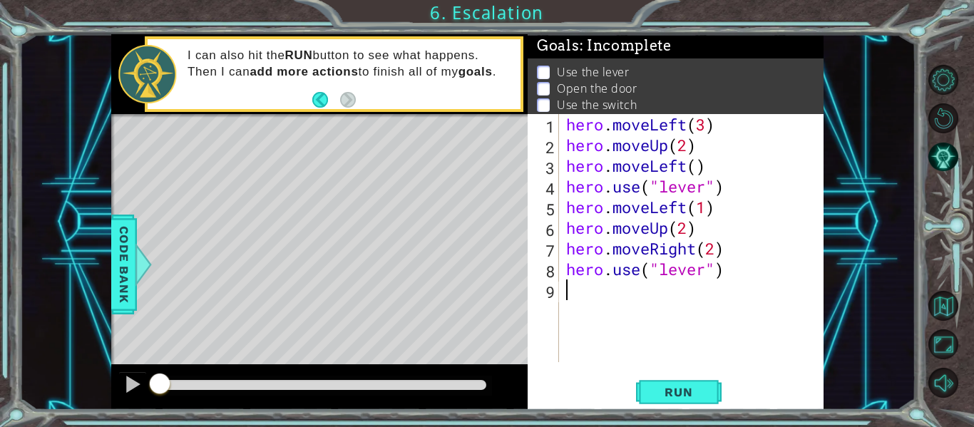
click at [572, 292] on div "hero . moveLeft ( 3 ) hero . moveUp ( 2 ) hero . moveLeft ( ) hero . use ( "lev…" at bounding box center [695, 258] width 264 height 289
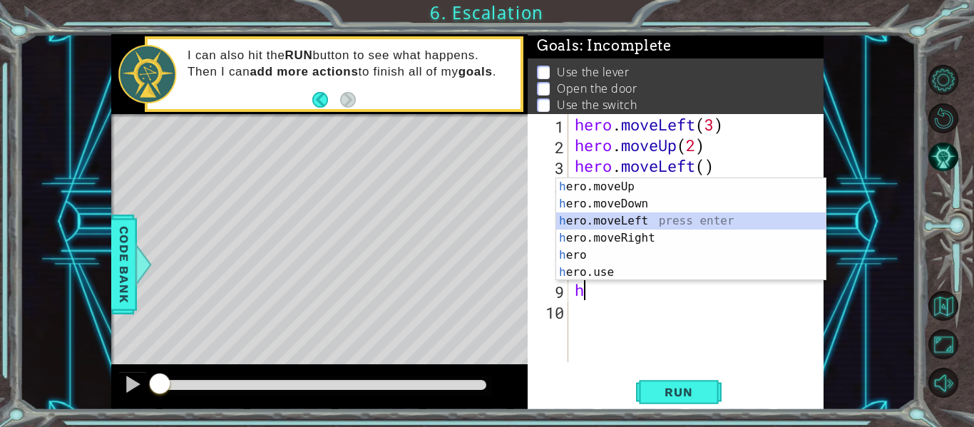
click at [642, 220] on div "h ero.moveUp press enter h ero.moveDown press enter h ero.moveLeft press enter …" at bounding box center [690, 246] width 269 height 137
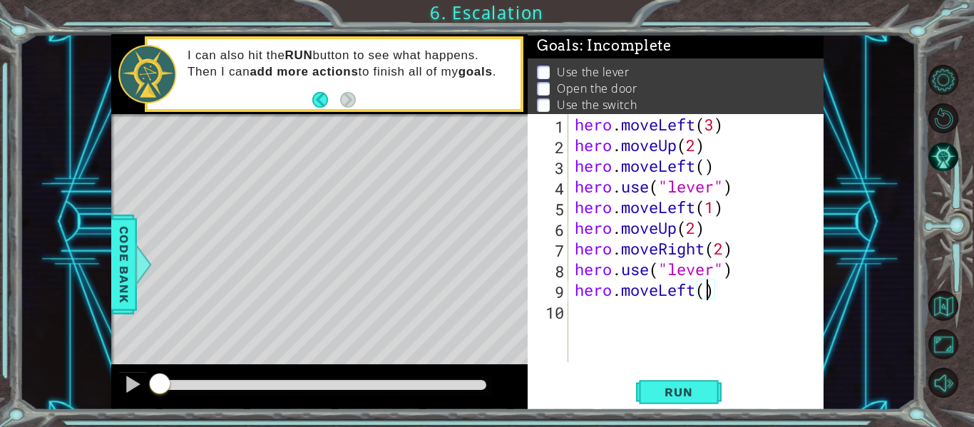
scroll to position [0, 6]
click at [708, 394] on button "Run" at bounding box center [679, 392] width 86 height 29
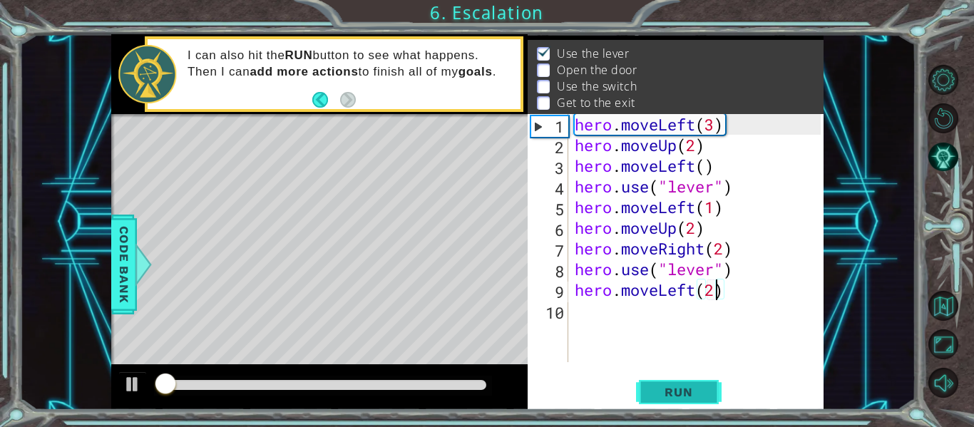
scroll to position [21, 0]
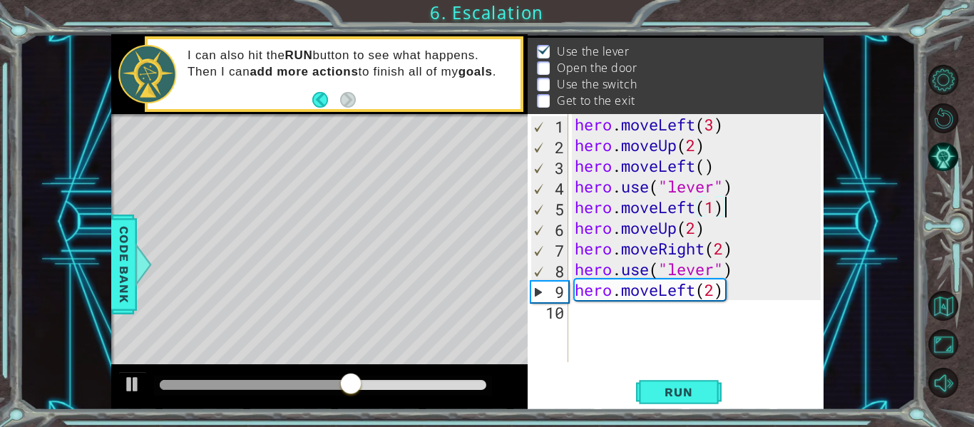
click at [726, 205] on div "hero . moveLeft ( 3 ) hero . moveUp ( 2 ) hero . moveLeft ( ) hero . use ( "lev…" at bounding box center [700, 258] width 256 height 289
type textarea "hero.moveLeft(1)"
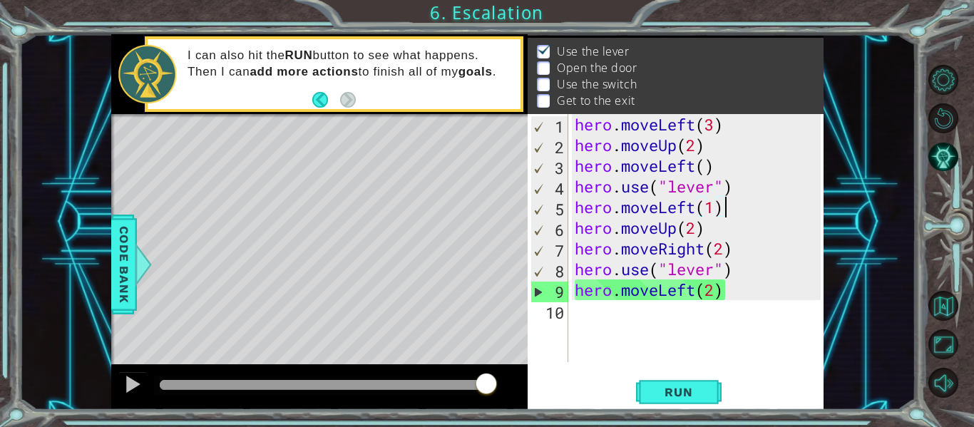
scroll to position [0, 0]
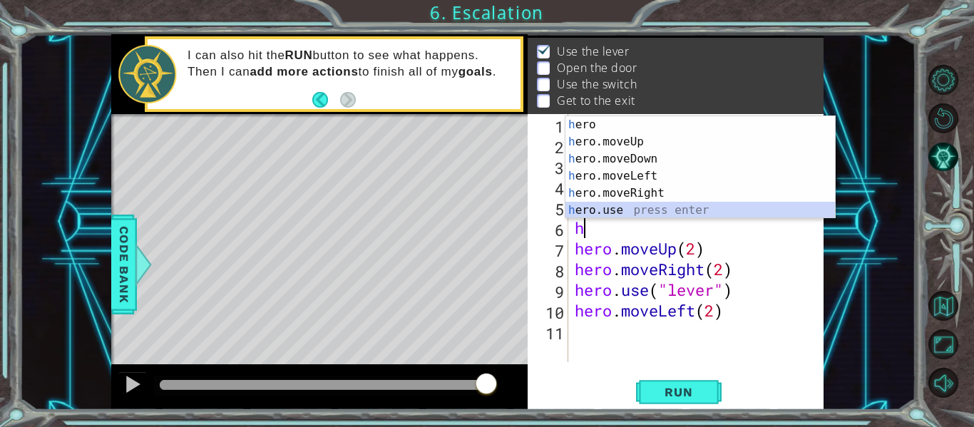
click at [634, 208] on div "h ero press enter h ero.moveUp press enter h ero.moveDown press enter h ero.mov…" at bounding box center [699, 184] width 269 height 137
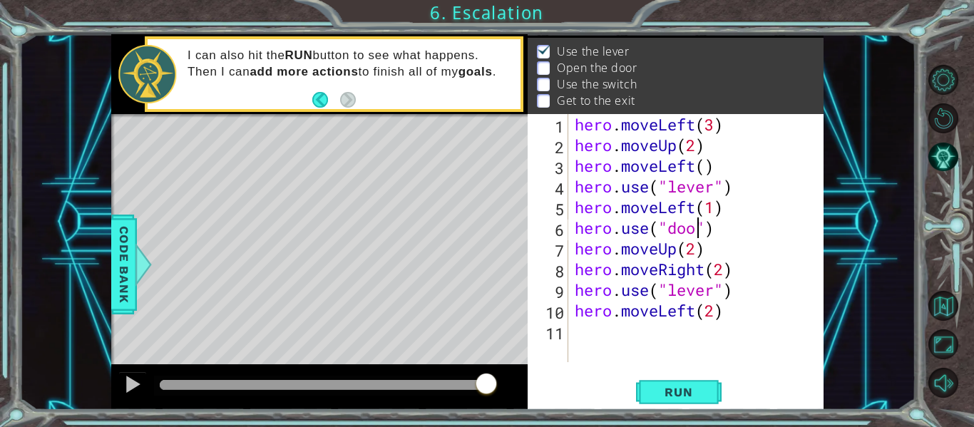
scroll to position [0, 6]
click at [701, 392] on span "Run" at bounding box center [678, 392] width 56 height 14
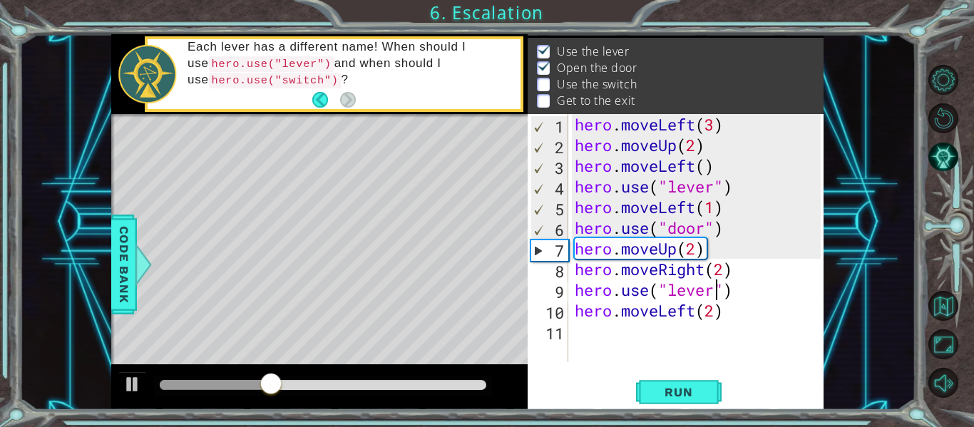
click at [713, 292] on div "hero . moveLeft ( 3 ) hero . moveUp ( 2 ) hero . moveLeft ( ) hero . use ( "lev…" at bounding box center [700, 258] width 256 height 289
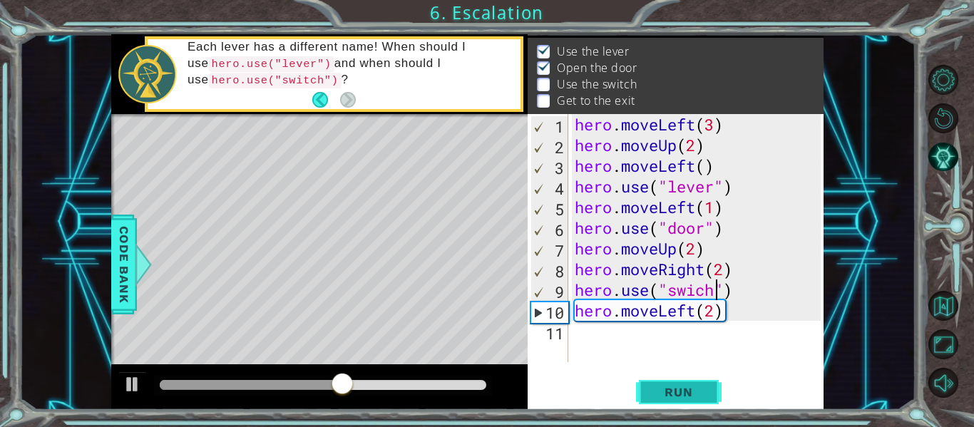
type textarea "hero.use("swich")"
click at [692, 380] on button "Run" at bounding box center [679, 392] width 86 height 29
